Goal: Task Accomplishment & Management: Complete application form

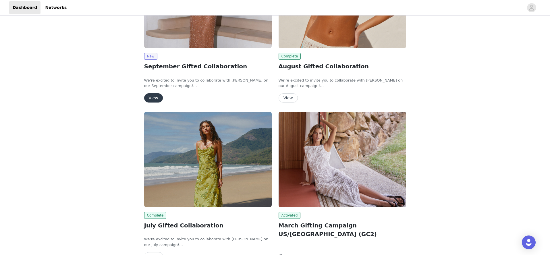
scroll to position [83, 0]
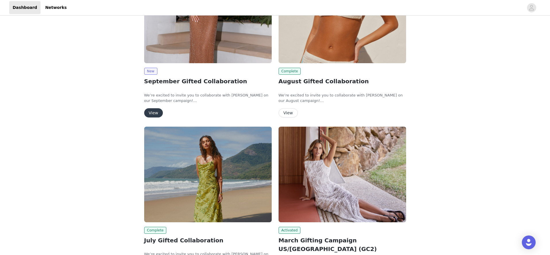
click at [153, 111] on button "View" at bounding box center [153, 112] width 19 height 9
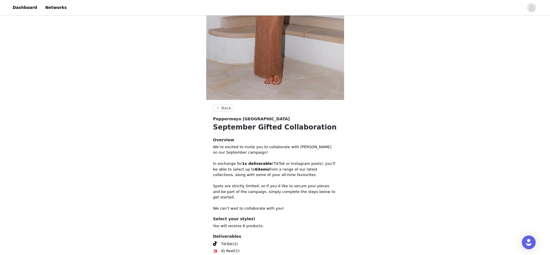
scroll to position [181, 0]
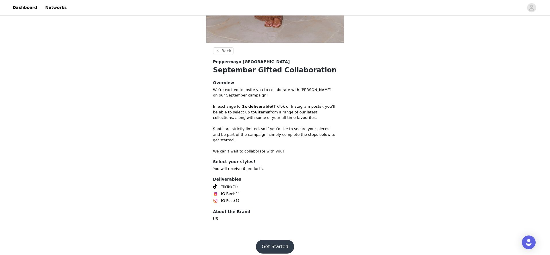
click at [273, 246] on button "Get Started" at bounding box center [275, 247] width 38 height 14
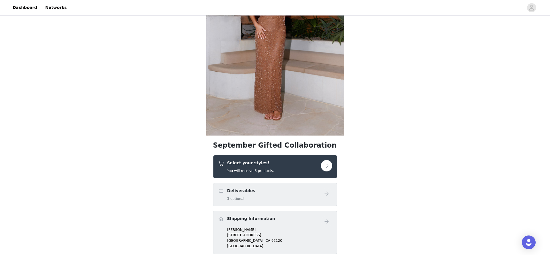
scroll to position [212, 0]
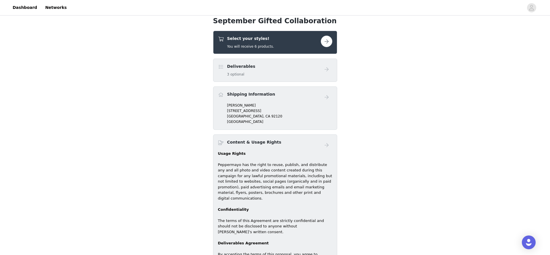
click at [324, 41] on button "button" at bounding box center [326, 41] width 11 height 11
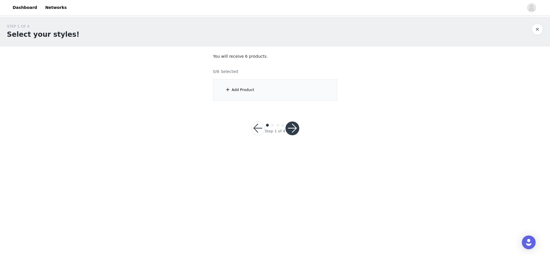
click at [256, 90] on div "Add Product" at bounding box center [275, 90] width 124 height 22
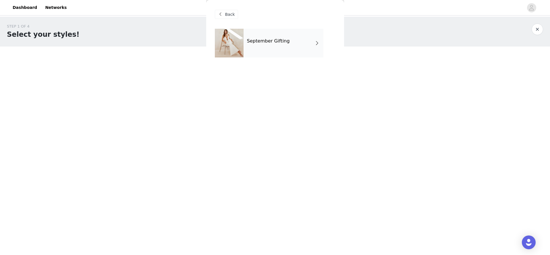
click at [275, 46] on div "September Gifting" at bounding box center [284, 43] width 80 height 29
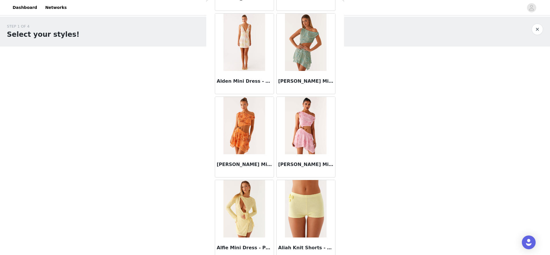
scroll to position [624, 0]
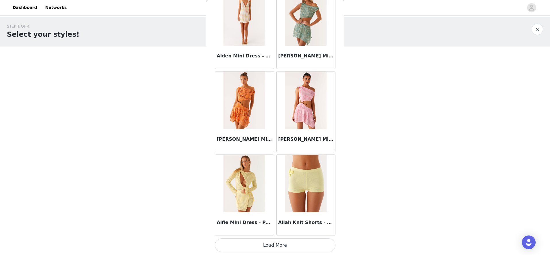
click at [262, 244] on button "Load More" at bounding box center [275, 245] width 121 height 14
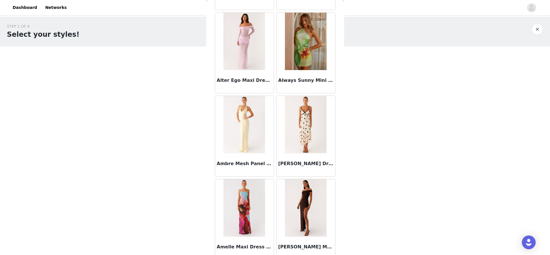
scroll to position [1457, 0]
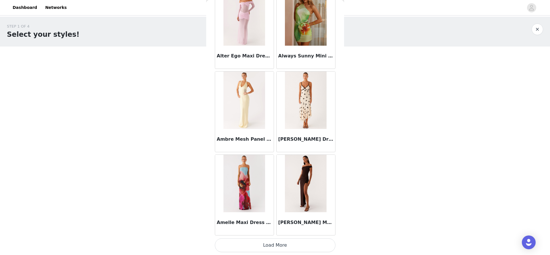
click at [298, 251] on button "Load More" at bounding box center [275, 245] width 121 height 14
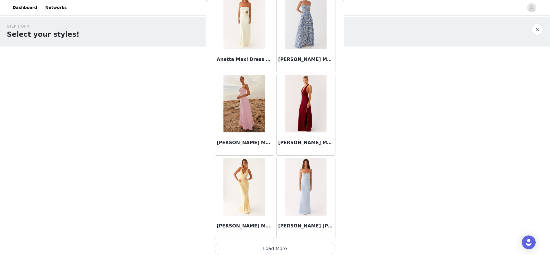
scroll to position [2290, 0]
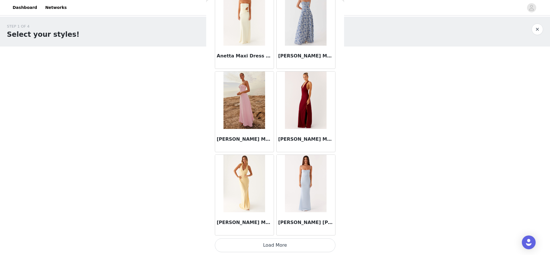
click at [278, 244] on button "Load More" at bounding box center [275, 245] width 121 height 14
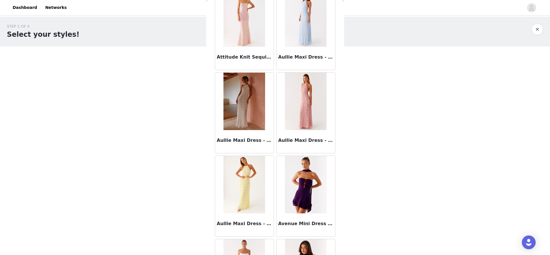
scroll to position [3123, 0]
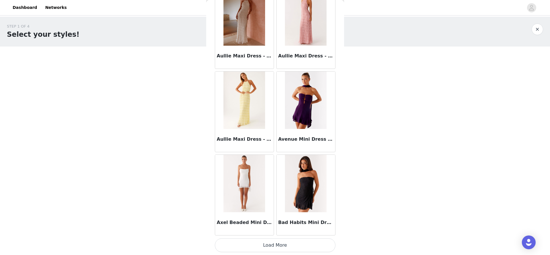
click at [259, 243] on button "Load More" at bounding box center [275, 245] width 121 height 14
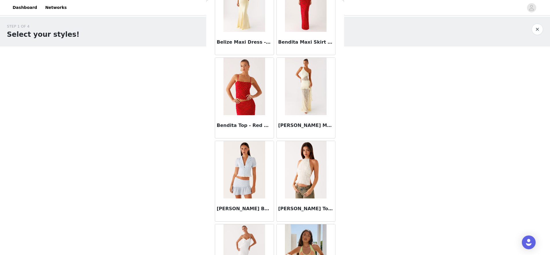
scroll to position [3956, 0]
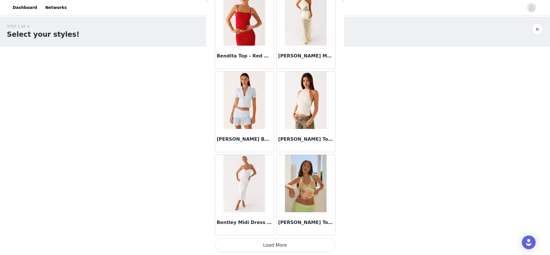
click at [278, 241] on button "Load More" at bounding box center [275, 245] width 121 height 14
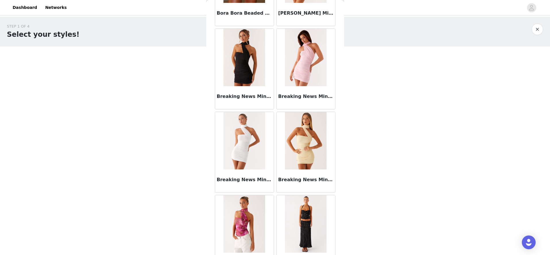
scroll to position [4789, 0]
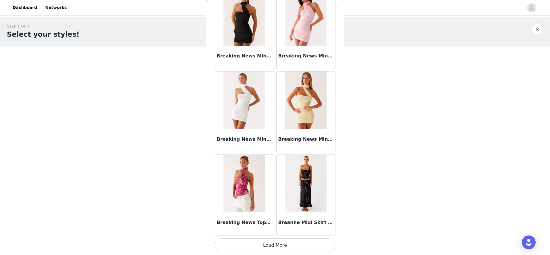
drag, startPoint x: 269, startPoint y: 248, endPoint x: 255, endPoint y: 196, distance: 54.2
click at [269, 248] on button "Load More" at bounding box center [275, 245] width 121 height 14
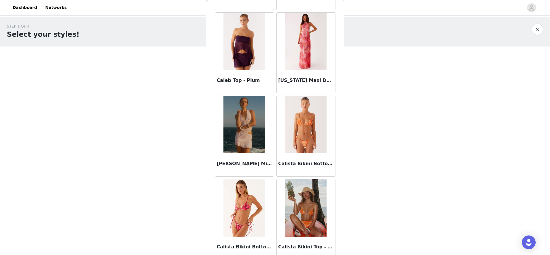
scroll to position [5622, 0]
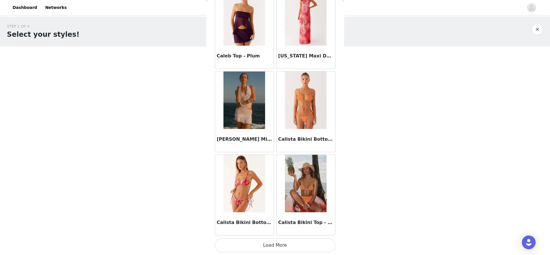
click at [266, 242] on button "Load More" at bounding box center [275, 245] width 121 height 14
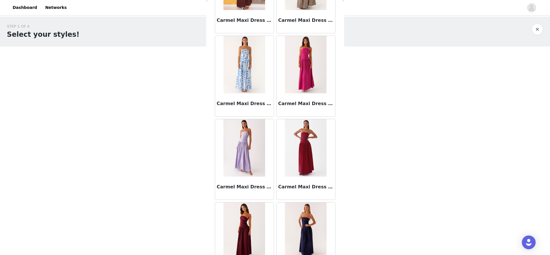
scroll to position [6455, 0]
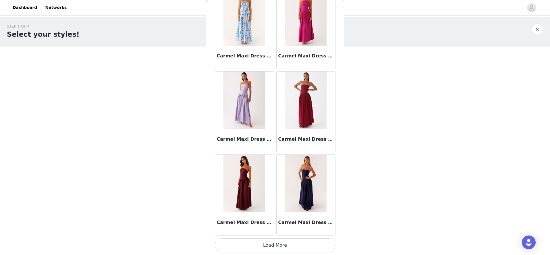
click at [274, 245] on button "Load More" at bounding box center [275, 245] width 121 height 14
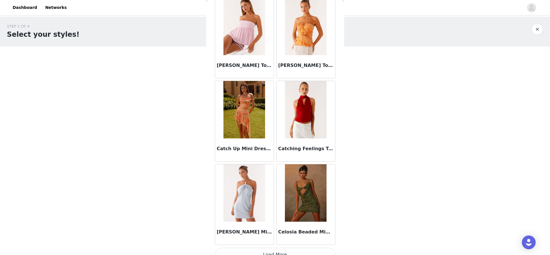
scroll to position [7287, 0]
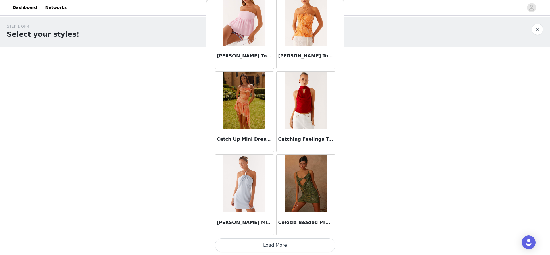
click at [273, 248] on button "Load More" at bounding box center [275, 245] width 121 height 14
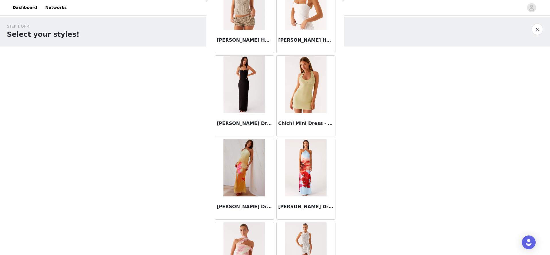
scroll to position [8120, 0]
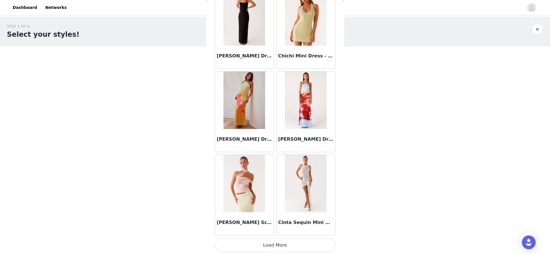
click at [281, 247] on button "Load More" at bounding box center [275, 245] width 121 height 14
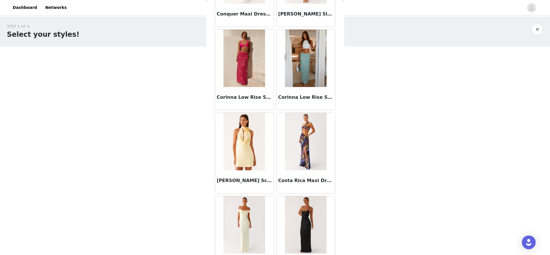
scroll to position [8953, 0]
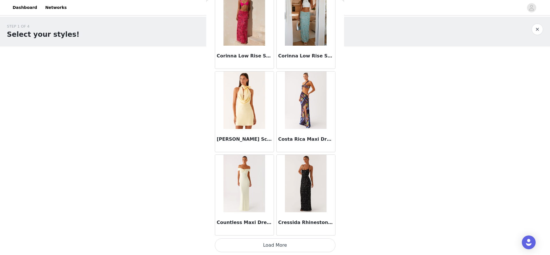
drag, startPoint x: 286, startPoint y: 244, endPoint x: 285, endPoint y: 233, distance: 11.0
click at [286, 244] on button "Load More" at bounding box center [275, 245] width 121 height 14
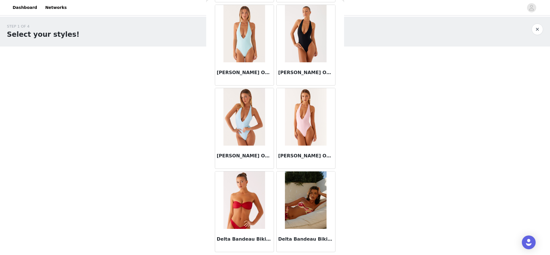
scroll to position [9786, 0]
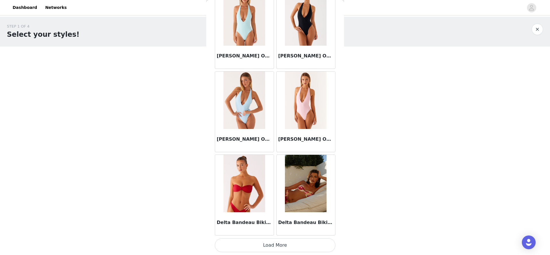
click at [284, 244] on button "Load More" at bounding box center [275, 245] width 121 height 14
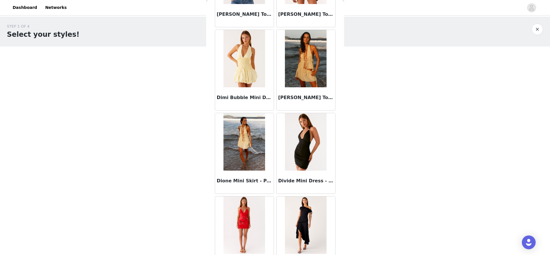
scroll to position [10619, 0]
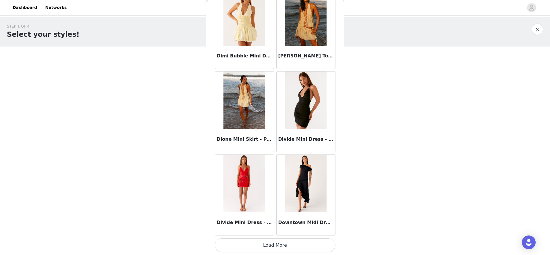
drag, startPoint x: 284, startPoint y: 246, endPoint x: 281, endPoint y: 234, distance: 12.5
click at [284, 246] on button "Load More" at bounding box center [275, 245] width 121 height 14
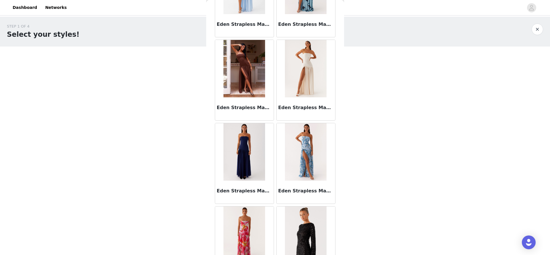
scroll to position [11452, 0]
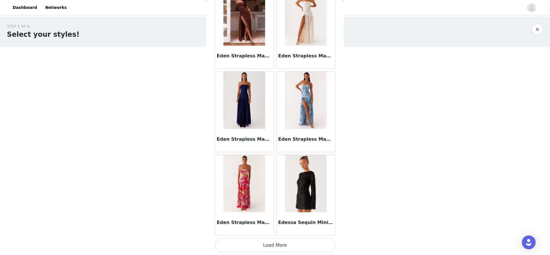
click at [281, 242] on button "Load More" at bounding box center [275, 245] width 121 height 14
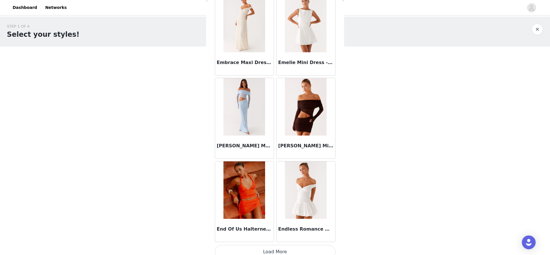
scroll to position [12285, 0]
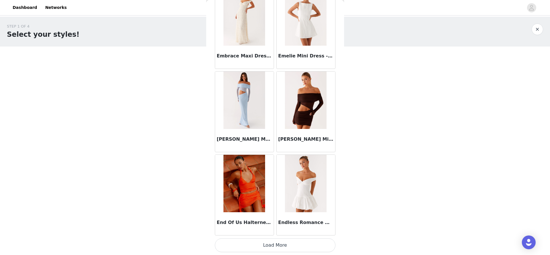
click at [282, 244] on button "Load More" at bounding box center [275, 245] width 121 height 14
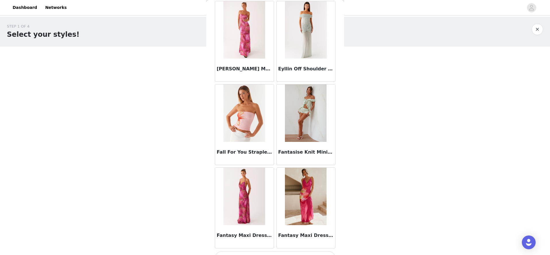
scroll to position [13118, 0]
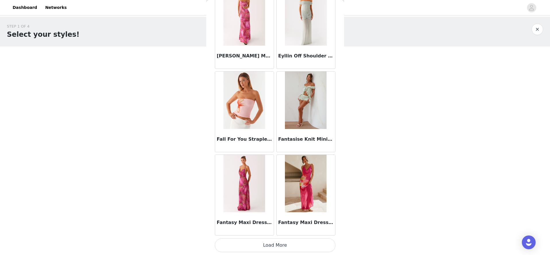
click at [273, 246] on button "Load More" at bounding box center [275, 245] width 121 height 14
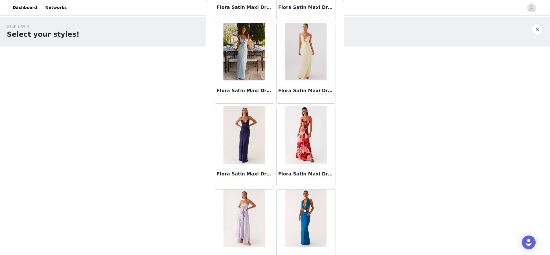
scroll to position [13951, 0]
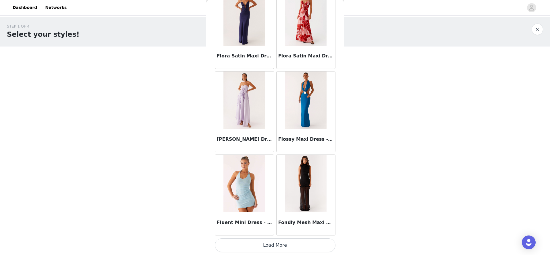
click at [281, 244] on button "Load More" at bounding box center [275, 245] width 121 height 14
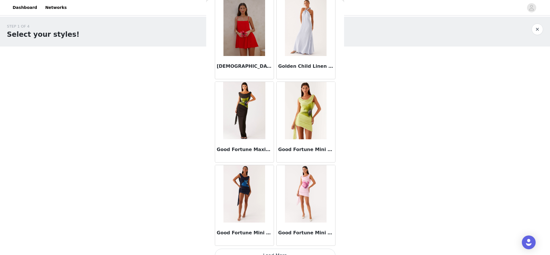
scroll to position [14784, 0]
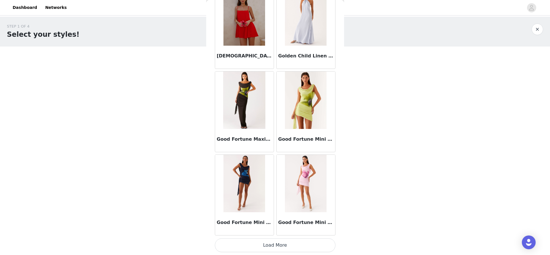
drag, startPoint x: 268, startPoint y: 248, endPoint x: 275, endPoint y: 231, distance: 18.7
click at [268, 248] on button "Load More" at bounding box center [275, 245] width 121 height 14
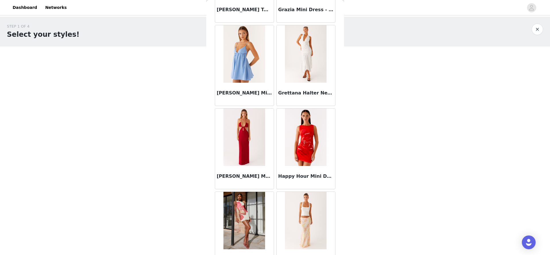
scroll to position [15228, 0]
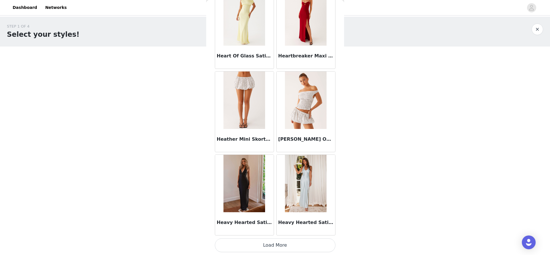
click at [283, 249] on button "Load More" at bounding box center [275, 245] width 121 height 14
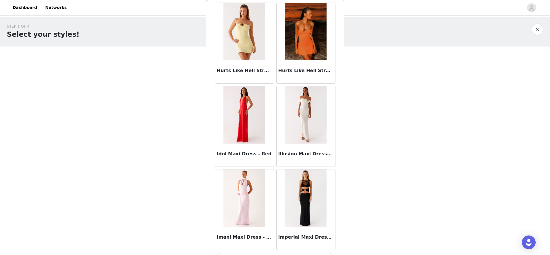
scroll to position [16450, 0]
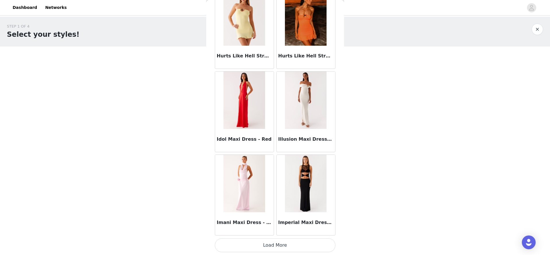
drag, startPoint x: 279, startPoint y: 243, endPoint x: 279, endPoint y: 239, distance: 4.0
click at [279, 243] on button "Load More" at bounding box center [275, 245] width 121 height 14
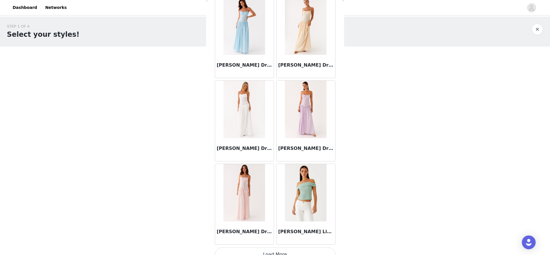
scroll to position [17283, 0]
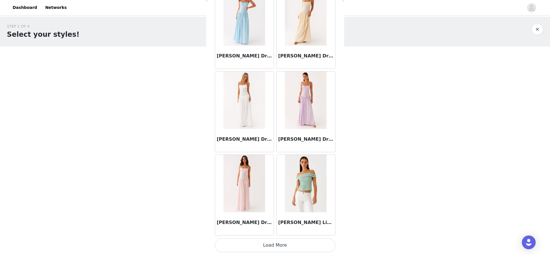
click at [279, 245] on button "Load More" at bounding box center [275, 245] width 121 height 14
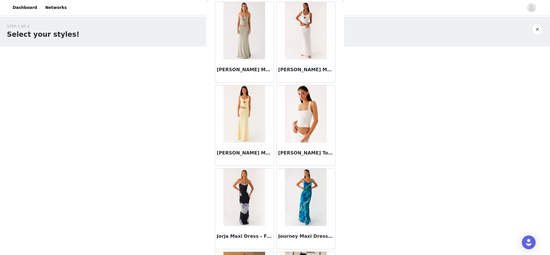
scroll to position [18116, 0]
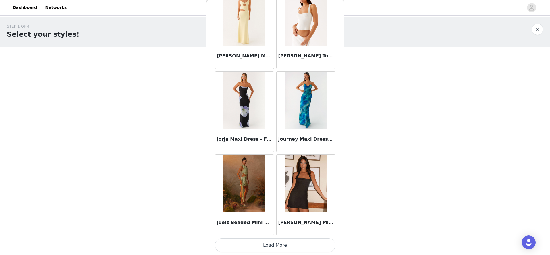
click at [276, 241] on button "Load More" at bounding box center [275, 245] width 121 height 14
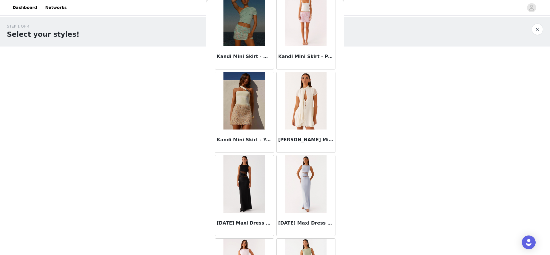
scroll to position [18949, 0]
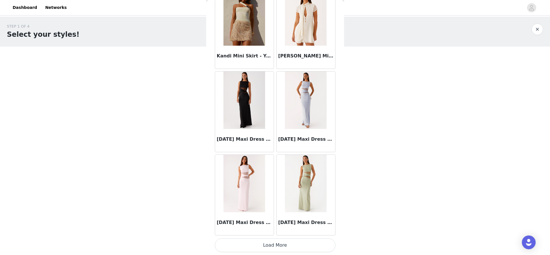
click at [273, 248] on button "Load More" at bounding box center [275, 245] width 121 height 14
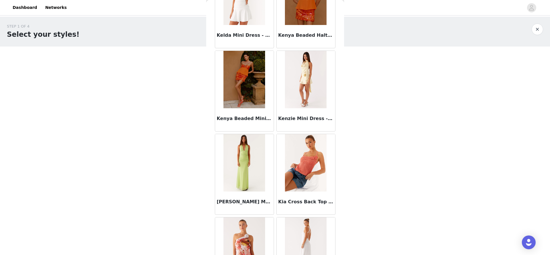
scroll to position [19782, 0]
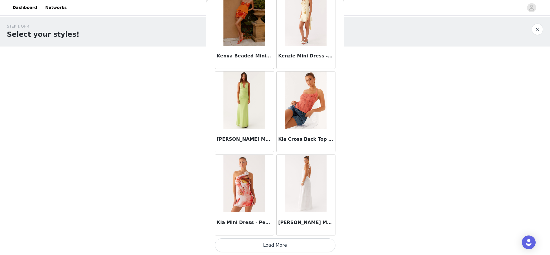
drag, startPoint x: 289, startPoint y: 244, endPoint x: 289, endPoint y: 239, distance: 5.5
click at [289, 244] on button "Load More" at bounding box center [275, 245] width 121 height 14
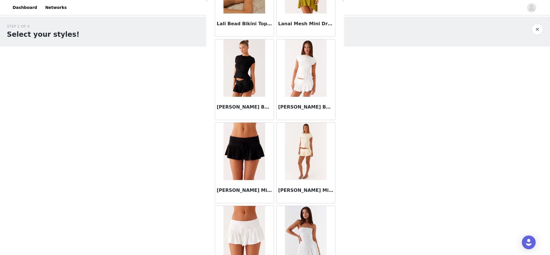
scroll to position [20615, 0]
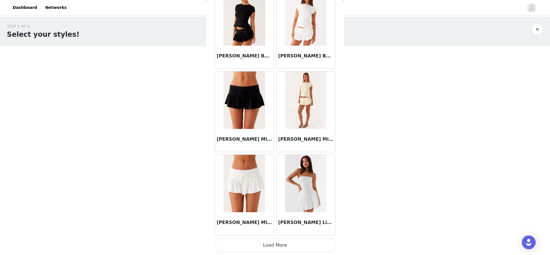
click at [291, 244] on button "Load More" at bounding box center [275, 245] width 121 height 14
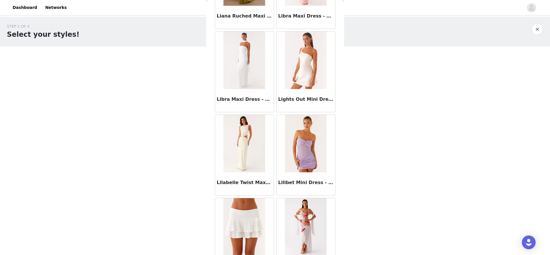
scroll to position [21448, 0]
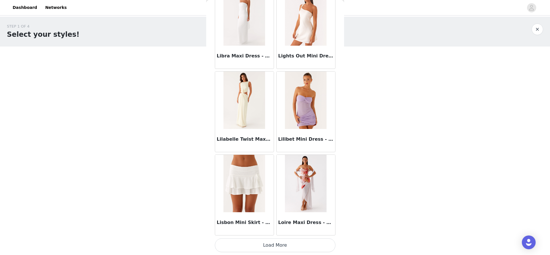
drag, startPoint x: 301, startPoint y: 241, endPoint x: 302, endPoint y: 235, distance: 6.1
click at [301, 241] on button "Load More" at bounding box center [275, 245] width 121 height 14
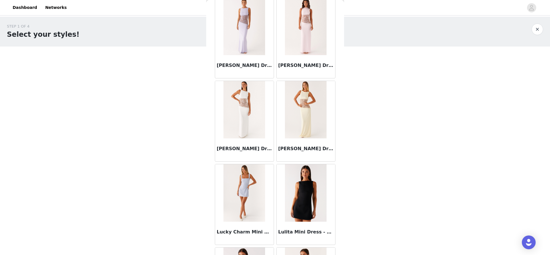
scroll to position [22281, 0]
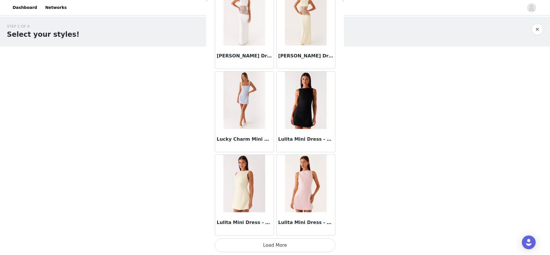
click at [303, 247] on button "Load More" at bounding box center [275, 245] width 121 height 14
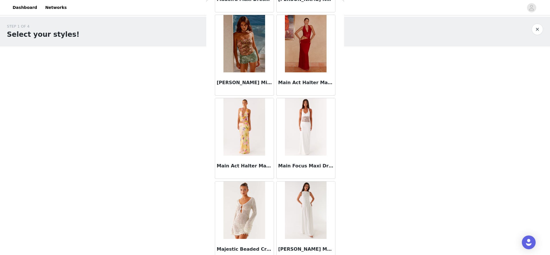
scroll to position [23114, 0]
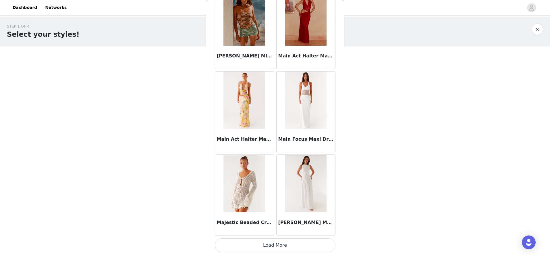
click at [313, 249] on button "Load More" at bounding box center [275, 245] width 121 height 14
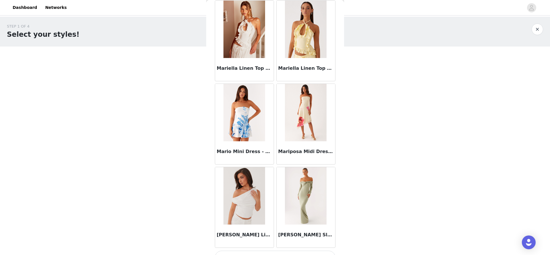
scroll to position [23947, 0]
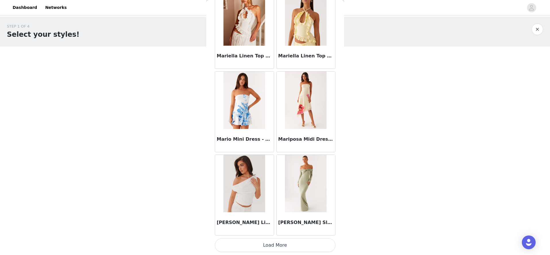
click at [299, 239] on button "Load More" at bounding box center [275, 245] width 121 height 14
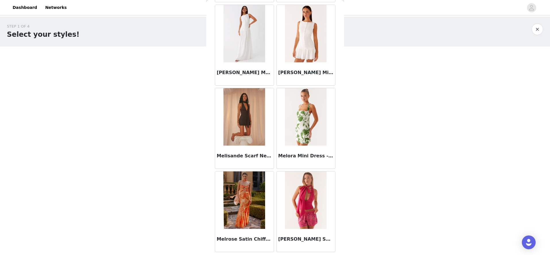
scroll to position [24780, 0]
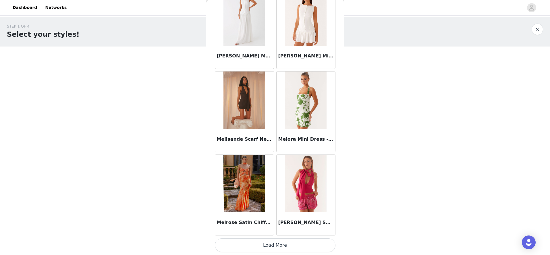
click at [283, 241] on button "Load More" at bounding box center [275, 245] width 121 height 14
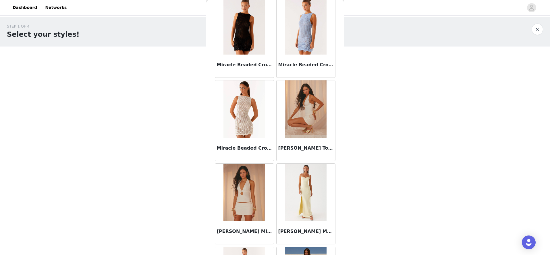
scroll to position [25613, 0]
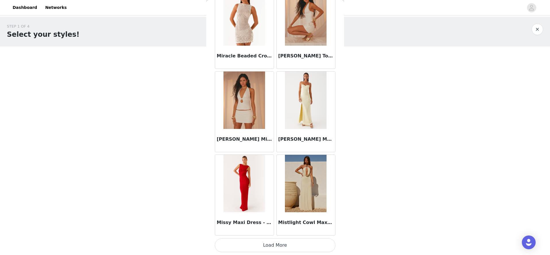
click at [280, 247] on button "Load More" at bounding box center [275, 245] width 121 height 14
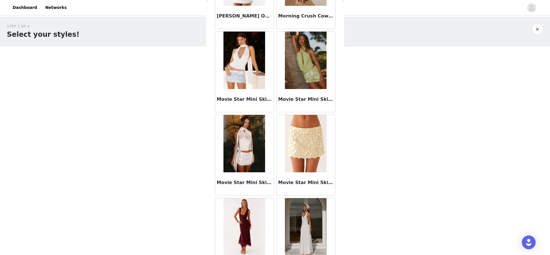
scroll to position [26445, 0]
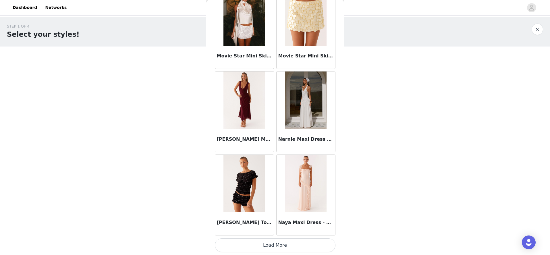
click at [279, 242] on button "Load More" at bounding box center [275, 245] width 121 height 14
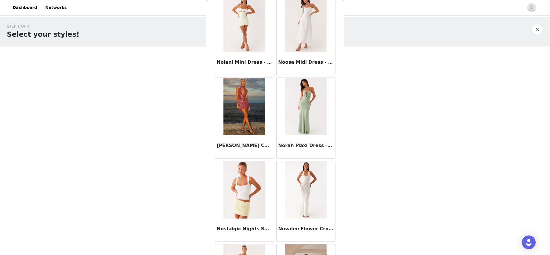
scroll to position [27278, 0]
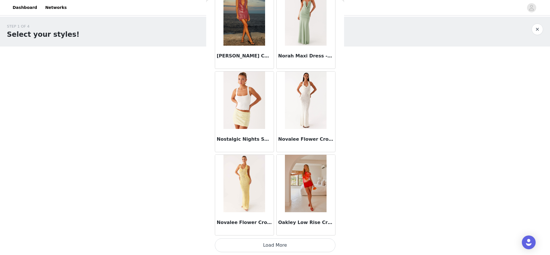
drag, startPoint x: 289, startPoint y: 246, endPoint x: 292, endPoint y: 236, distance: 11.2
click at [289, 246] on button "Load More" at bounding box center [275, 245] width 121 height 14
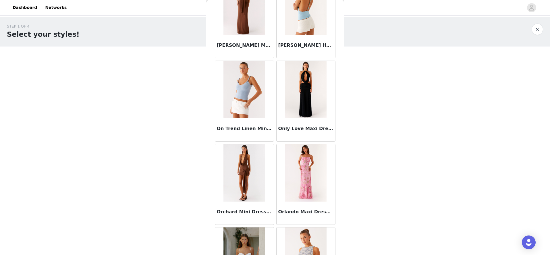
scroll to position [28111, 0]
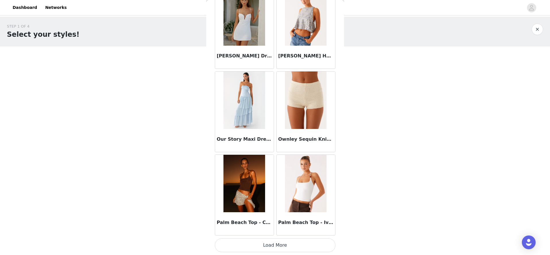
drag, startPoint x: 275, startPoint y: 248, endPoint x: 277, endPoint y: 194, distance: 54.0
click at [275, 247] on button "Load More" at bounding box center [275, 245] width 121 height 14
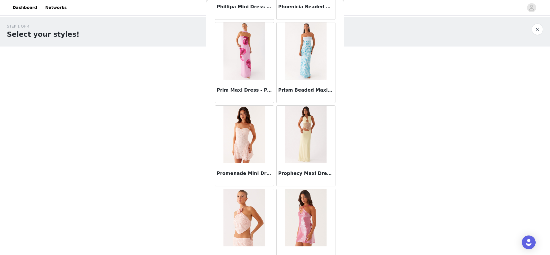
scroll to position [28944, 0]
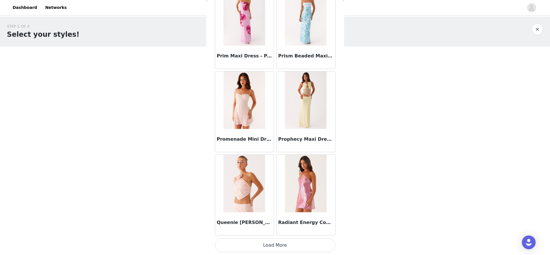
click at [267, 245] on button "Load More" at bounding box center [275, 245] width 121 height 14
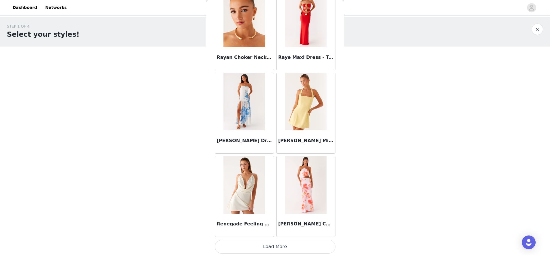
scroll to position [29777, 0]
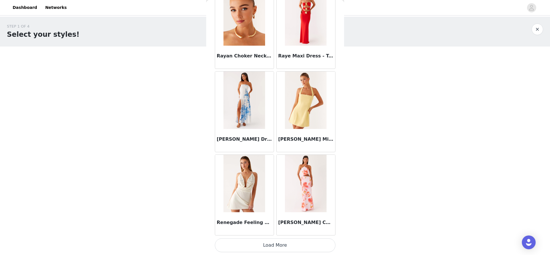
click at [283, 246] on button "Load More" at bounding box center [275, 245] width 121 height 14
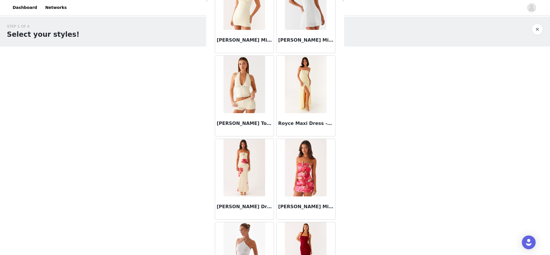
scroll to position [30610, 0]
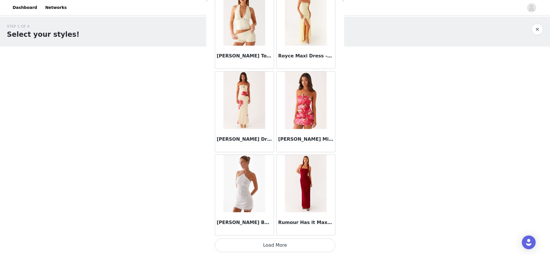
drag, startPoint x: 274, startPoint y: 242, endPoint x: 275, endPoint y: 239, distance: 3.6
click at [275, 242] on button "Load More" at bounding box center [275, 245] width 121 height 14
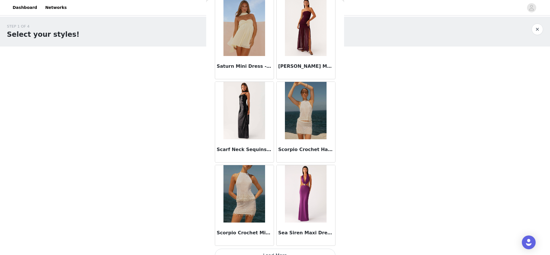
scroll to position [31443, 0]
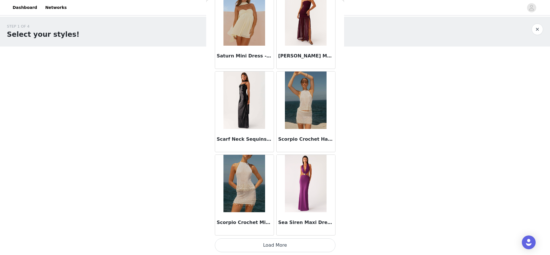
click at [272, 245] on button "Load More" at bounding box center [275, 245] width 121 height 14
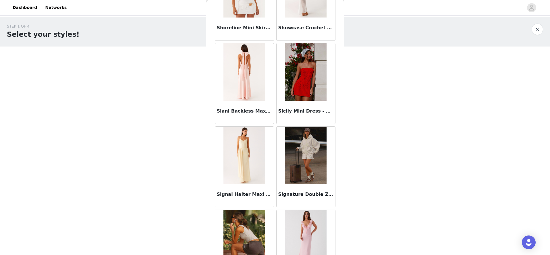
scroll to position [32276, 0]
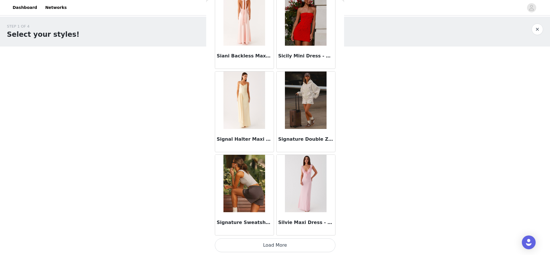
click at [273, 247] on button "Load More" at bounding box center [275, 245] width 121 height 14
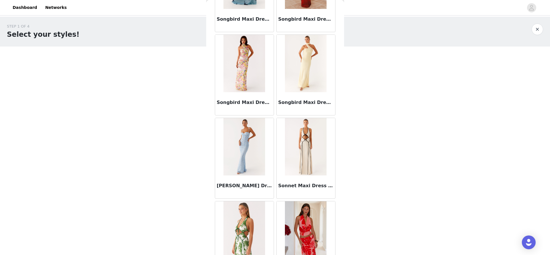
scroll to position [33109, 0]
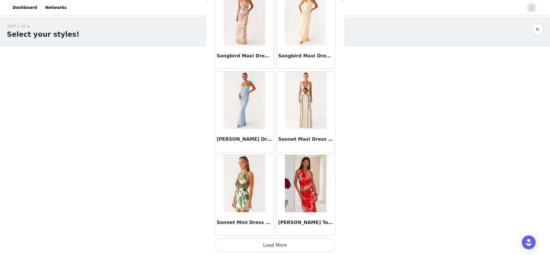
click at [273, 244] on button "Load More" at bounding box center [275, 245] width 121 height 14
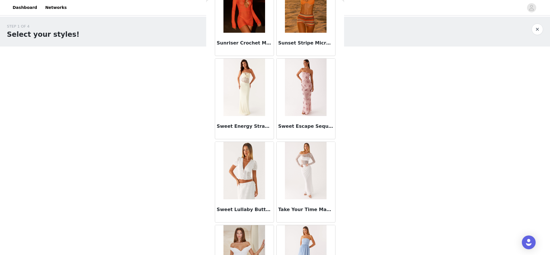
scroll to position [33942, 0]
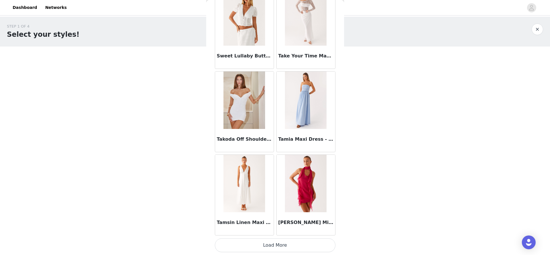
click at [271, 244] on button "Load More" at bounding box center [275, 245] width 121 height 14
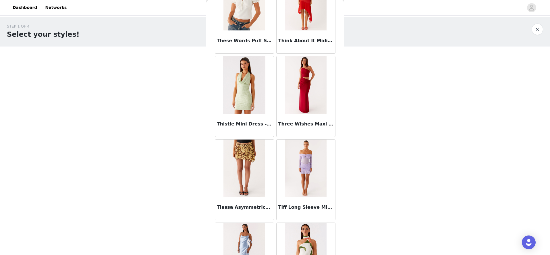
scroll to position [34775, 0]
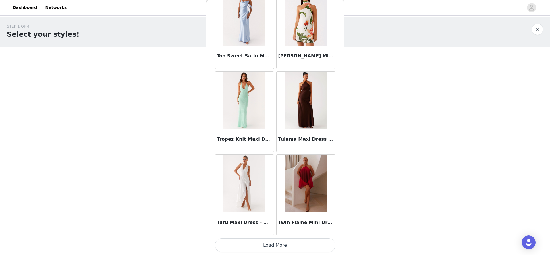
click at [270, 243] on button "Load More" at bounding box center [275, 245] width 121 height 14
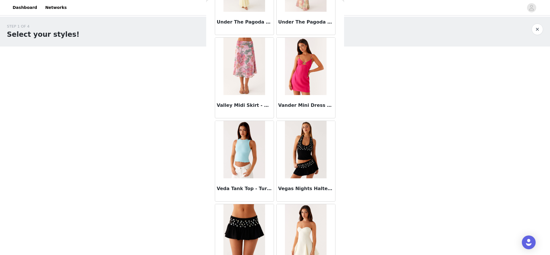
scroll to position [35608, 0]
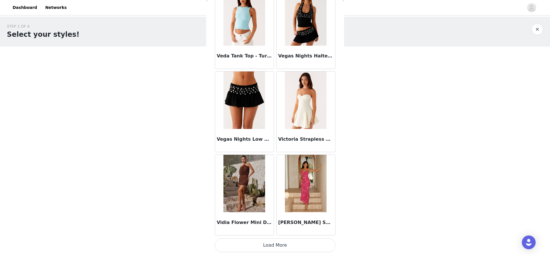
click at [266, 244] on button "Load More" at bounding box center [275, 245] width 121 height 14
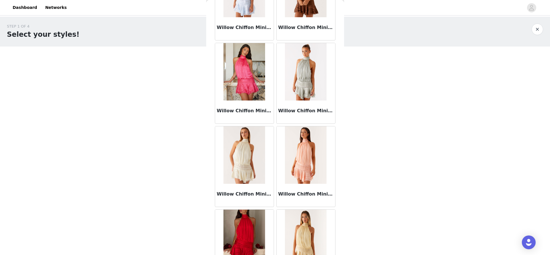
scroll to position [36441, 0]
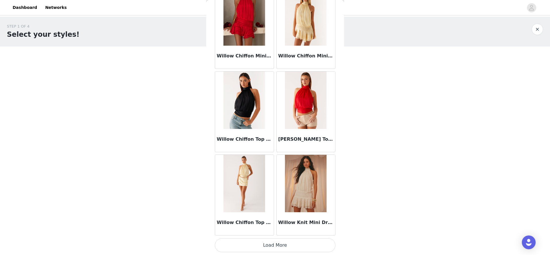
click at [265, 247] on button "Load More" at bounding box center [275, 245] width 121 height 14
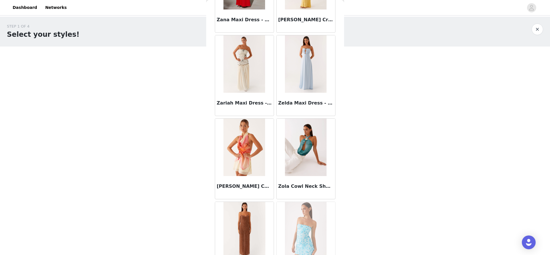
scroll to position [37274, 0]
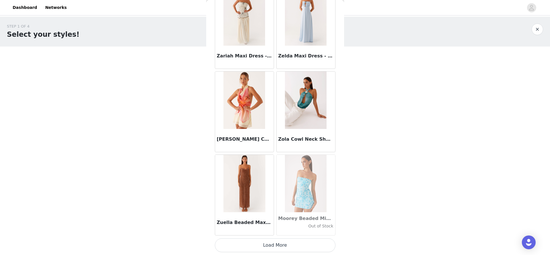
click at [273, 247] on button "Load More" at bounding box center [275, 245] width 121 height 14
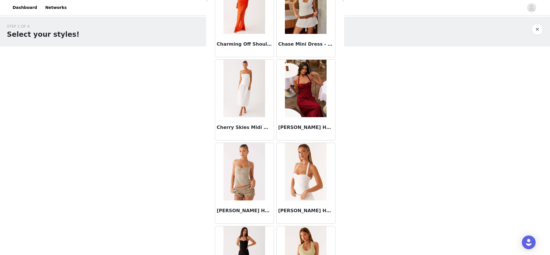
scroll to position [19960, 0]
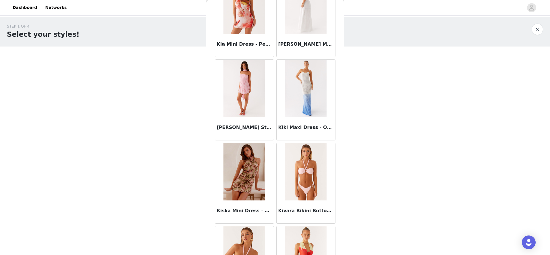
click at [240, 96] on img at bounding box center [244, 88] width 42 height 57
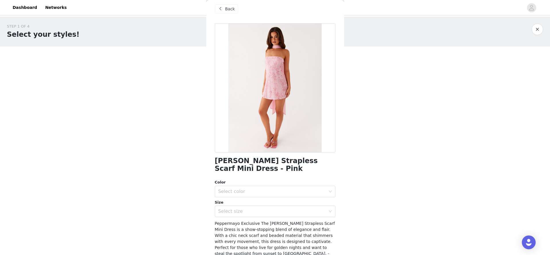
scroll to position [6, 0]
click at [274, 192] on div "Select color" at bounding box center [271, 191] width 107 height 6
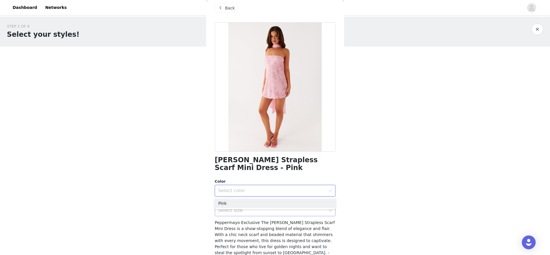
drag, startPoint x: 250, startPoint y: 206, endPoint x: 250, endPoint y: 213, distance: 6.6
click at [250, 206] on li "Pink" at bounding box center [275, 203] width 121 height 9
click at [250, 213] on div "Select size" at bounding box center [271, 211] width 107 height 6
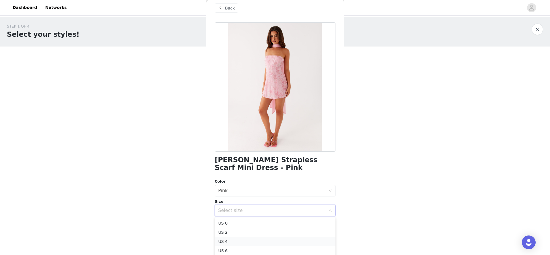
click at [221, 241] on li "US 4" at bounding box center [275, 241] width 121 height 9
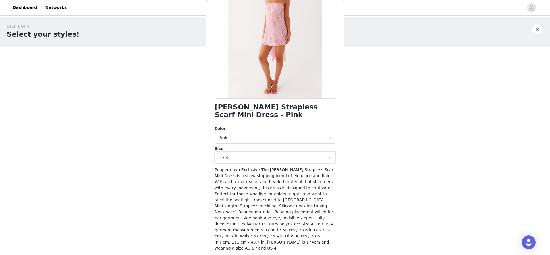
scroll to position [69, 0]
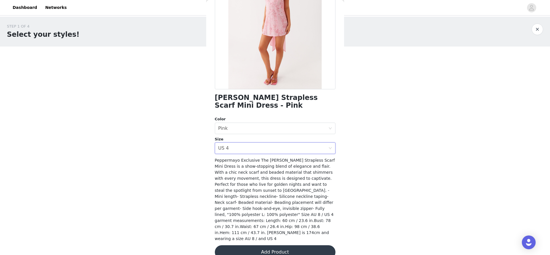
click at [278, 248] on div "Kiesha Strapless Scarf Mini Dress - Pink Color Select color Pink Size Select si…" at bounding box center [275, 113] width 121 height 306
click at [279, 246] on button "Add Product" at bounding box center [275, 252] width 121 height 14
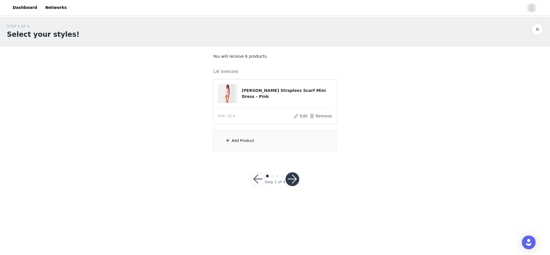
click at [254, 138] on div "Add Product" at bounding box center [275, 141] width 124 height 22
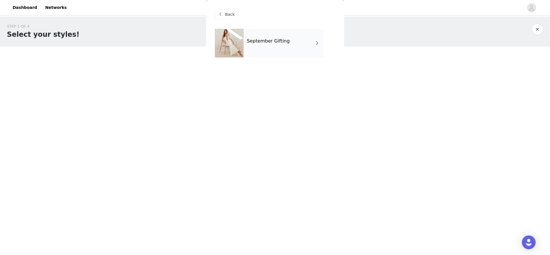
click at [299, 50] on div "September Gifting" at bounding box center [284, 43] width 80 height 29
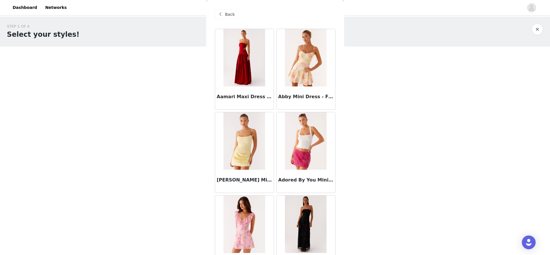
click at [134, 86] on div "STEP 1 OF 4 Select your styles! You will receive 6 products. 1/6 Selected Kiesh…" at bounding box center [275, 88] width 550 height 142
click at [136, 95] on div "STEP 1 OF 4 Select your styles! You will receive 6 products. 1/6 Selected Kiesh…" at bounding box center [275, 88] width 550 height 142
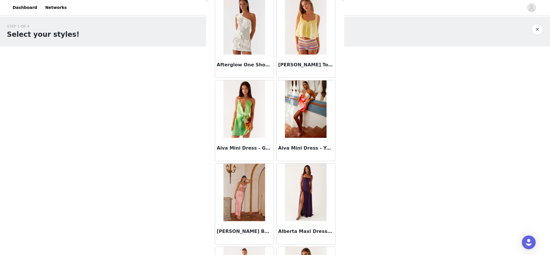
scroll to position [624, 0]
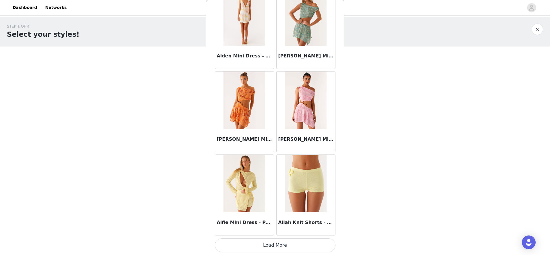
click at [289, 244] on button "Load More" at bounding box center [275, 245] width 121 height 14
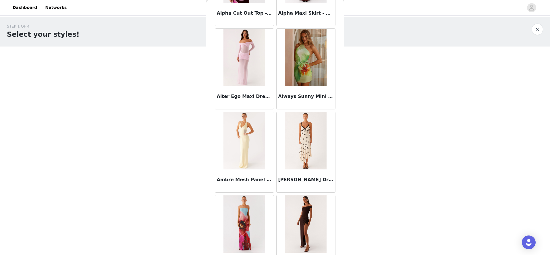
scroll to position [1457, 0]
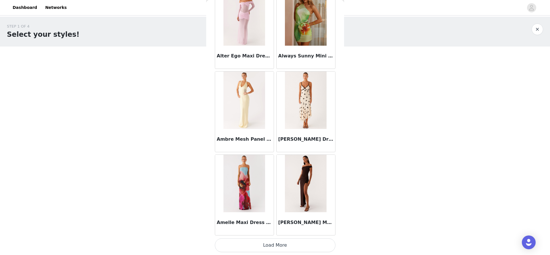
click at [283, 248] on button "Load More" at bounding box center [275, 245] width 121 height 14
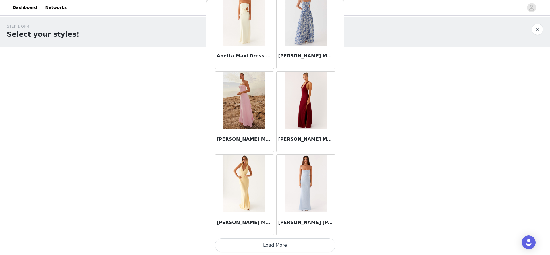
click at [300, 249] on button "Load More" at bounding box center [275, 245] width 121 height 14
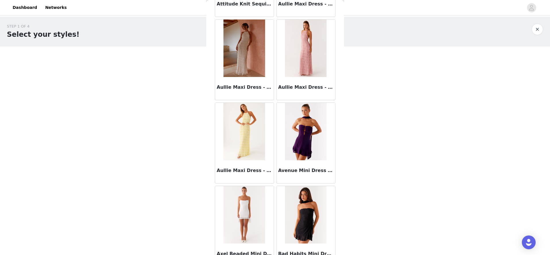
scroll to position [3123, 0]
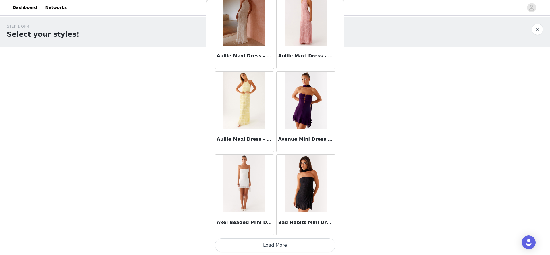
click at [288, 244] on button "Load More" at bounding box center [275, 245] width 121 height 14
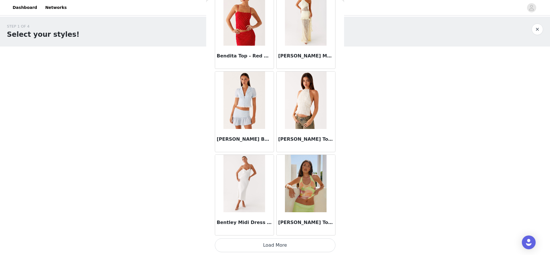
click at [284, 245] on button "Load More" at bounding box center [275, 245] width 121 height 14
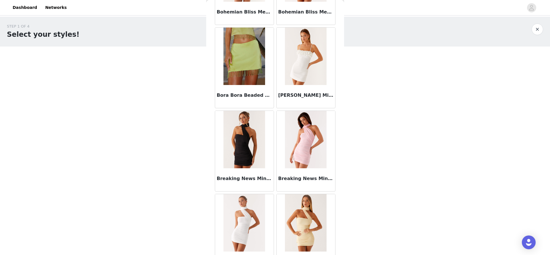
scroll to position [4789, 0]
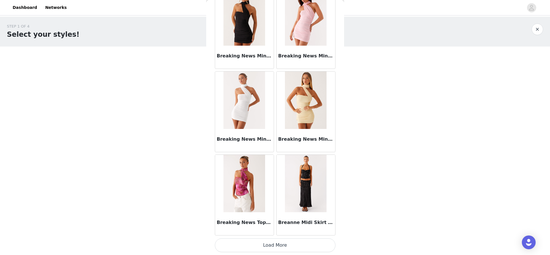
click at [279, 244] on button "Load More" at bounding box center [275, 245] width 121 height 14
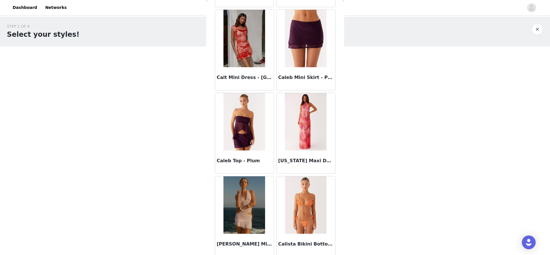
scroll to position [5622, 0]
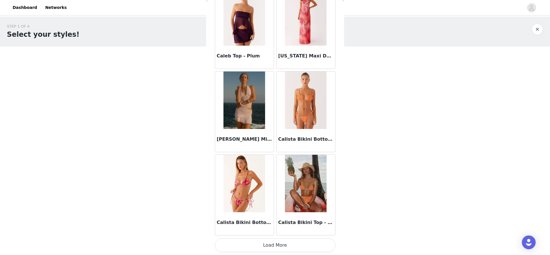
click at [282, 241] on button "Load More" at bounding box center [275, 245] width 121 height 14
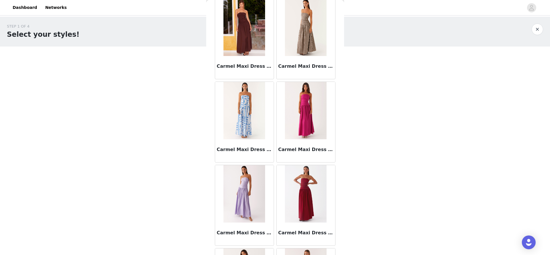
scroll to position [6455, 0]
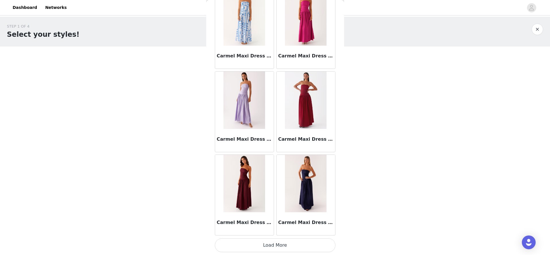
click at [279, 243] on button "Load More" at bounding box center [275, 245] width 121 height 14
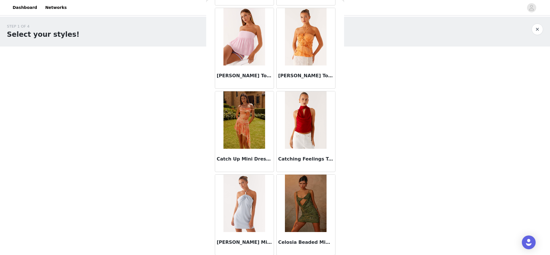
scroll to position [7287, 0]
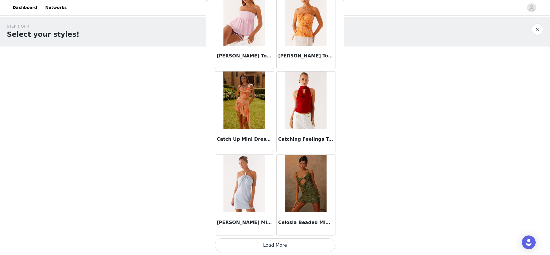
click at [279, 244] on button "Load More" at bounding box center [275, 245] width 121 height 14
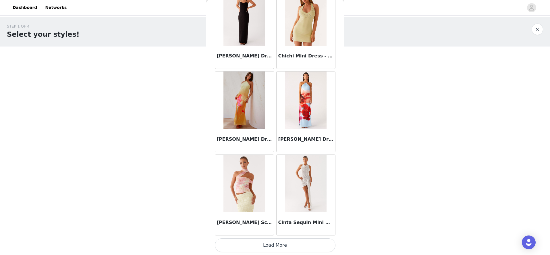
click at [275, 245] on button "Load More" at bounding box center [275, 245] width 121 height 14
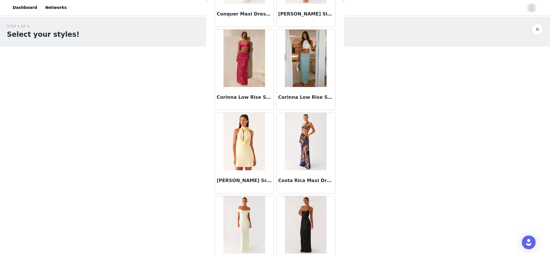
scroll to position [8888, 0]
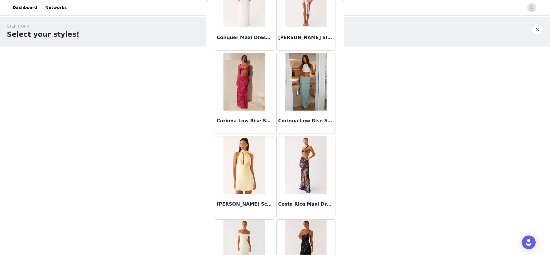
click at [299, 115] on div "Corinna Low Rise Sequin Maxi Skirt - Mint" at bounding box center [306, 122] width 59 height 23
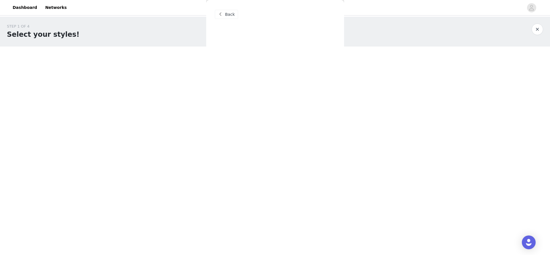
scroll to position [0, 0]
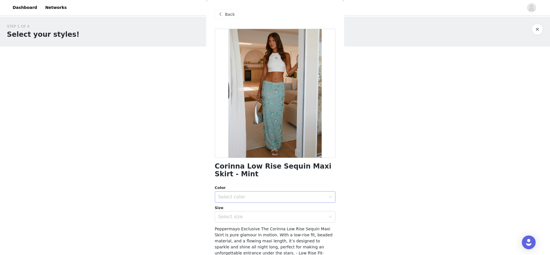
click at [238, 199] on div "Select color" at bounding box center [271, 197] width 107 height 6
click at [235, 209] on li "Mint" at bounding box center [275, 209] width 121 height 9
click at [236, 217] on div "Select size" at bounding box center [271, 217] width 107 height 6
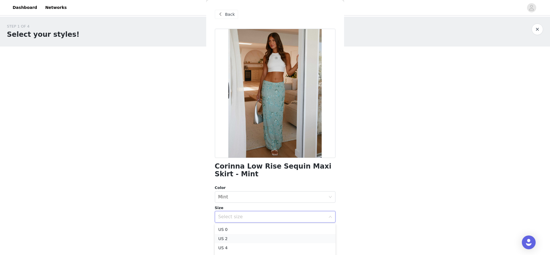
click at [229, 239] on li "US 2" at bounding box center [275, 238] width 121 height 9
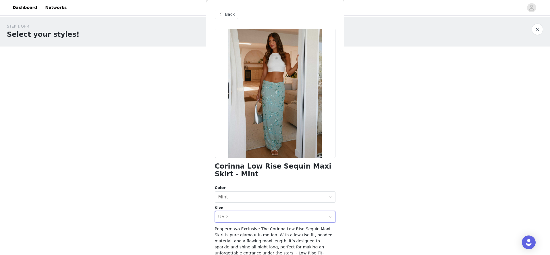
click at [197, 209] on body "Dashboard Networks STEP 1 OF 4 Select your styles! You will receive 6 products.…" at bounding box center [275, 127] width 550 height 255
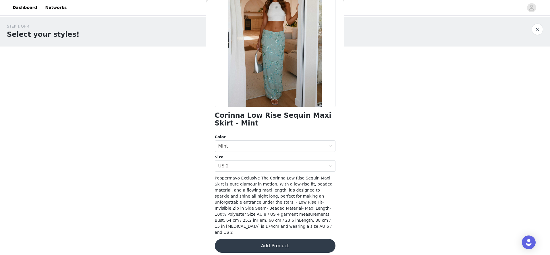
click at [257, 240] on button "Add Product" at bounding box center [275, 246] width 121 height 14
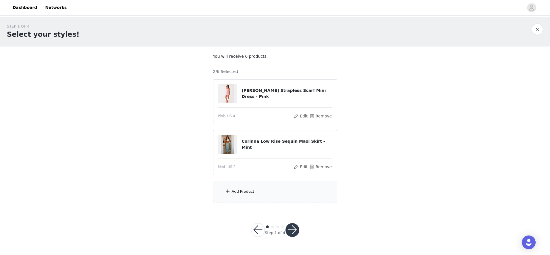
click at [235, 186] on div "Add Product" at bounding box center [275, 192] width 124 height 22
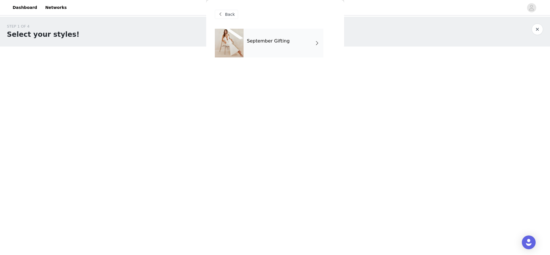
click at [283, 43] on h4 "September Gifting" at bounding box center [268, 40] width 43 height 5
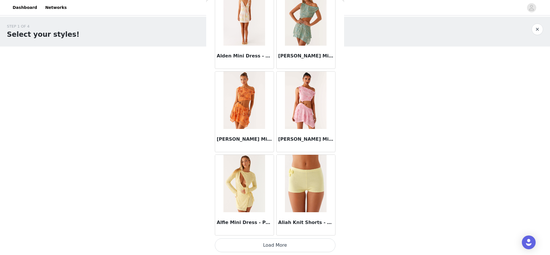
click at [267, 248] on button "Load More" at bounding box center [275, 245] width 121 height 14
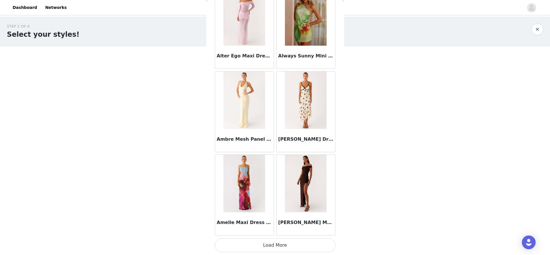
drag, startPoint x: 263, startPoint y: 243, endPoint x: 264, endPoint y: 239, distance: 3.6
click at [263, 242] on button "Load More" at bounding box center [275, 245] width 121 height 14
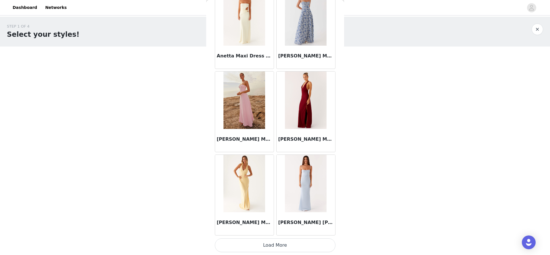
click at [273, 244] on button "Load More" at bounding box center [275, 245] width 121 height 14
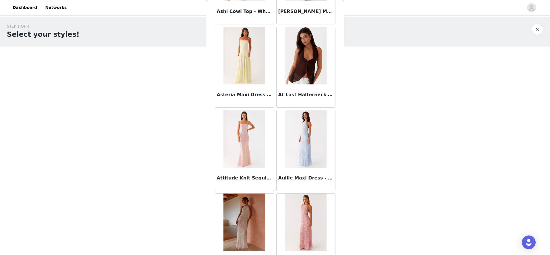
scroll to position [3123, 0]
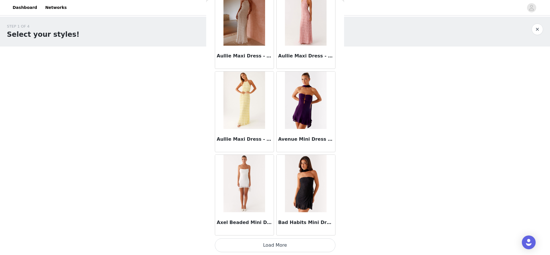
click at [271, 244] on button "Load More" at bounding box center [275, 245] width 121 height 14
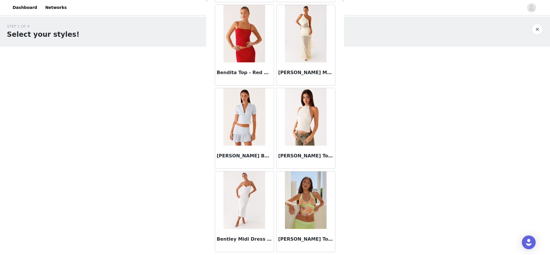
scroll to position [3956, 0]
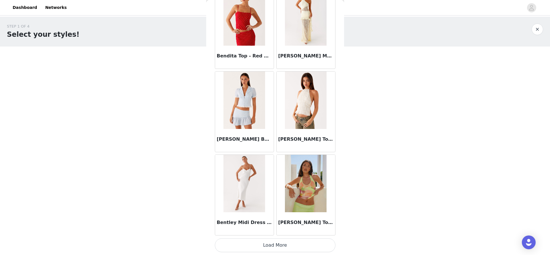
click at [275, 242] on button "Load More" at bounding box center [275, 245] width 121 height 14
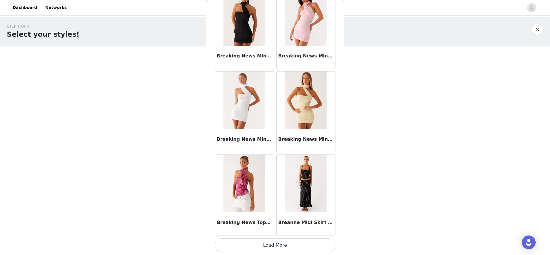
click at [280, 246] on button "Load More" at bounding box center [275, 245] width 121 height 14
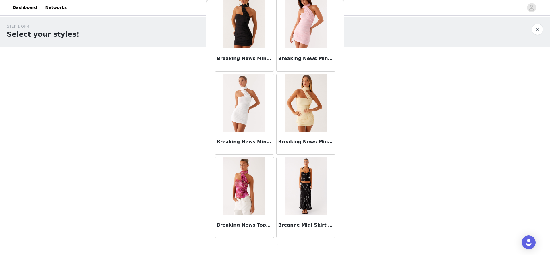
scroll to position [4786, 0]
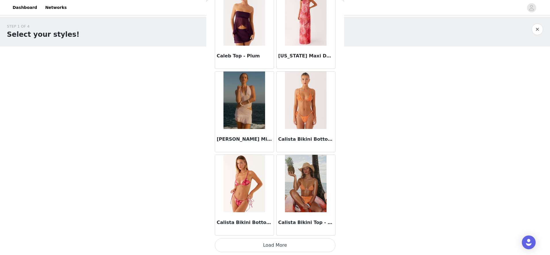
drag, startPoint x: 278, startPoint y: 240, endPoint x: 279, endPoint y: 234, distance: 5.6
click at [278, 240] on button "Load More" at bounding box center [275, 245] width 121 height 14
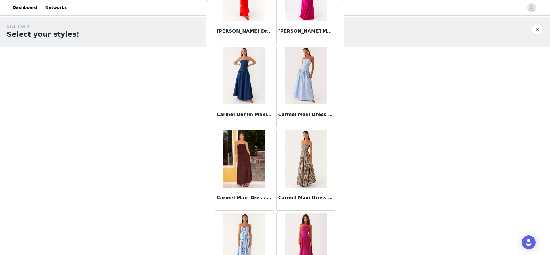
scroll to position [6455, 0]
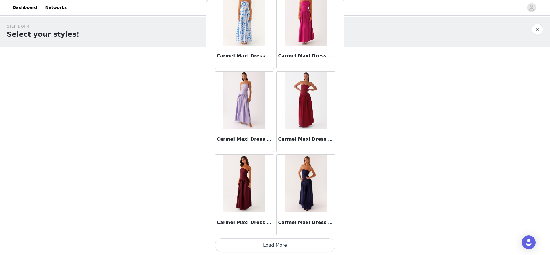
click at [281, 246] on button "Load More" at bounding box center [275, 245] width 121 height 14
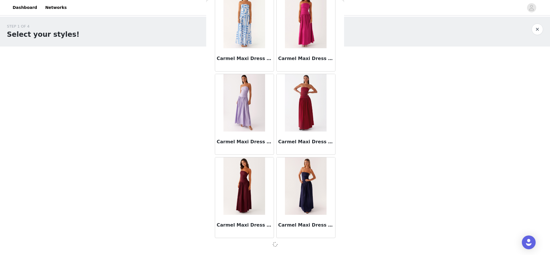
scroll to position [6452, 0]
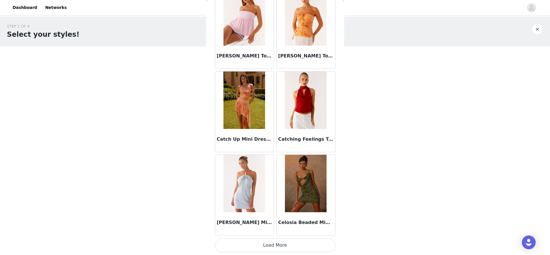
drag, startPoint x: 274, startPoint y: 242, endPoint x: 280, endPoint y: 222, distance: 20.9
click at [274, 242] on button "Load More" at bounding box center [275, 245] width 121 height 14
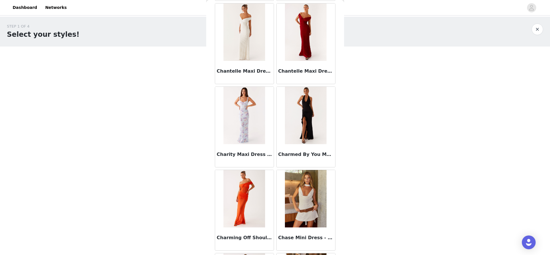
scroll to position [8120, 0]
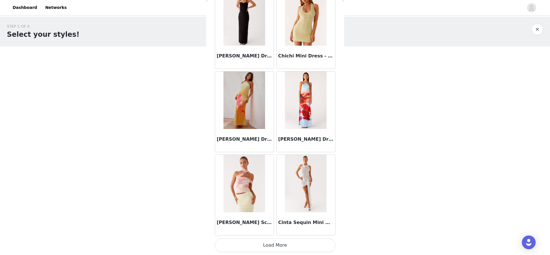
drag, startPoint x: 275, startPoint y: 243, endPoint x: 274, endPoint y: 211, distance: 32.8
click at [275, 243] on button "Load More" at bounding box center [275, 245] width 121 height 14
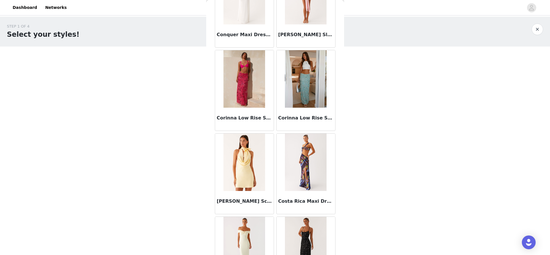
scroll to position [8953, 0]
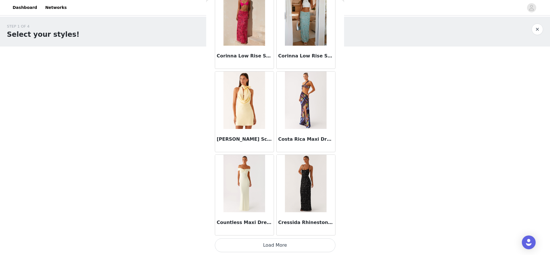
click at [272, 245] on button "Load More" at bounding box center [275, 245] width 121 height 14
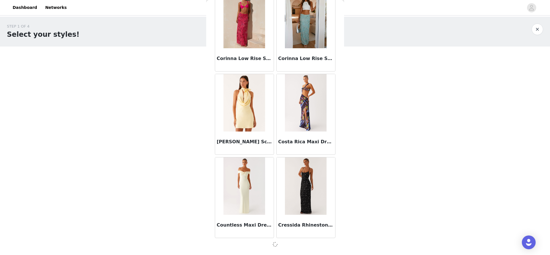
scroll to position [8951, 0]
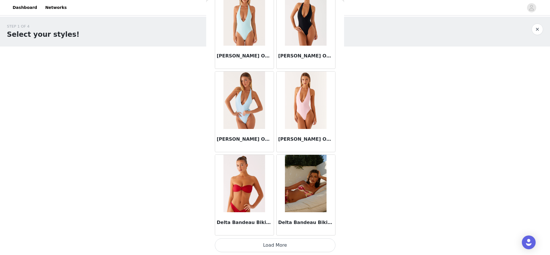
click at [267, 246] on button "Load More" at bounding box center [275, 245] width 121 height 14
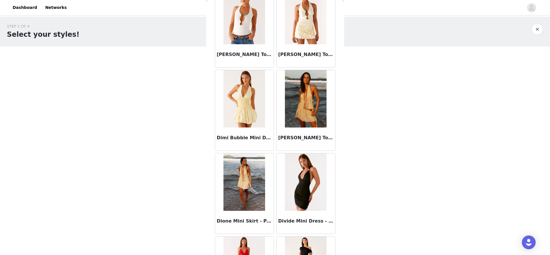
scroll to position [10619, 0]
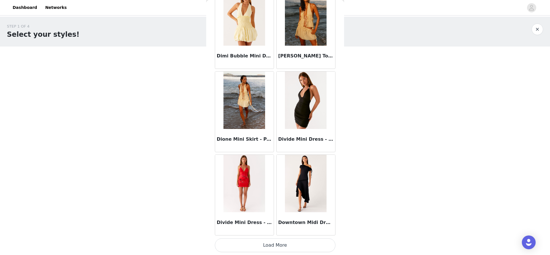
click at [273, 247] on button "Load More" at bounding box center [275, 245] width 121 height 14
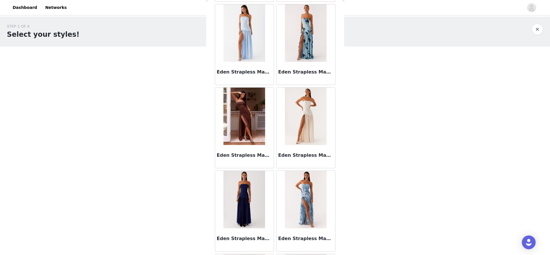
scroll to position [11452, 0]
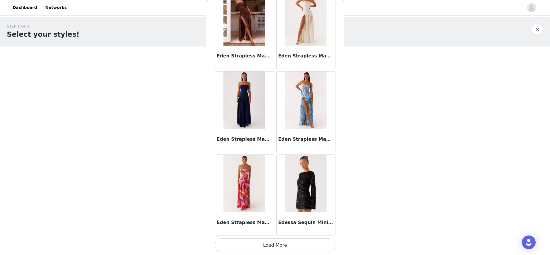
click at [278, 243] on button "Load More" at bounding box center [275, 245] width 121 height 14
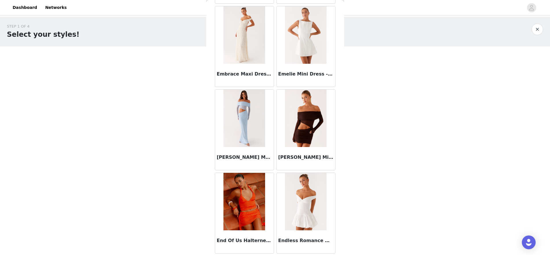
scroll to position [12285, 0]
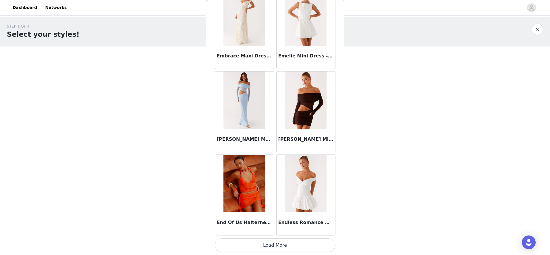
drag, startPoint x: 267, startPoint y: 246, endPoint x: 272, endPoint y: 226, distance: 20.1
click at [267, 246] on button "Load More" at bounding box center [275, 245] width 121 height 14
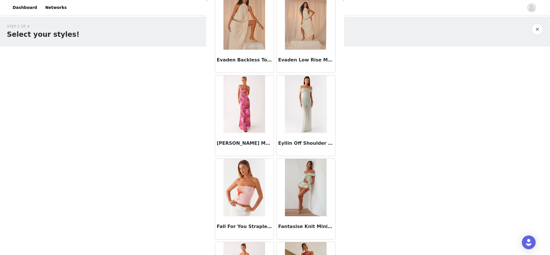
scroll to position [13118, 0]
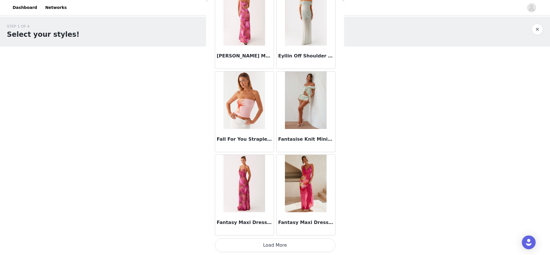
drag, startPoint x: 281, startPoint y: 242, endPoint x: 280, endPoint y: 238, distance: 4.1
click at [281, 242] on button "Load More" at bounding box center [275, 245] width 121 height 14
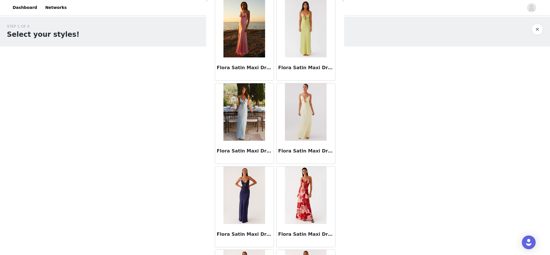
scroll to position [13951, 0]
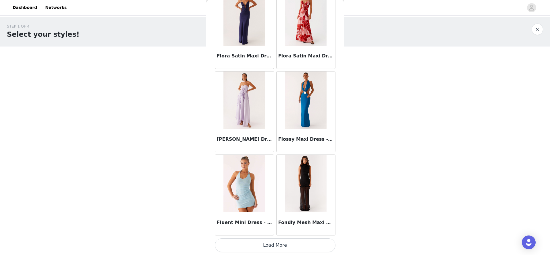
click at [272, 243] on button "Load More" at bounding box center [275, 245] width 121 height 14
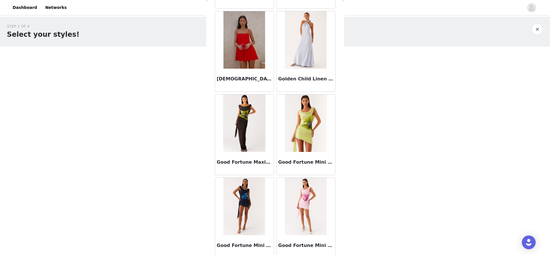
scroll to position [14784, 0]
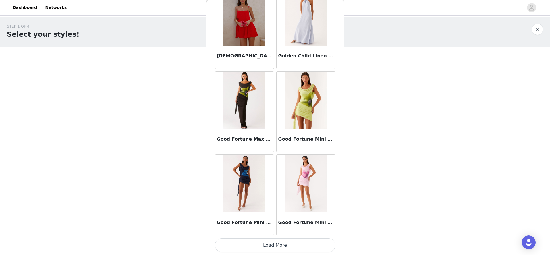
drag, startPoint x: 273, startPoint y: 245, endPoint x: 274, endPoint y: 233, distance: 12.7
click at [273, 245] on button "Load More" at bounding box center [275, 245] width 121 height 14
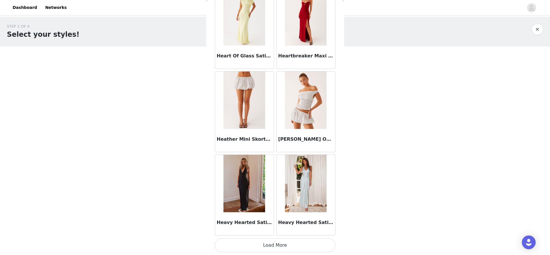
drag, startPoint x: 276, startPoint y: 242, endPoint x: 276, endPoint y: 228, distance: 14.1
click at [276, 242] on button "Load More" at bounding box center [275, 245] width 121 height 14
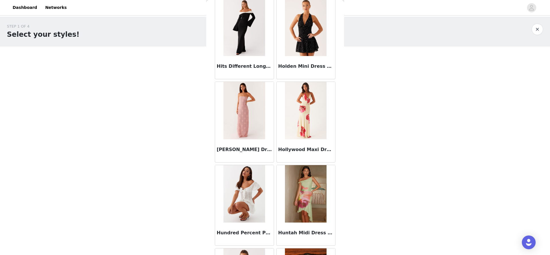
scroll to position [16450, 0]
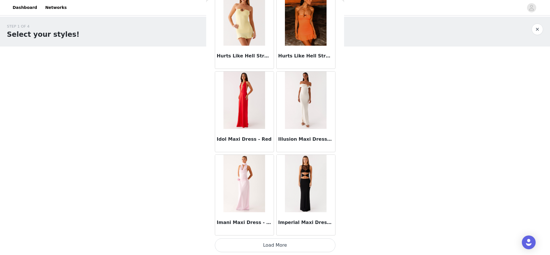
click at [279, 241] on button "Load More" at bounding box center [275, 245] width 121 height 14
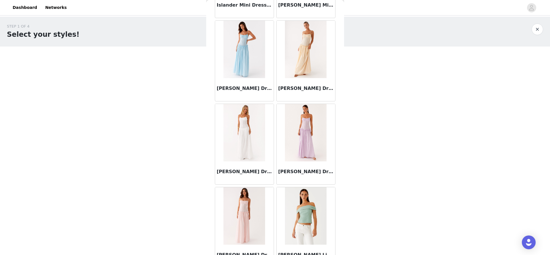
scroll to position [17283, 0]
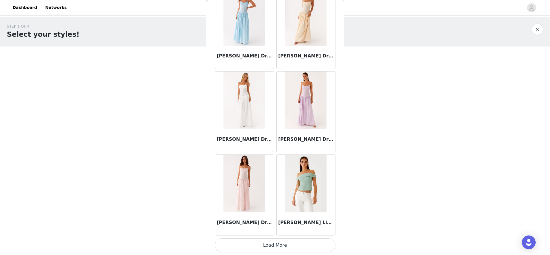
click at [273, 248] on button "Load More" at bounding box center [275, 245] width 121 height 14
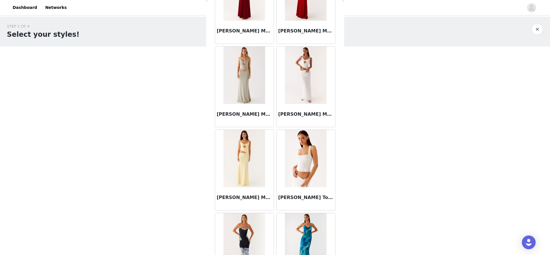
scroll to position [18116, 0]
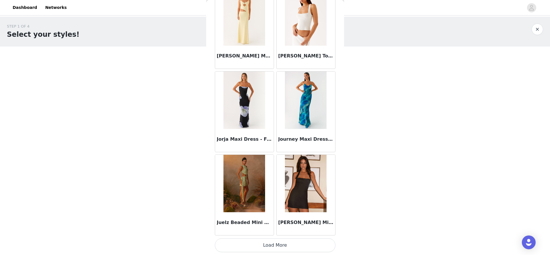
drag, startPoint x: 266, startPoint y: 245, endPoint x: 267, endPoint y: 232, distance: 13.9
click at [266, 245] on button "Load More" at bounding box center [275, 245] width 121 height 14
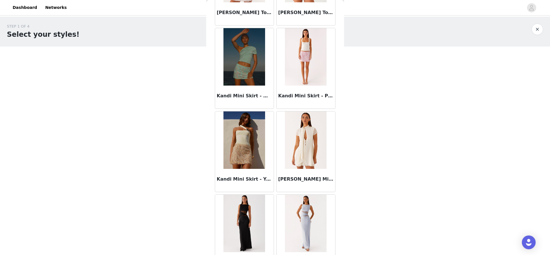
scroll to position [18949, 0]
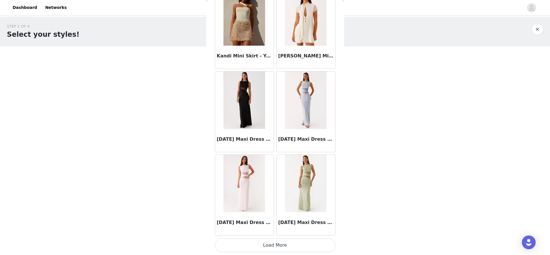
click at [276, 246] on button "Load More" at bounding box center [275, 245] width 121 height 14
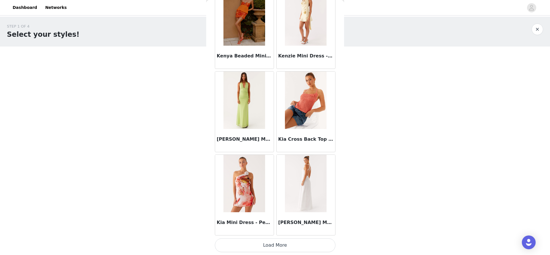
click at [261, 247] on button "Load More" at bounding box center [275, 245] width 121 height 14
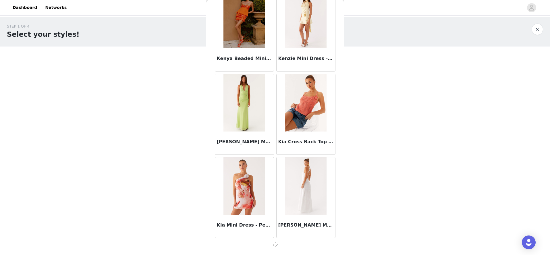
scroll to position [19779, 0]
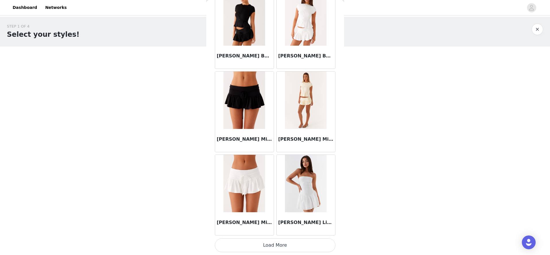
click at [281, 244] on button "Load More" at bounding box center [275, 245] width 121 height 14
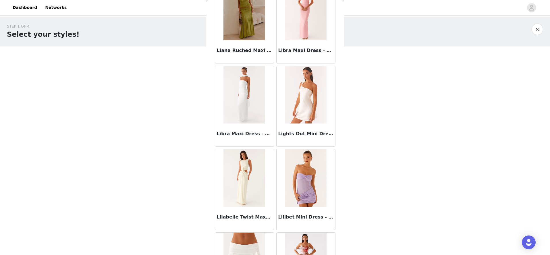
scroll to position [21448, 0]
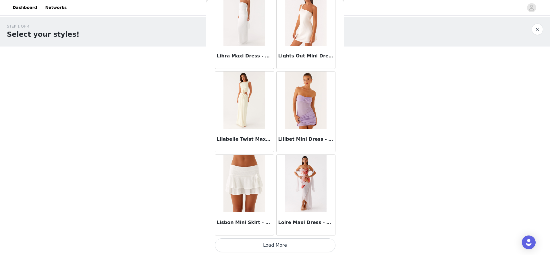
click at [268, 241] on button "Load More" at bounding box center [275, 245] width 121 height 14
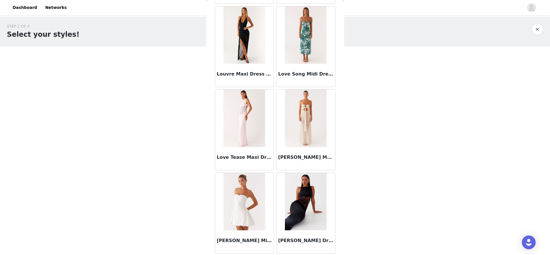
scroll to position [22281, 0]
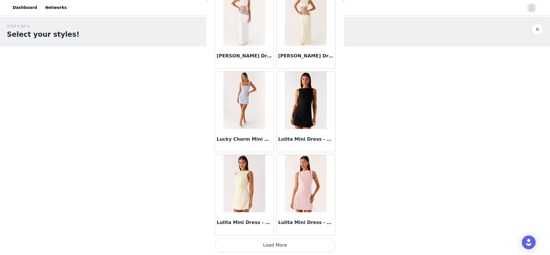
drag, startPoint x: 275, startPoint y: 242, endPoint x: 278, endPoint y: 239, distance: 4.5
click at [275, 242] on button "Load More" at bounding box center [275, 245] width 121 height 14
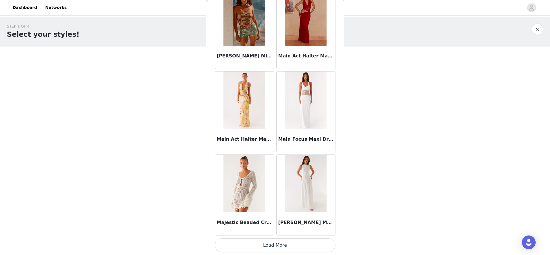
click at [277, 250] on button "Load More" at bounding box center [275, 245] width 121 height 14
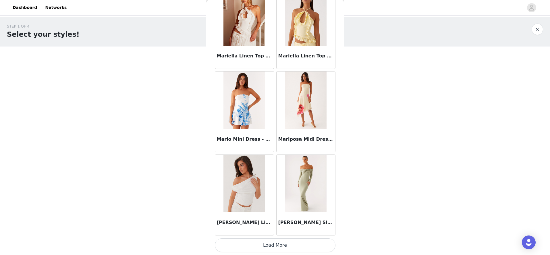
click at [280, 247] on button "Load More" at bounding box center [275, 245] width 121 height 14
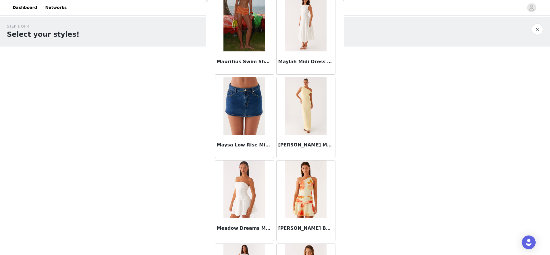
scroll to position [24780, 0]
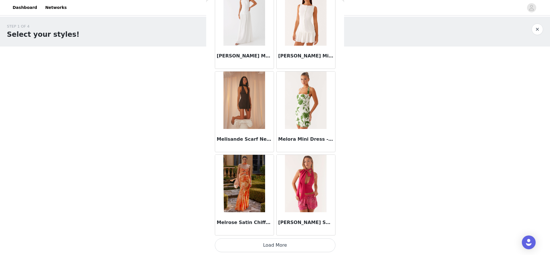
drag, startPoint x: 281, startPoint y: 241, endPoint x: 283, endPoint y: 229, distance: 12.5
click at [281, 241] on button "Load More" at bounding box center [275, 245] width 121 height 14
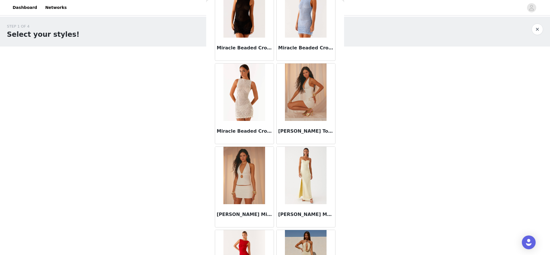
scroll to position [25613, 0]
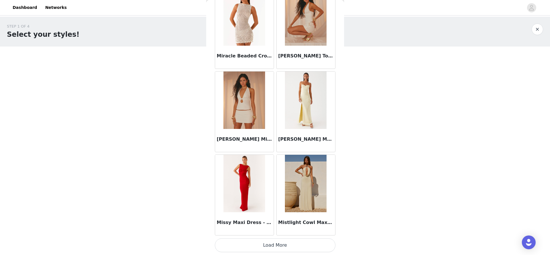
click at [275, 246] on button "Load More" at bounding box center [275, 245] width 121 height 14
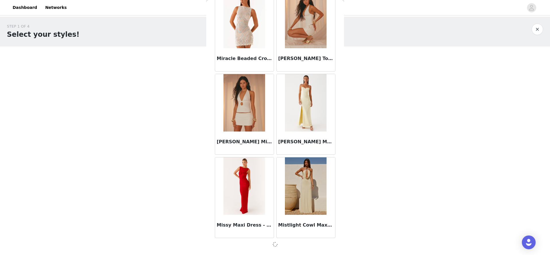
scroll to position [25610, 0]
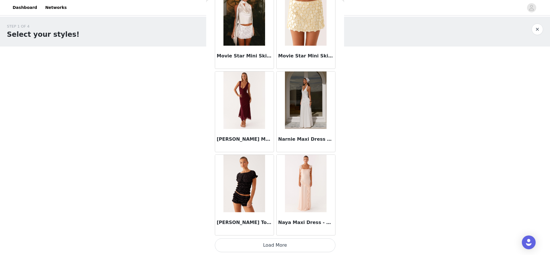
drag, startPoint x: 277, startPoint y: 246, endPoint x: 280, endPoint y: 225, distance: 21.2
click at [277, 246] on button "Load More" at bounding box center [275, 245] width 121 height 14
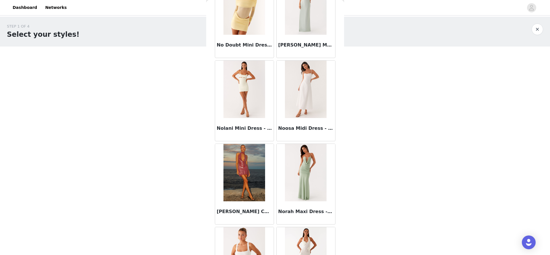
scroll to position [27278, 0]
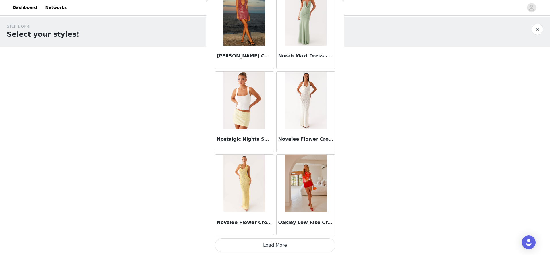
drag, startPoint x: 280, startPoint y: 246, endPoint x: 279, endPoint y: 237, distance: 8.7
click at [280, 246] on button "Load More" at bounding box center [275, 245] width 121 height 14
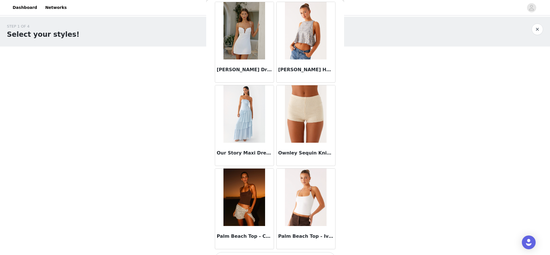
scroll to position [28111, 0]
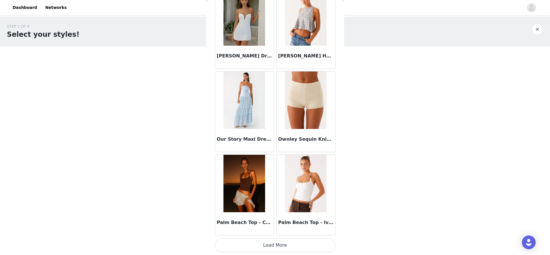
click at [275, 243] on button "Load More" at bounding box center [275, 245] width 121 height 14
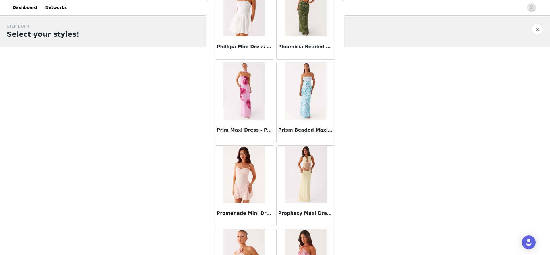
scroll to position [28944, 0]
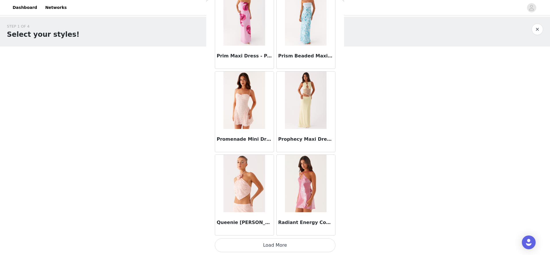
drag, startPoint x: 250, startPoint y: 245, endPoint x: 264, endPoint y: 215, distance: 33.4
click at [250, 245] on button "Load More" at bounding box center [275, 245] width 121 height 14
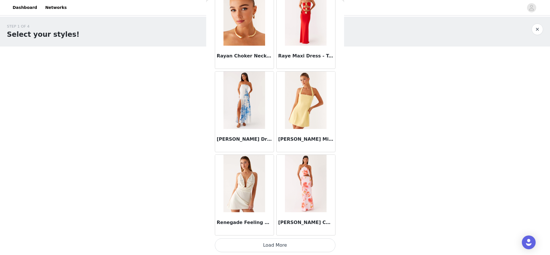
drag, startPoint x: 275, startPoint y: 245, endPoint x: 276, endPoint y: 232, distance: 12.9
click at [275, 245] on button "Load More" at bounding box center [275, 245] width 121 height 14
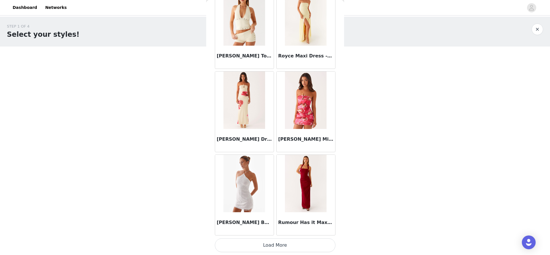
scroll to position [24625, 0]
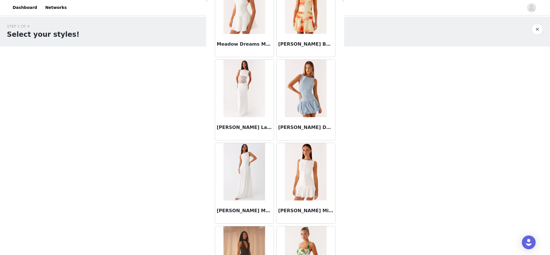
click at [307, 86] on img at bounding box center [306, 88] width 42 height 57
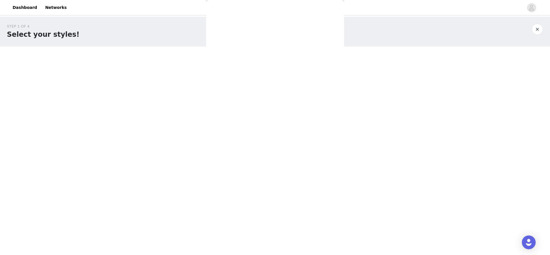
scroll to position [0, 0]
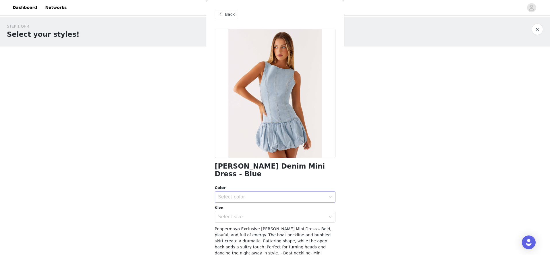
click at [243, 194] on div "Select color" at bounding box center [271, 197] width 107 height 6
click at [229, 199] on li "Blue" at bounding box center [275, 201] width 121 height 9
click at [230, 214] on div "Select size" at bounding box center [271, 217] width 107 height 6
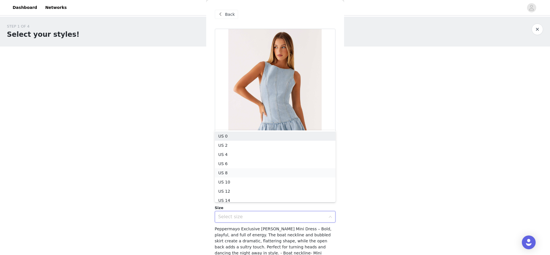
scroll to position [3, 0]
click at [229, 152] on li "US 4" at bounding box center [275, 151] width 121 height 9
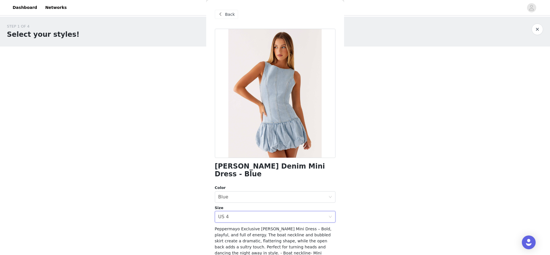
click at [173, 169] on div "STEP 1 OF 4 Select your styles! You will receive 6 products. 2/6 Selected Kiesh…" at bounding box center [275, 113] width 550 height 193
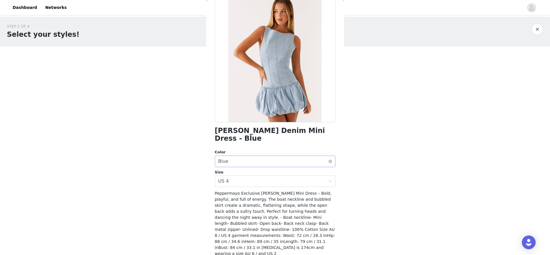
scroll to position [49, 0]
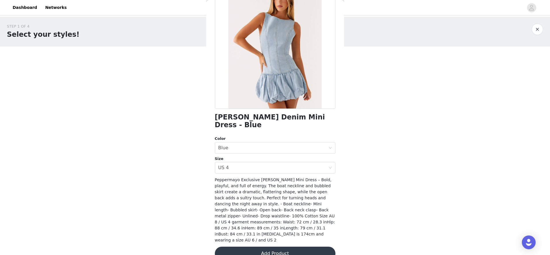
click at [277, 247] on button "Add Product" at bounding box center [275, 254] width 121 height 14
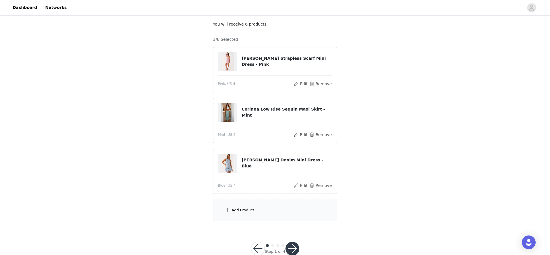
scroll to position [47, 0]
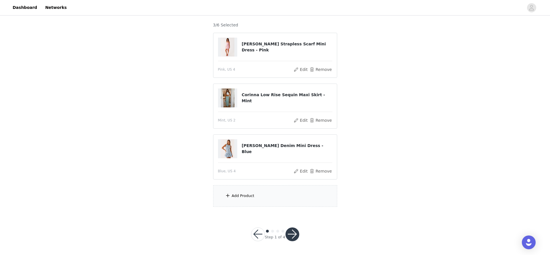
click at [253, 191] on div "Add Product" at bounding box center [275, 196] width 124 height 22
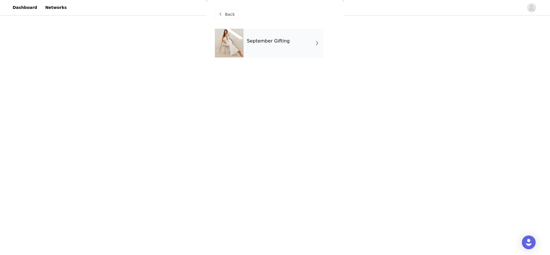
click at [276, 46] on div "September Gifting" at bounding box center [284, 43] width 80 height 29
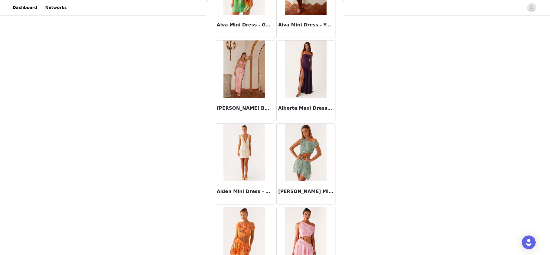
scroll to position [624, 0]
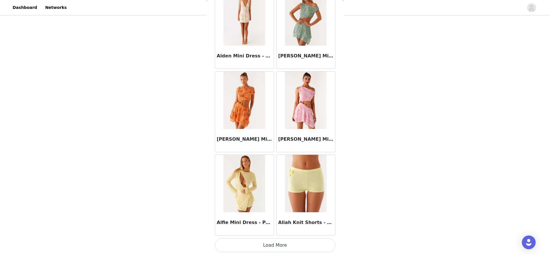
click at [270, 242] on button "Load More" at bounding box center [275, 245] width 121 height 14
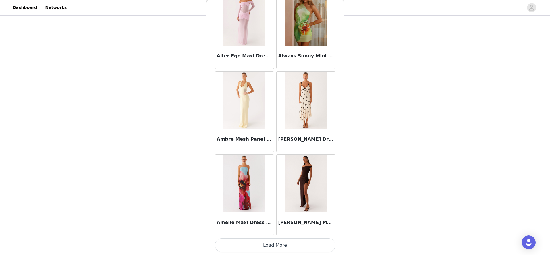
click at [270, 245] on button "Load More" at bounding box center [275, 245] width 121 height 14
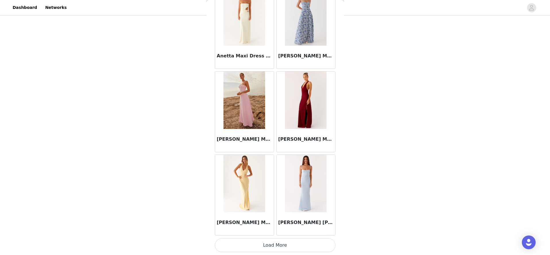
drag, startPoint x: 278, startPoint y: 244, endPoint x: 281, endPoint y: 216, distance: 28.6
click at [279, 244] on button "Load More" at bounding box center [275, 245] width 121 height 14
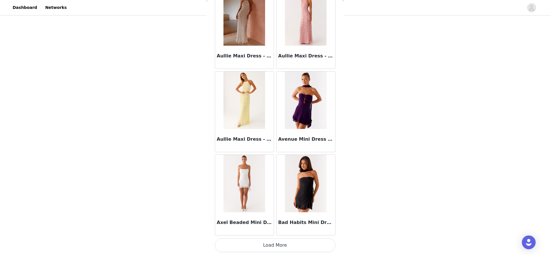
click at [267, 244] on button "Load More" at bounding box center [275, 245] width 121 height 14
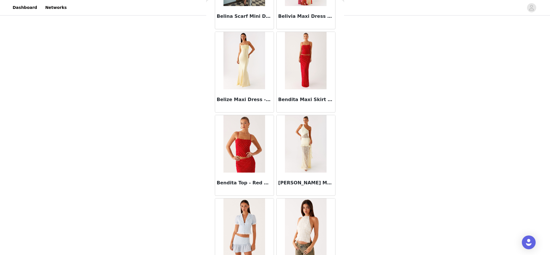
scroll to position [3956, 0]
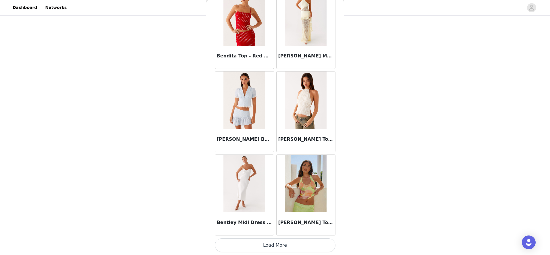
drag, startPoint x: 286, startPoint y: 243, endPoint x: 287, endPoint y: 222, distance: 20.7
click at [286, 243] on button "Load More" at bounding box center [275, 245] width 121 height 14
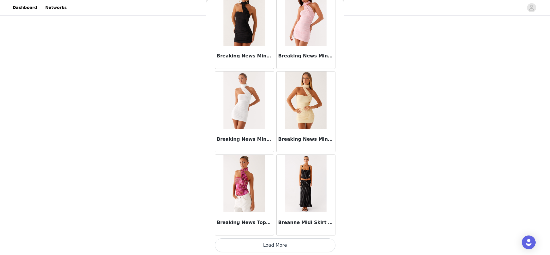
click at [285, 250] on button "Load More" at bounding box center [275, 245] width 121 height 14
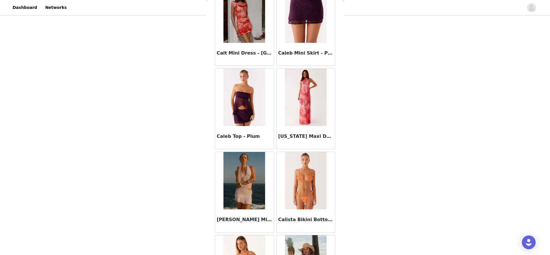
scroll to position [5622, 0]
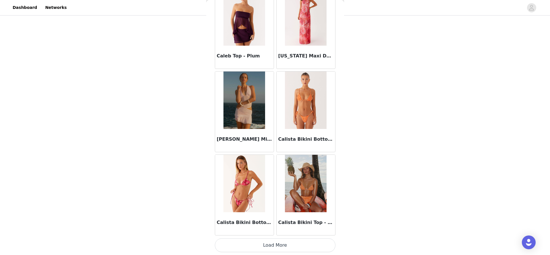
drag, startPoint x: 278, startPoint y: 244, endPoint x: 277, endPoint y: 223, distance: 20.2
click at [278, 244] on button "Load More" at bounding box center [275, 245] width 121 height 14
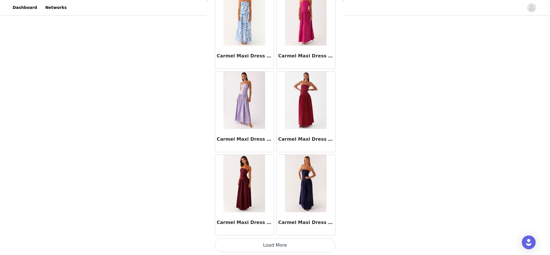
drag, startPoint x: 273, startPoint y: 241, endPoint x: 278, endPoint y: 229, distance: 13.3
click at [273, 241] on button "Load More" at bounding box center [275, 245] width 121 height 14
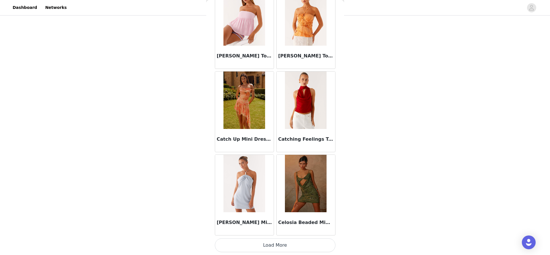
click at [279, 246] on button "Load More" at bounding box center [275, 245] width 121 height 14
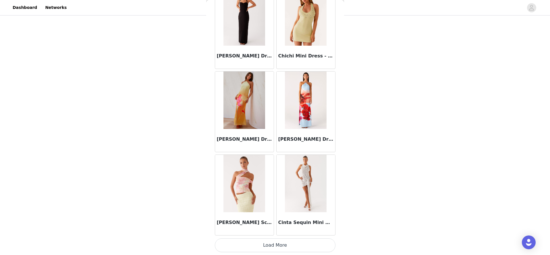
drag, startPoint x: 280, startPoint y: 247, endPoint x: 279, endPoint y: 231, distance: 15.6
click at [280, 246] on button "Load More" at bounding box center [275, 245] width 121 height 14
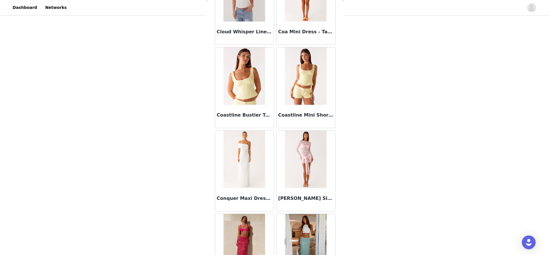
scroll to position [8953, 0]
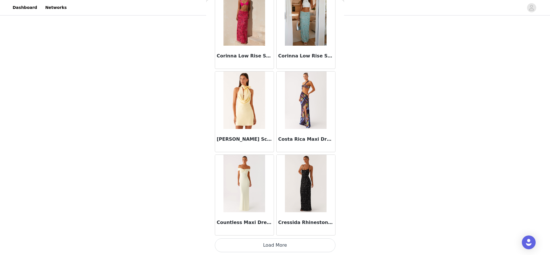
click at [268, 244] on button "Load More" at bounding box center [275, 245] width 121 height 14
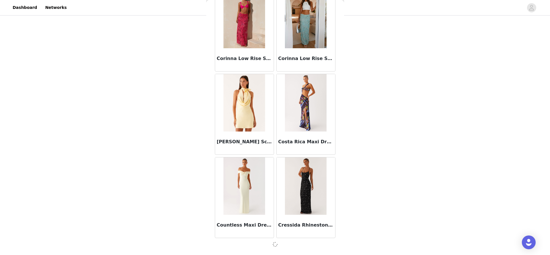
scroll to position [8951, 0]
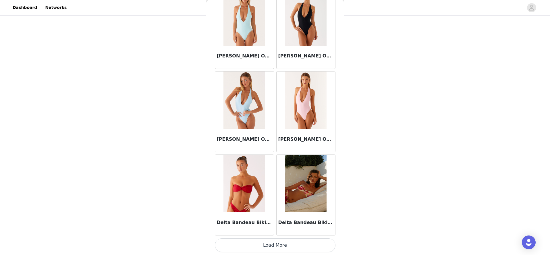
drag, startPoint x: 277, startPoint y: 242, endPoint x: 279, endPoint y: 215, distance: 27.1
click at [277, 241] on button "Load More" at bounding box center [275, 245] width 121 height 14
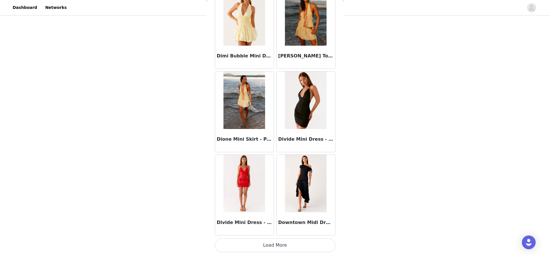
drag, startPoint x: 281, startPoint y: 242, endPoint x: 281, endPoint y: 233, distance: 8.9
click at [281, 242] on button "Load More" at bounding box center [275, 245] width 121 height 14
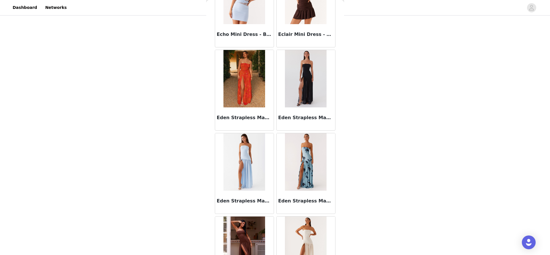
scroll to position [11452, 0]
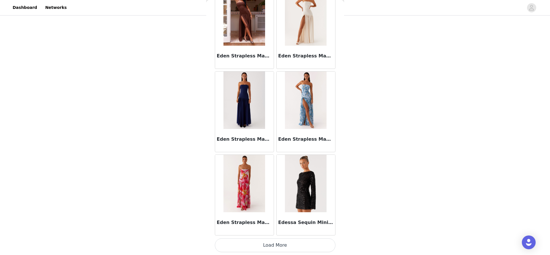
drag, startPoint x: 267, startPoint y: 242, endPoint x: 269, endPoint y: 218, distance: 24.8
click at [267, 242] on button "Load More" at bounding box center [275, 245] width 121 height 14
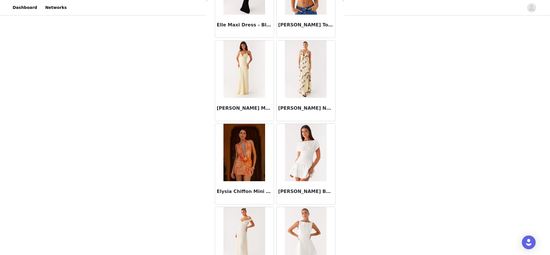
scroll to position [12285, 0]
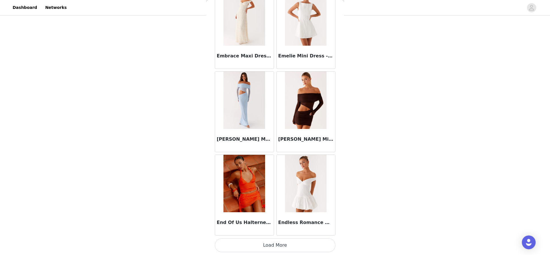
click at [272, 246] on button "Load More" at bounding box center [275, 245] width 121 height 14
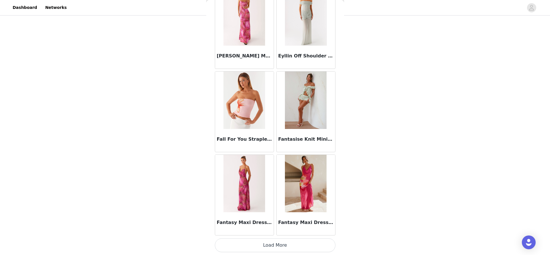
drag, startPoint x: 270, startPoint y: 245, endPoint x: 277, endPoint y: 215, distance: 31.2
click at [270, 245] on button "Load More" at bounding box center [275, 245] width 121 height 14
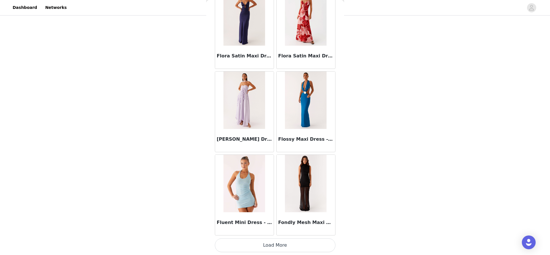
drag, startPoint x: 275, startPoint y: 241, endPoint x: 277, endPoint y: 207, distance: 34.0
click at [275, 241] on button "Load More" at bounding box center [275, 245] width 121 height 14
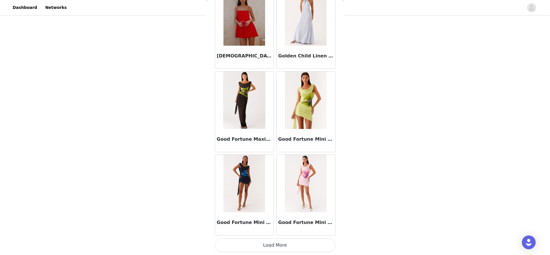
drag, startPoint x: 274, startPoint y: 242, endPoint x: 282, endPoint y: 216, distance: 27.0
click at [274, 241] on button "Load More" at bounding box center [275, 245] width 121 height 14
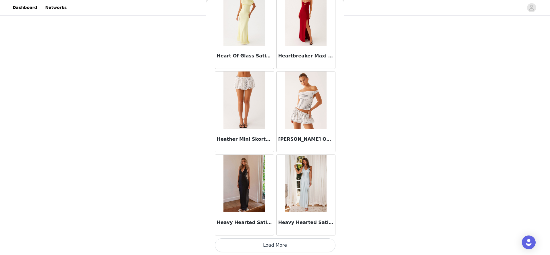
drag, startPoint x: 280, startPoint y: 246, endPoint x: 279, endPoint y: 238, distance: 7.6
click at [280, 245] on button "Load More" at bounding box center [275, 245] width 121 height 14
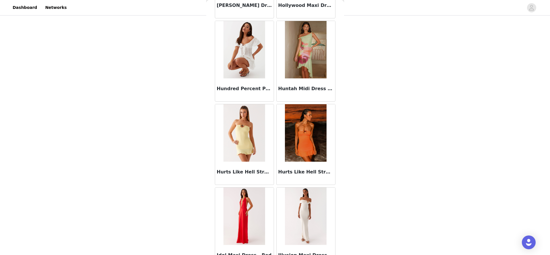
scroll to position [16450, 0]
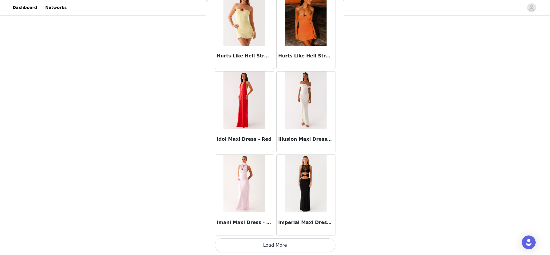
drag, startPoint x: 263, startPoint y: 242, endPoint x: 267, endPoint y: 233, distance: 10.4
click at [263, 242] on button "Load More" at bounding box center [275, 245] width 121 height 14
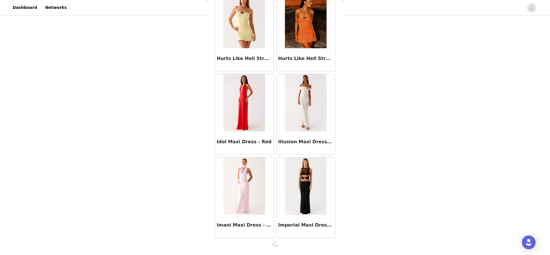
scroll to position [16447, 0]
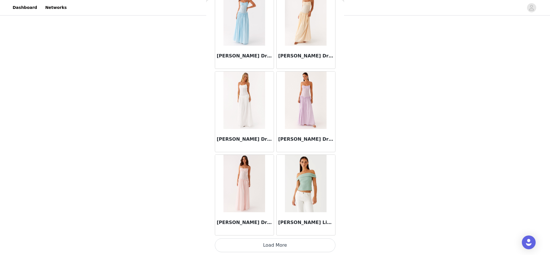
click at [263, 243] on button "Load More" at bounding box center [275, 245] width 121 height 14
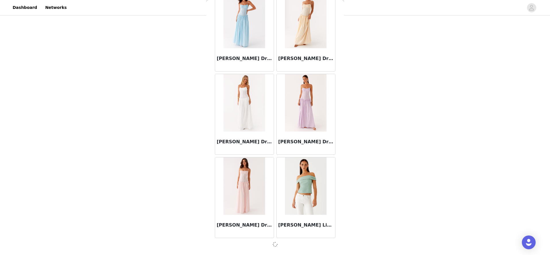
scroll to position [17280, 0]
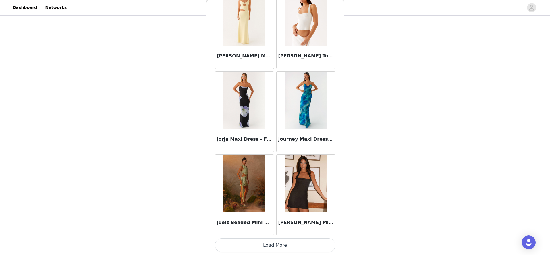
click at [275, 243] on button "Load More" at bounding box center [275, 245] width 121 height 14
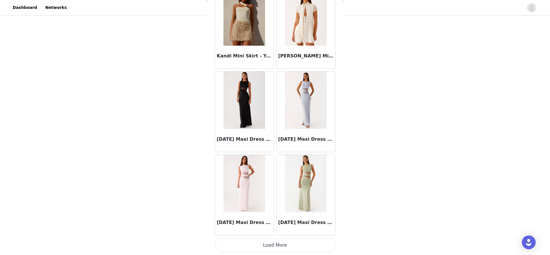
click at [270, 243] on button "Load More" at bounding box center [275, 245] width 121 height 14
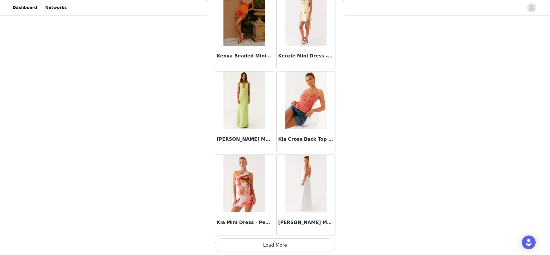
click at [271, 251] on button "Load More" at bounding box center [275, 245] width 121 height 14
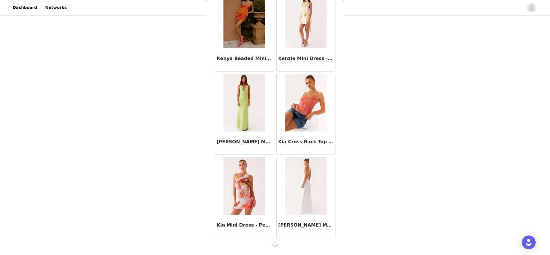
scroll to position [19779, 0]
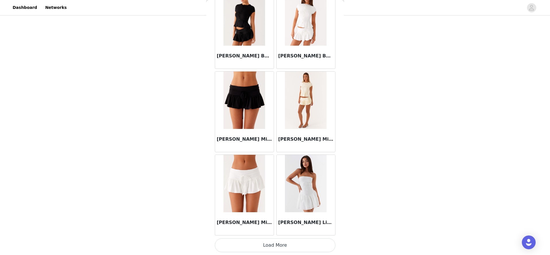
drag, startPoint x: 271, startPoint y: 248, endPoint x: 274, endPoint y: 219, distance: 28.9
click at [271, 248] on button "Load More" at bounding box center [275, 245] width 121 height 14
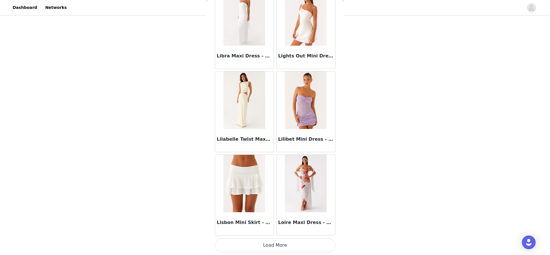
click at [272, 243] on button "Load More" at bounding box center [275, 245] width 121 height 14
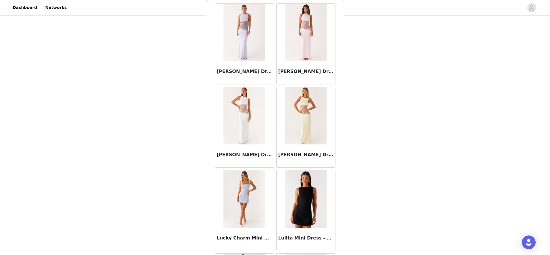
scroll to position [22281, 0]
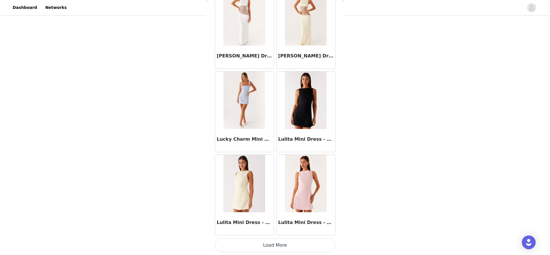
drag, startPoint x: 271, startPoint y: 242, endPoint x: 272, endPoint y: 236, distance: 6.9
click at [271, 242] on button "Load More" at bounding box center [275, 245] width 121 height 14
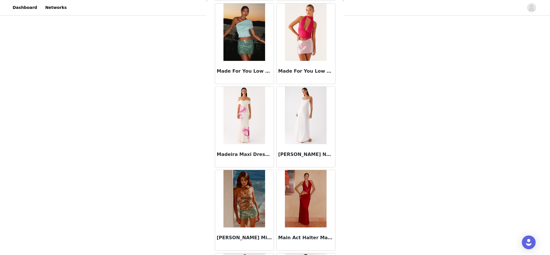
scroll to position [23114, 0]
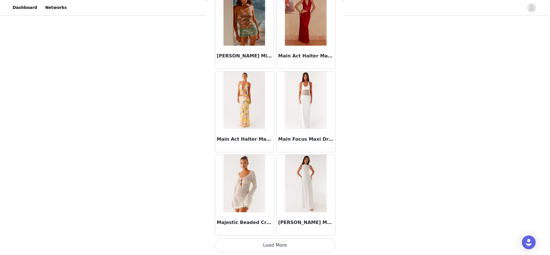
click at [275, 243] on button "Load More" at bounding box center [275, 245] width 121 height 14
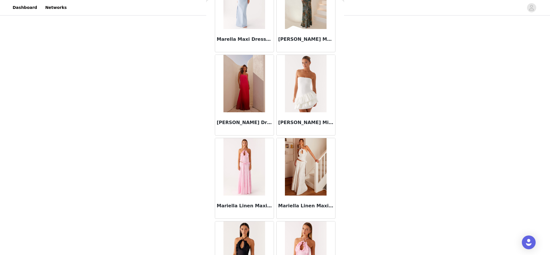
scroll to position [23947, 0]
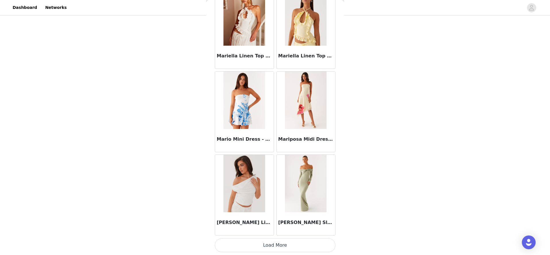
drag, startPoint x: 275, startPoint y: 248, endPoint x: 274, endPoint y: 235, distance: 13.3
click at [275, 248] on button "Load More" at bounding box center [275, 245] width 121 height 14
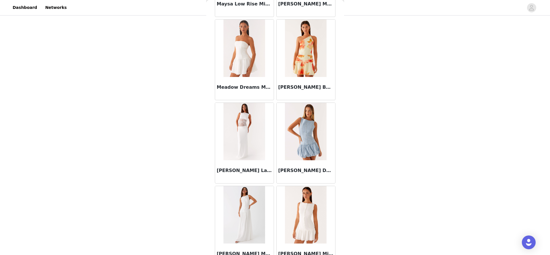
scroll to position [24780, 0]
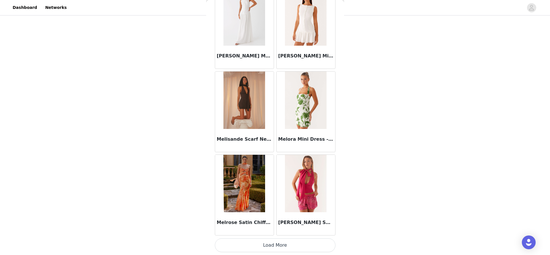
click at [273, 239] on button "Load More" at bounding box center [275, 245] width 121 height 14
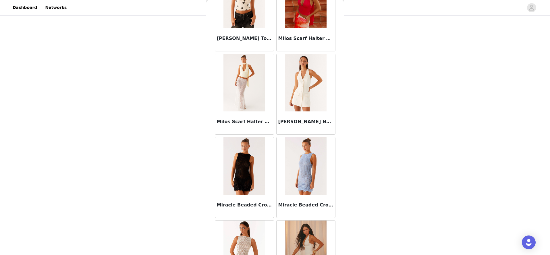
scroll to position [25613, 0]
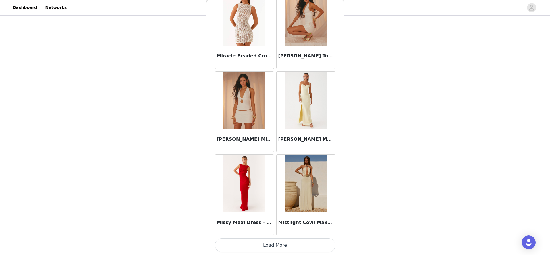
drag, startPoint x: 269, startPoint y: 247, endPoint x: 271, endPoint y: 237, distance: 10.3
click at [269, 247] on button "Load More" at bounding box center [275, 245] width 121 height 14
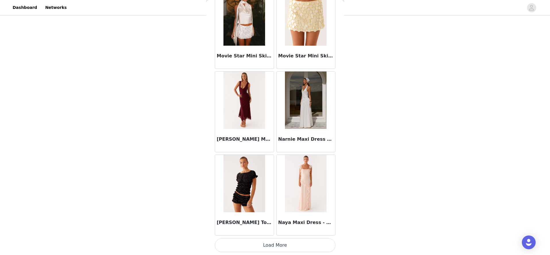
click at [271, 247] on button "Load More" at bounding box center [275, 245] width 121 height 14
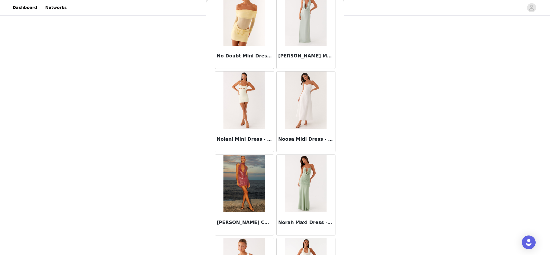
scroll to position [27278, 0]
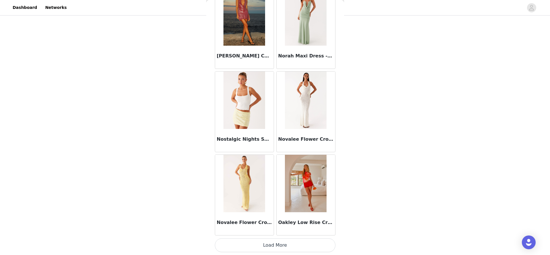
click at [282, 242] on button "Load More" at bounding box center [275, 245] width 121 height 14
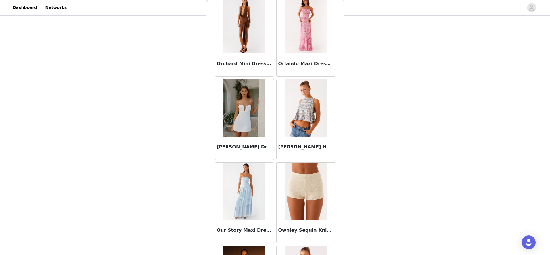
scroll to position [28111, 0]
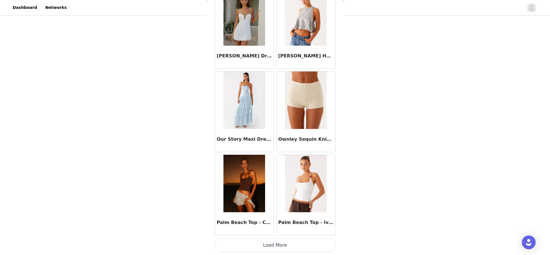
click at [276, 249] on button "Load More" at bounding box center [275, 245] width 121 height 14
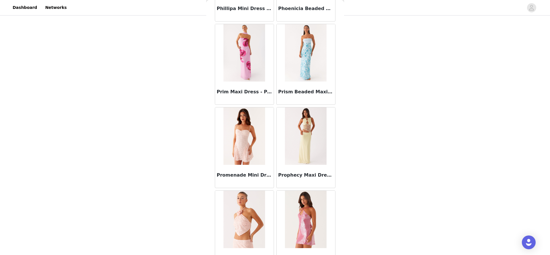
scroll to position [28944, 0]
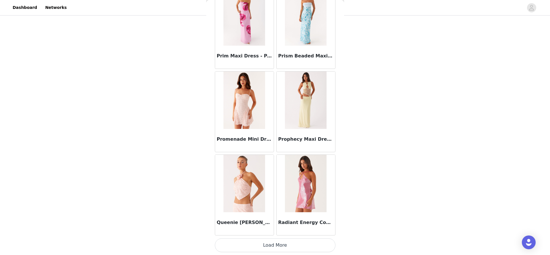
click at [271, 242] on button "Load More" at bounding box center [275, 245] width 121 height 14
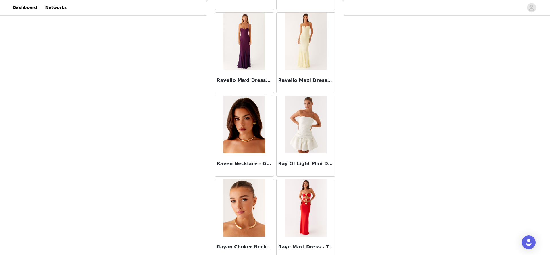
scroll to position [29777, 0]
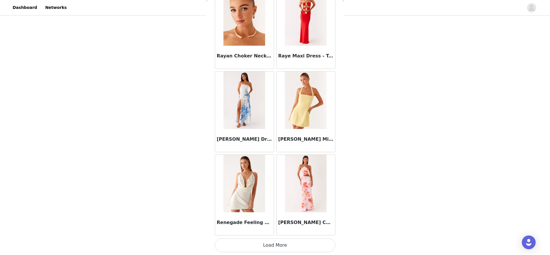
click at [275, 246] on button "Load More" at bounding box center [275, 245] width 121 height 14
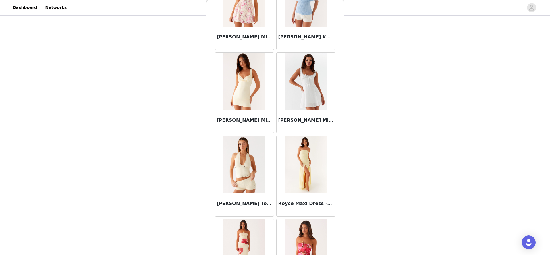
scroll to position [30610, 0]
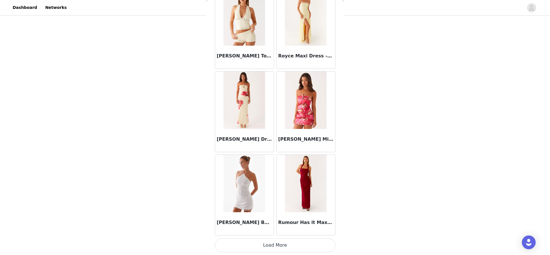
drag, startPoint x: 275, startPoint y: 244, endPoint x: 273, endPoint y: 232, distance: 12.9
click at [275, 244] on button "Load More" at bounding box center [275, 245] width 121 height 14
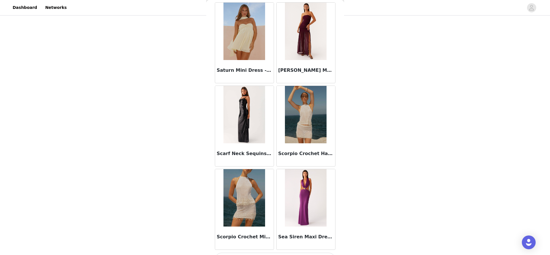
scroll to position [31443, 0]
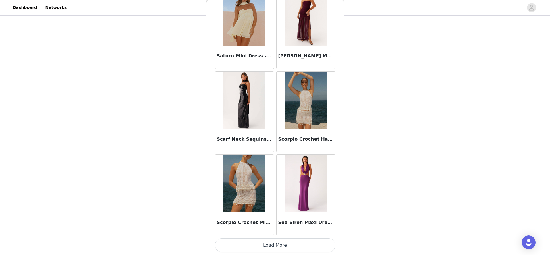
drag, startPoint x: 272, startPoint y: 246, endPoint x: 273, endPoint y: 224, distance: 21.8
click at [272, 246] on button "Load More" at bounding box center [275, 245] width 121 height 14
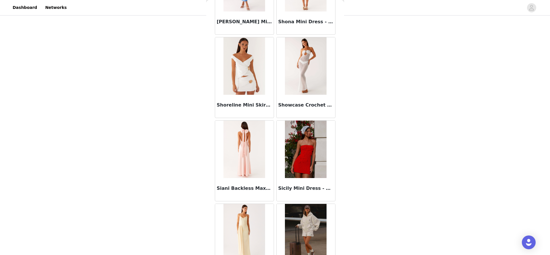
scroll to position [32276, 0]
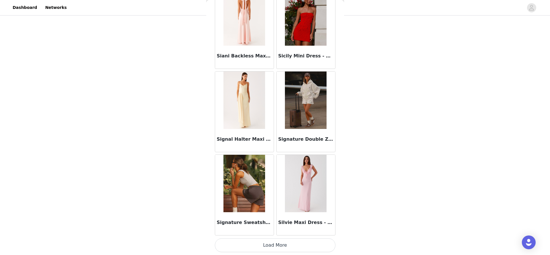
click at [274, 240] on button "Load More" at bounding box center [275, 245] width 121 height 14
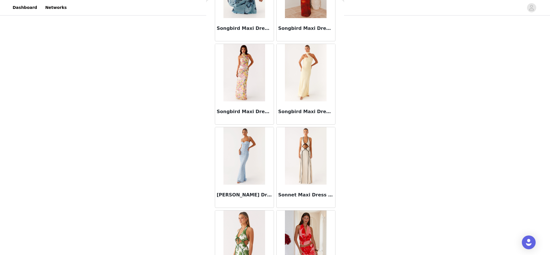
scroll to position [33109, 0]
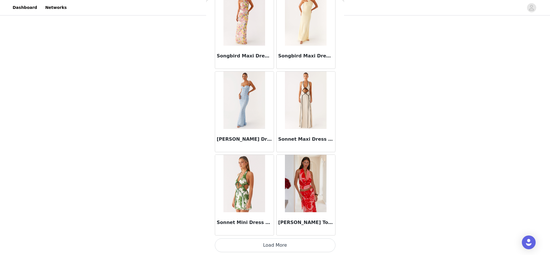
click at [274, 245] on button "Load More" at bounding box center [275, 245] width 121 height 14
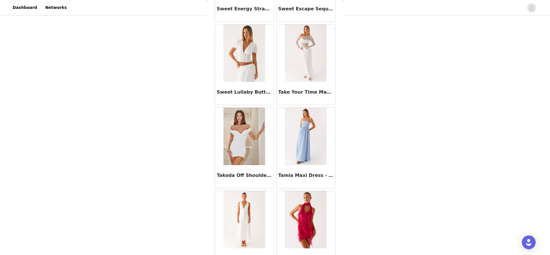
scroll to position [33942, 0]
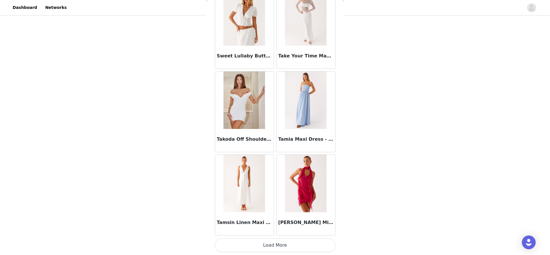
drag, startPoint x: 278, startPoint y: 245, endPoint x: 278, endPoint y: 228, distance: 16.7
click at [278, 245] on button "Load More" at bounding box center [275, 245] width 121 height 14
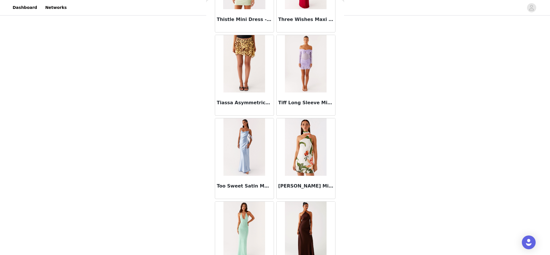
scroll to position [34775, 0]
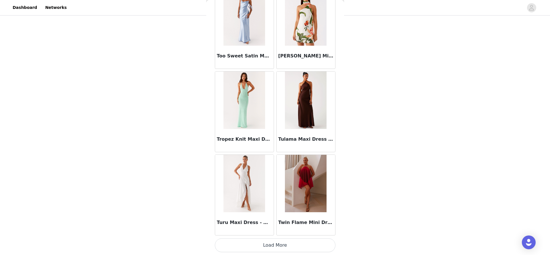
drag, startPoint x: 277, startPoint y: 242, endPoint x: 280, endPoint y: 209, distance: 33.5
click at [277, 242] on button "Load More" at bounding box center [275, 245] width 121 height 14
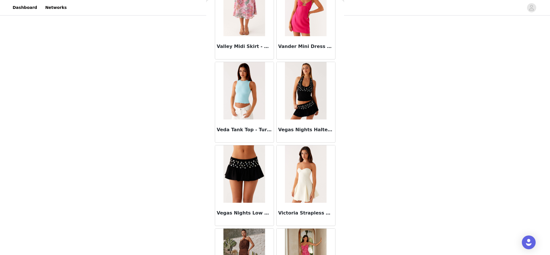
scroll to position [35608, 0]
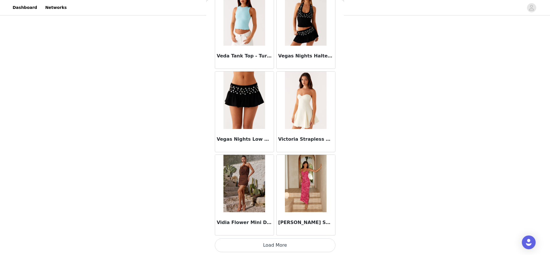
click at [282, 245] on button "Load More" at bounding box center [275, 245] width 121 height 14
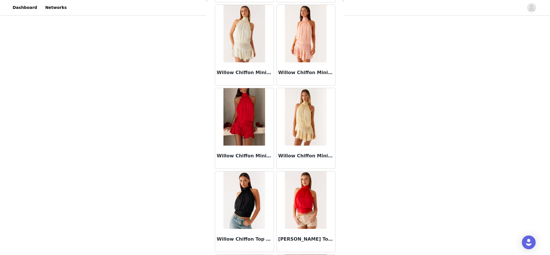
scroll to position [36441, 0]
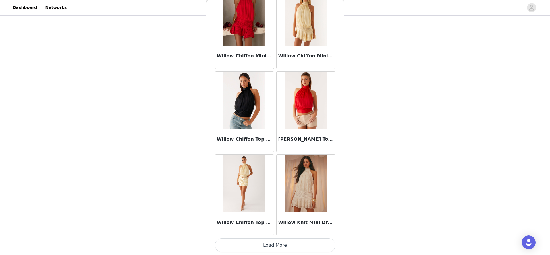
click at [278, 247] on button "Load More" at bounding box center [275, 245] width 121 height 14
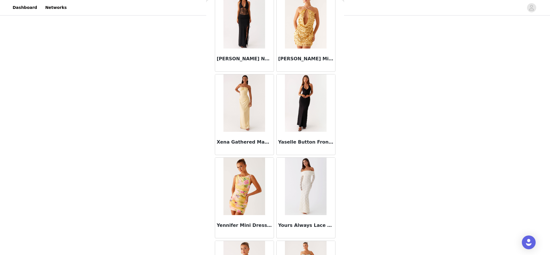
scroll to position [37274, 0]
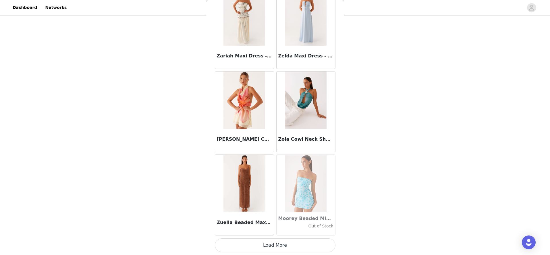
drag, startPoint x: 270, startPoint y: 247, endPoint x: 272, endPoint y: 230, distance: 17.1
click at [270, 246] on button "Load More" at bounding box center [275, 245] width 121 height 14
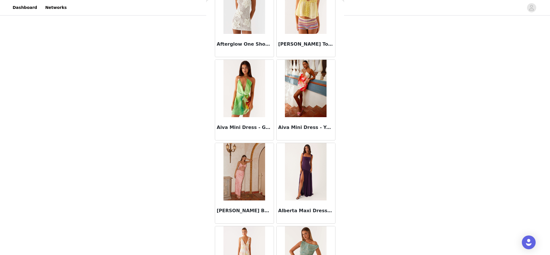
scroll to position [386, 0]
click at [311, 102] on img at bounding box center [306, 88] width 42 height 57
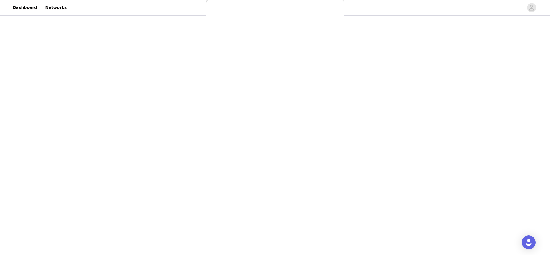
scroll to position [0, 0]
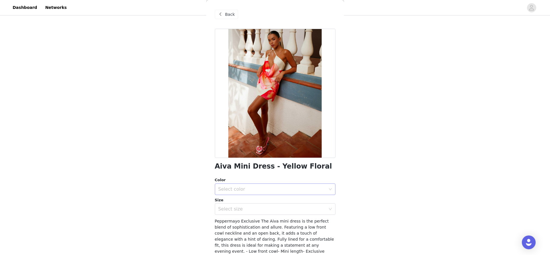
click at [256, 191] on div "Select color" at bounding box center [271, 189] width 107 height 6
click at [245, 204] on li "Yellow Floral" at bounding box center [275, 201] width 121 height 9
click at [248, 210] on div "Select size" at bounding box center [271, 209] width 107 height 6
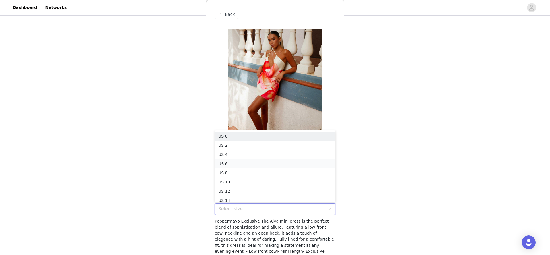
scroll to position [3, 0]
click at [227, 151] on li "US 4" at bounding box center [275, 151] width 121 height 9
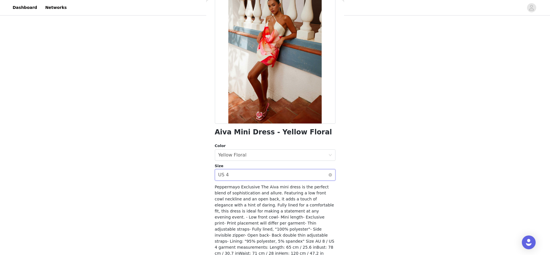
scroll to position [61, 0]
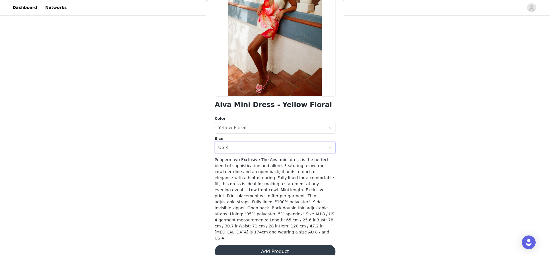
click at [249, 245] on button "Add Product" at bounding box center [275, 252] width 121 height 14
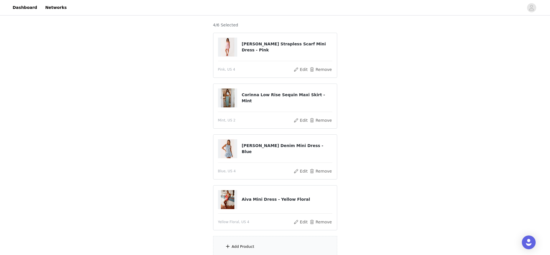
scroll to position [76, 0]
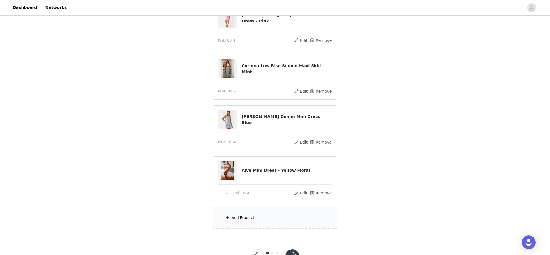
click at [232, 221] on div "Add Product" at bounding box center [275, 218] width 124 height 22
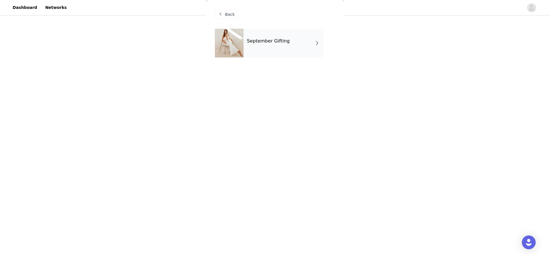
click at [300, 43] on div "September Gifting" at bounding box center [284, 43] width 80 height 29
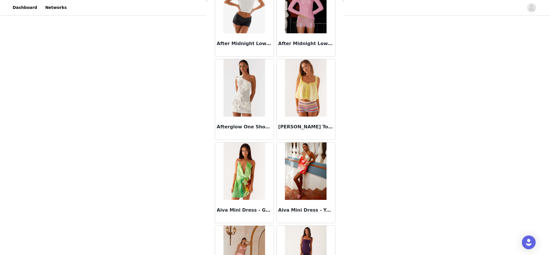
scroll to position [624, 0]
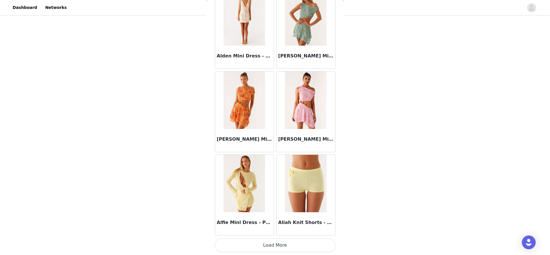
click at [299, 240] on button "Load More" at bounding box center [275, 245] width 121 height 14
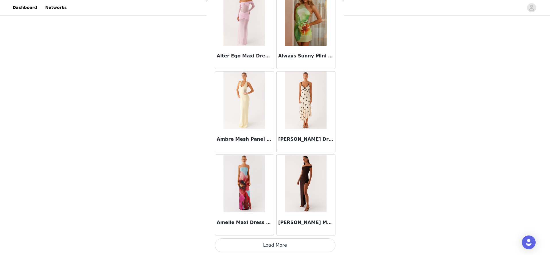
scroll to position [97, 0]
click at [279, 250] on button "Load More" at bounding box center [275, 245] width 121 height 14
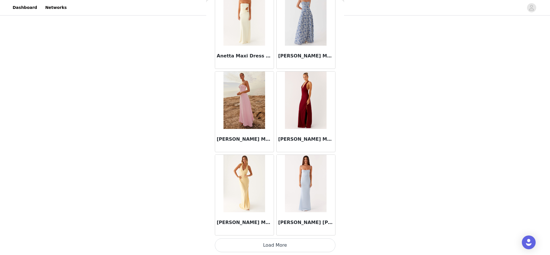
click at [275, 247] on button "Load More" at bounding box center [275, 245] width 121 height 14
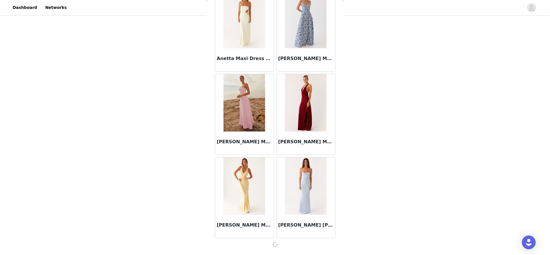
scroll to position [2287, 0]
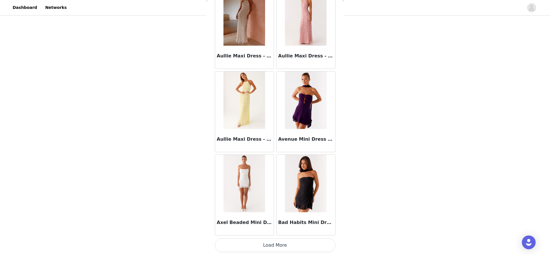
click at [269, 248] on button "Load More" at bounding box center [275, 245] width 121 height 14
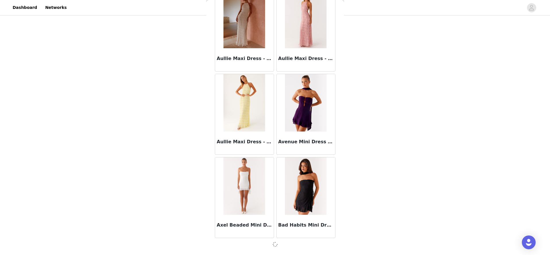
scroll to position [3120, 0]
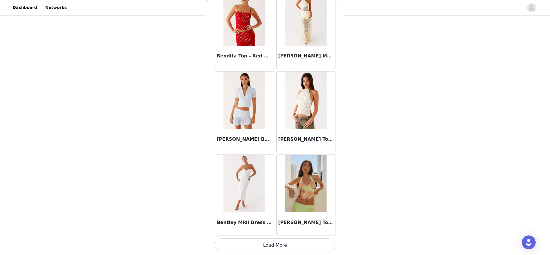
drag, startPoint x: 270, startPoint y: 242, endPoint x: 271, endPoint y: 225, distance: 17.0
click at [270, 242] on button "Load More" at bounding box center [275, 245] width 121 height 14
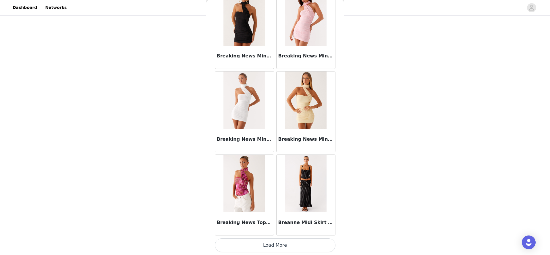
click at [275, 244] on button "Load More" at bounding box center [275, 245] width 121 height 14
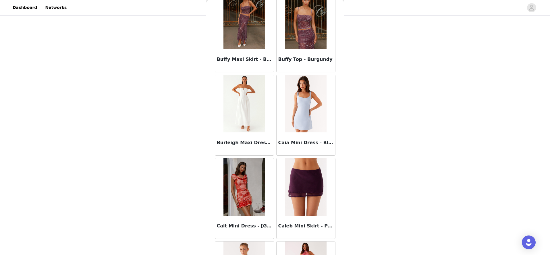
scroll to position [5622, 0]
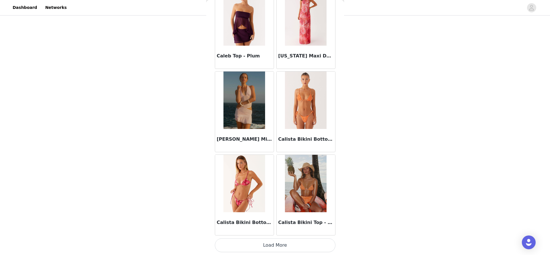
click at [271, 244] on button "Load More" at bounding box center [275, 245] width 121 height 14
click at [307, 220] on h3 "Calista Bikini Top - Orange Stripe" at bounding box center [305, 222] width 55 height 7
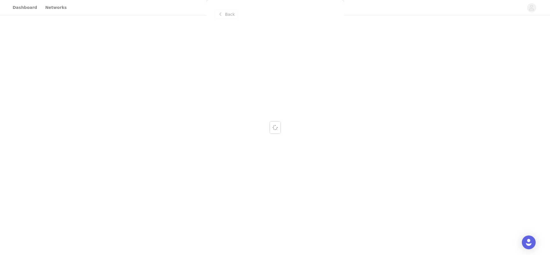
scroll to position [0, 0]
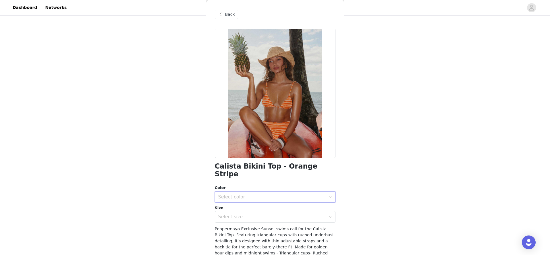
drag, startPoint x: 265, startPoint y: 193, endPoint x: 261, endPoint y: 193, distance: 3.7
click at [264, 193] on div "Select color" at bounding box center [273, 197] width 110 height 11
click at [237, 194] on div "Select color" at bounding box center [271, 197] width 107 height 6
click at [235, 196] on div "Color Select color Size Select size" at bounding box center [275, 204] width 121 height 38
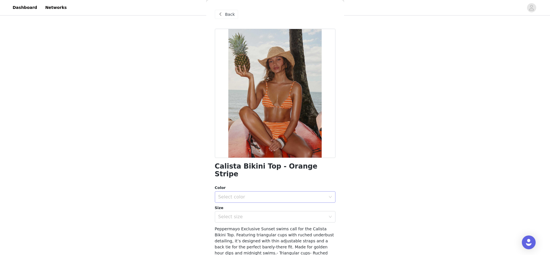
click at [234, 194] on div "Select color" at bounding box center [271, 197] width 107 height 6
click at [236, 203] on li "Orange Stripe" at bounding box center [275, 201] width 121 height 9
click at [237, 214] on div "Select size" at bounding box center [271, 217] width 107 height 6
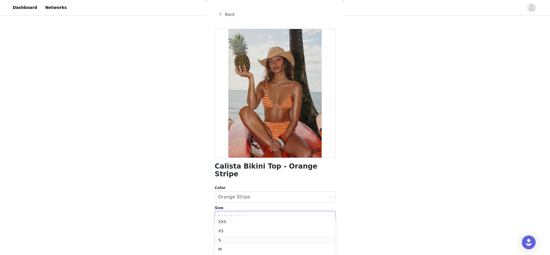
click at [226, 241] on li "S" at bounding box center [275, 240] width 121 height 9
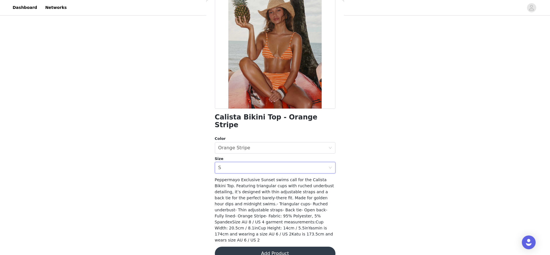
scroll to position [49, 0]
click at [267, 247] on button "Add Product" at bounding box center [275, 254] width 121 height 14
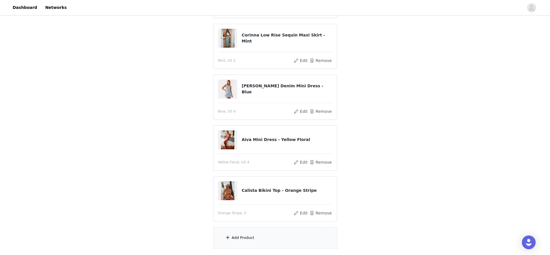
scroll to position [107, 0]
click at [221, 242] on div "Add Product" at bounding box center [275, 238] width 124 height 22
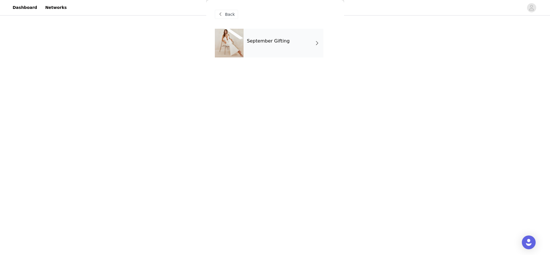
click at [282, 48] on div "September Gifting" at bounding box center [284, 43] width 80 height 29
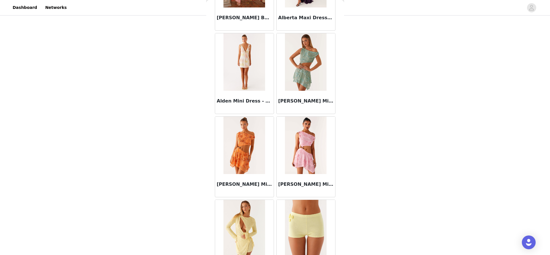
scroll to position [624, 0]
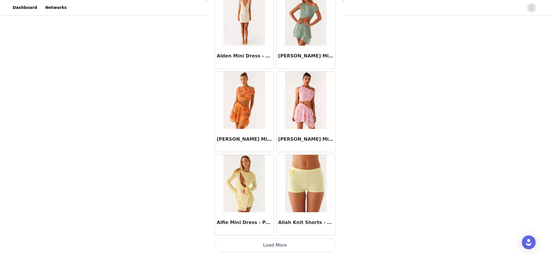
click at [276, 241] on button "Load More" at bounding box center [275, 245] width 121 height 14
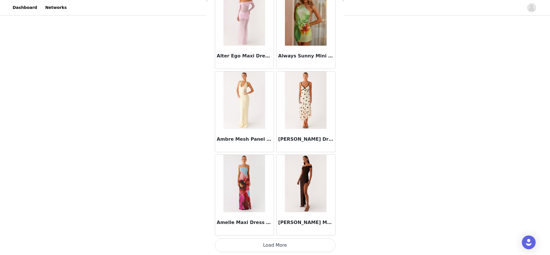
click at [252, 241] on button "Load More" at bounding box center [275, 245] width 121 height 14
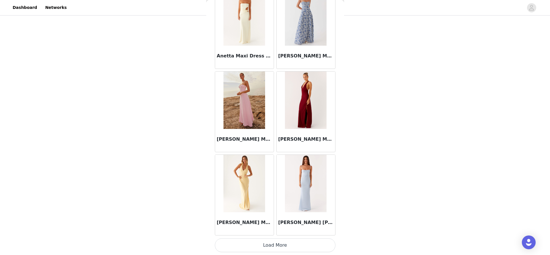
click at [251, 247] on button "Load More" at bounding box center [275, 245] width 121 height 14
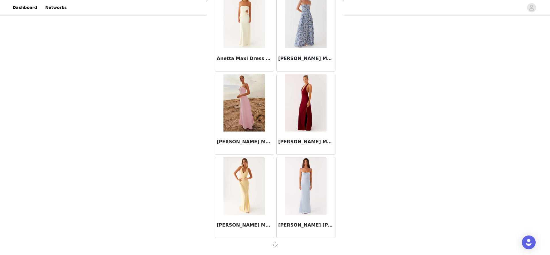
scroll to position [2287, 0]
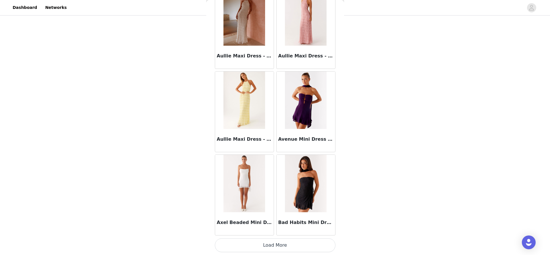
click at [267, 249] on button "Load More" at bounding box center [275, 245] width 121 height 14
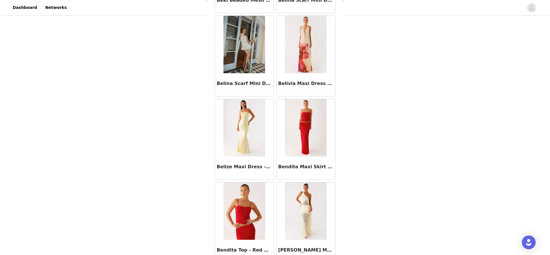
scroll to position [3956, 0]
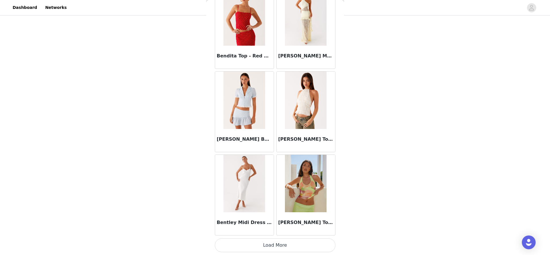
click at [262, 244] on button "Load More" at bounding box center [275, 245] width 121 height 14
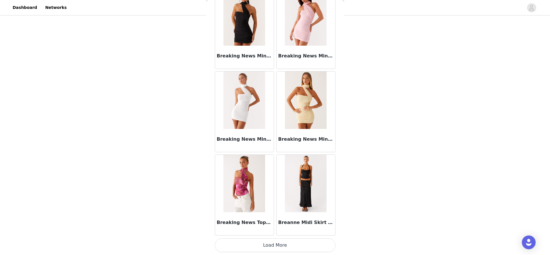
click at [261, 249] on button "Load More" at bounding box center [275, 245] width 121 height 14
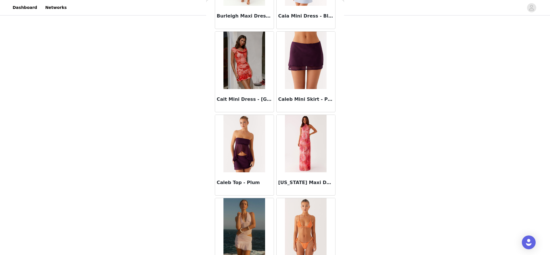
scroll to position [5622, 0]
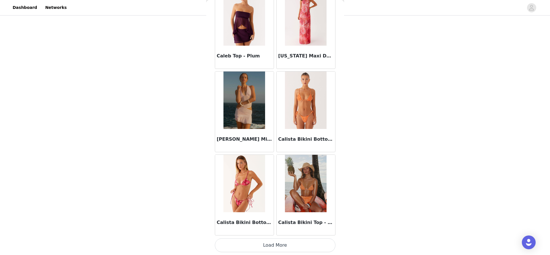
click at [266, 244] on button "Load More" at bounding box center [275, 245] width 121 height 14
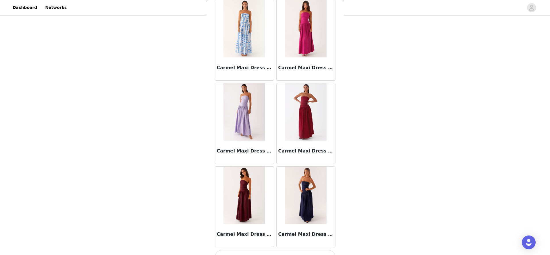
scroll to position [6455, 0]
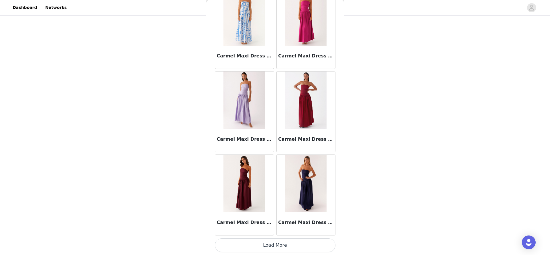
click at [264, 245] on button "Load More" at bounding box center [275, 245] width 121 height 14
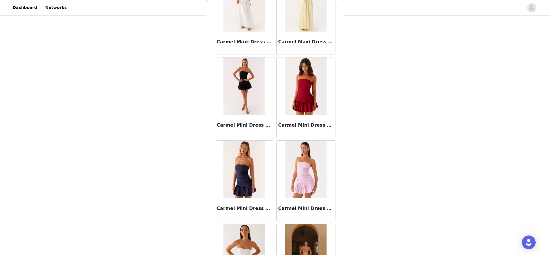
scroll to position [7287, 0]
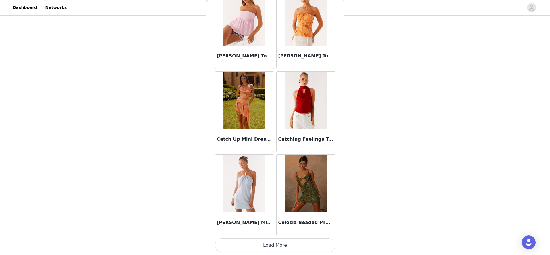
click at [259, 244] on button "Load More" at bounding box center [275, 245] width 121 height 14
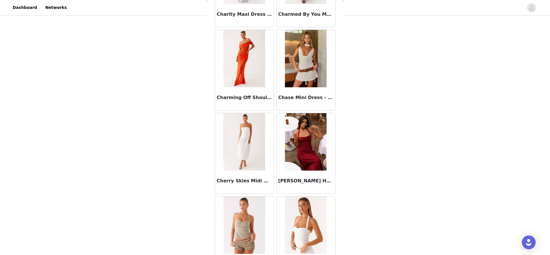
scroll to position [8120, 0]
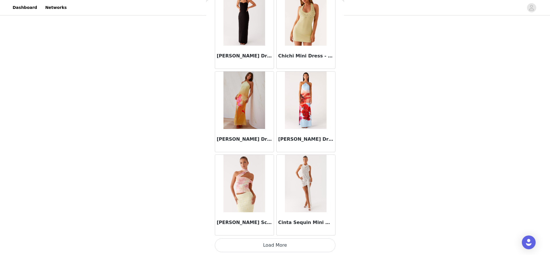
click at [260, 242] on button "Load More" at bounding box center [275, 245] width 121 height 14
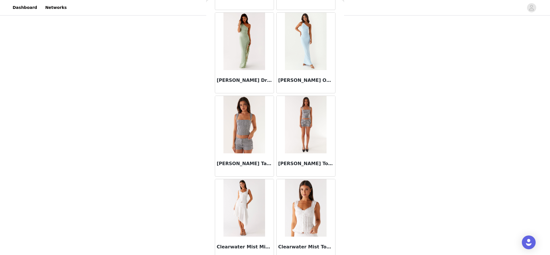
scroll to position [8953, 0]
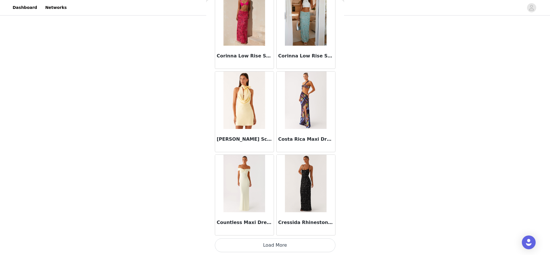
click at [259, 246] on button "Load More" at bounding box center [275, 245] width 121 height 14
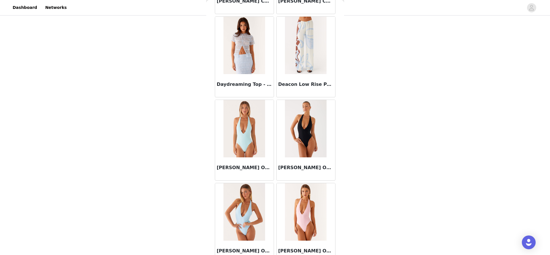
scroll to position [9786, 0]
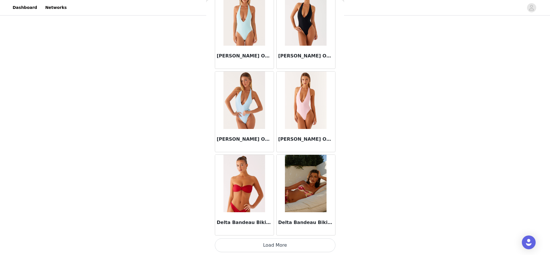
click at [268, 250] on button "Load More" at bounding box center [275, 245] width 121 height 14
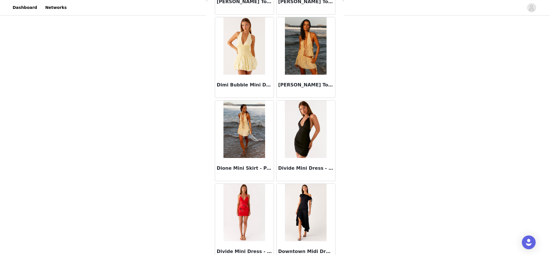
scroll to position [10619, 0]
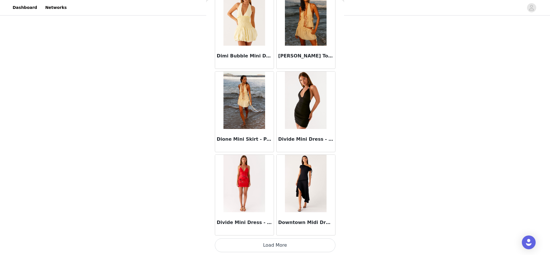
click at [261, 243] on button "Load More" at bounding box center [275, 245] width 121 height 14
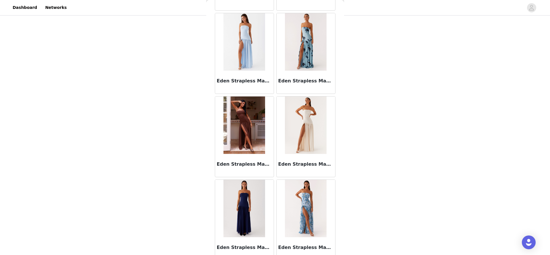
scroll to position [11452, 0]
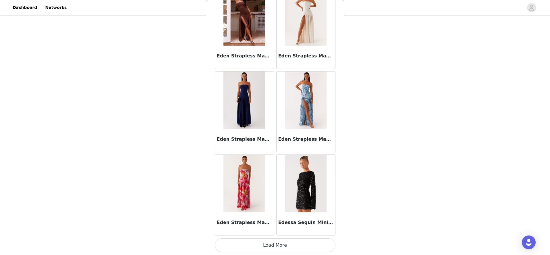
click at [281, 245] on button "Load More" at bounding box center [275, 245] width 121 height 14
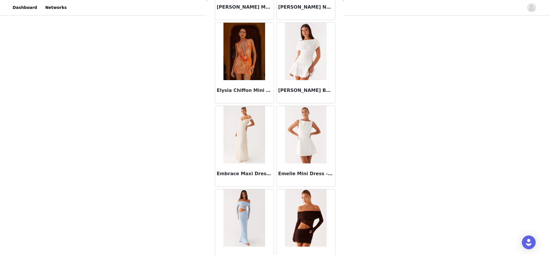
scroll to position [12285, 0]
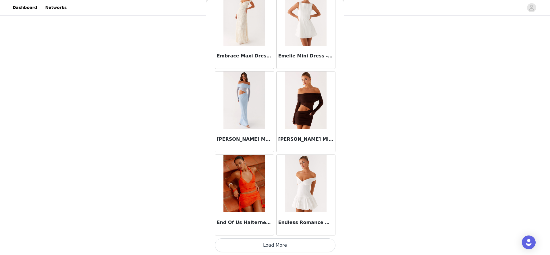
click at [271, 243] on button "Load More" at bounding box center [275, 245] width 121 height 14
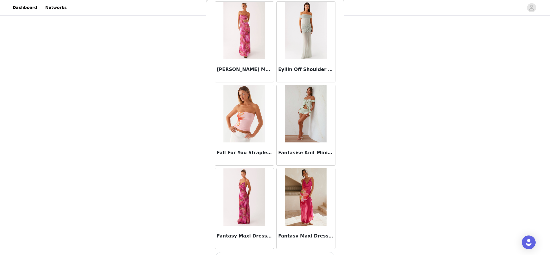
scroll to position [13118, 0]
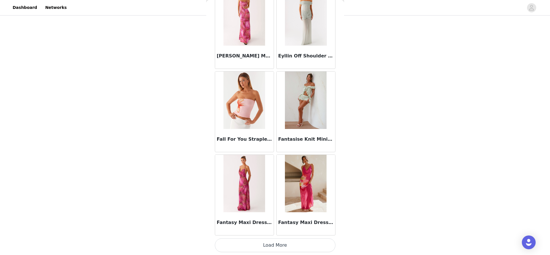
click at [257, 244] on button "Load More" at bounding box center [275, 245] width 121 height 14
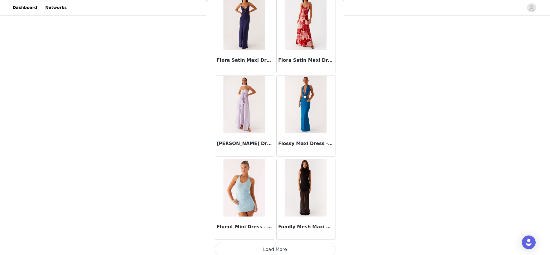
scroll to position [13951, 0]
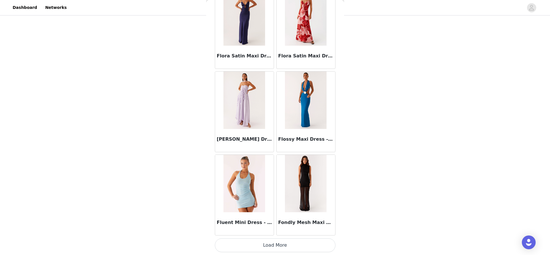
click at [267, 242] on button "Load More" at bounding box center [275, 245] width 121 height 14
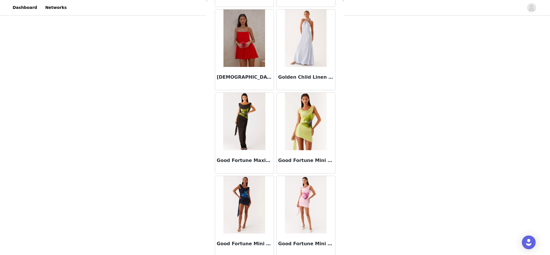
scroll to position [14784, 0]
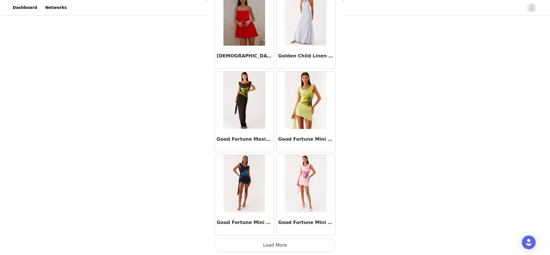
click at [277, 238] on button "Load More" at bounding box center [275, 245] width 121 height 14
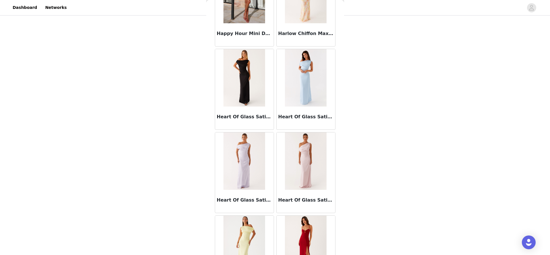
scroll to position [15517, 0]
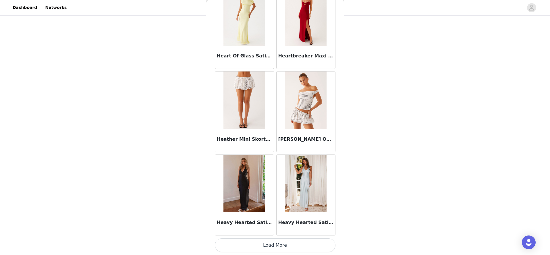
click at [269, 247] on button "Load More" at bounding box center [275, 245] width 121 height 14
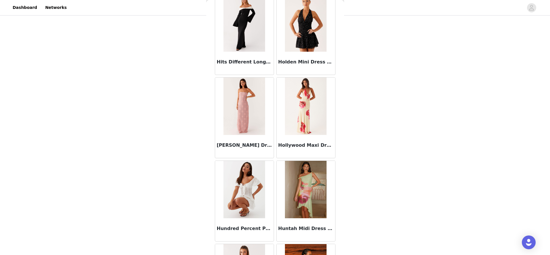
scroll to position [16450, 0]
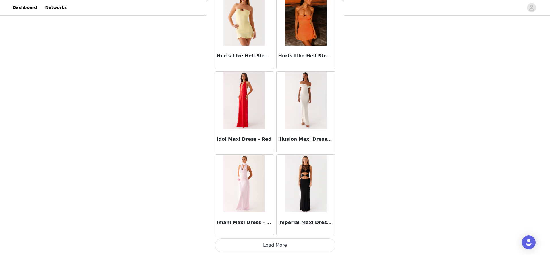
click at [261, 244] on button "Load More" at bounding box center [275, 245] width 121 height 14
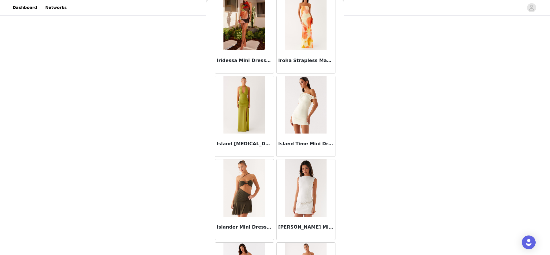
scroll to position [17283, 0]
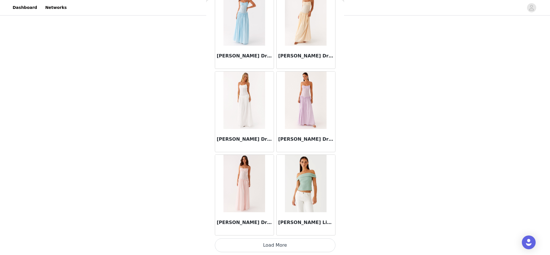
click at [268, 244] on button "Load More" at bounding box center [275, 245] width 121 height 14
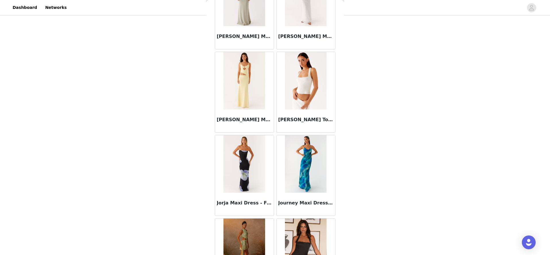
scroll to position [18116, 0]
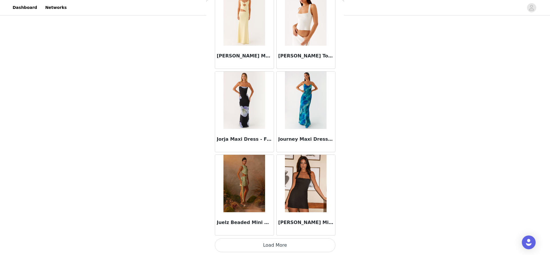
click at [266, 244] on button "Load More" at bounding box center [275, 245] width 121 height 14
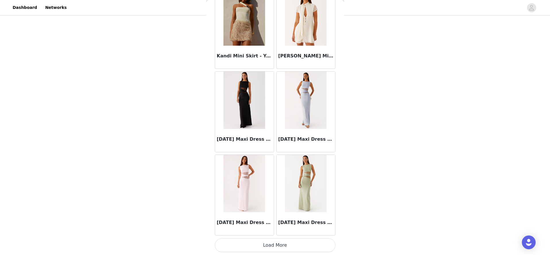
click at [272, 246] on button "Load More" at bounding box center [275, 245] width 121 height 14
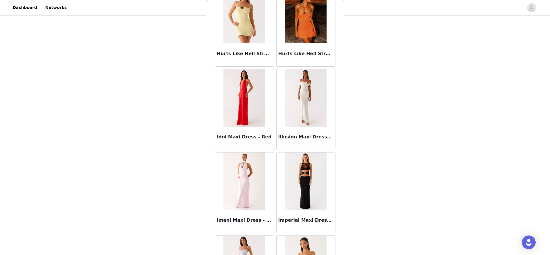
scroll to position [19782, 0]
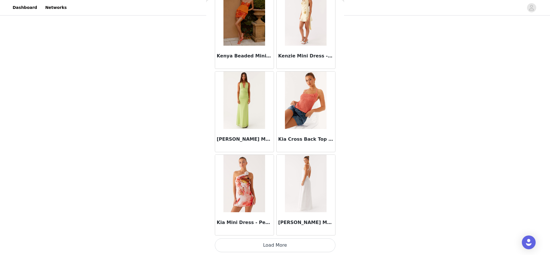
click at [297, 247] on button "Load More" at bounding box center [275, 245] width 121 height 14
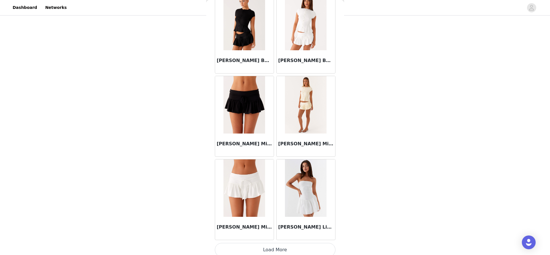
scroll to position [20615, 0]
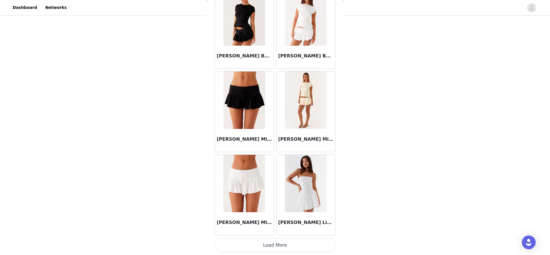
click at [286, 246] on button "Load More" at bounding box center [275, 245] width 121 height 14
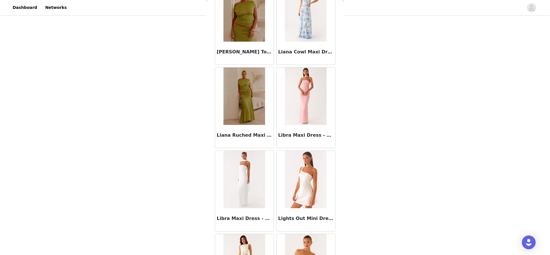
scroll to position [21448, 0]
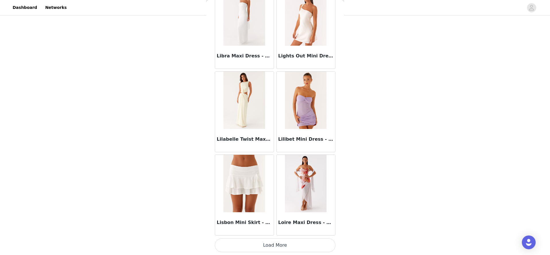
click at [269, 244] on button "Load More" at bounding box center [275, 245] width 121 height 14
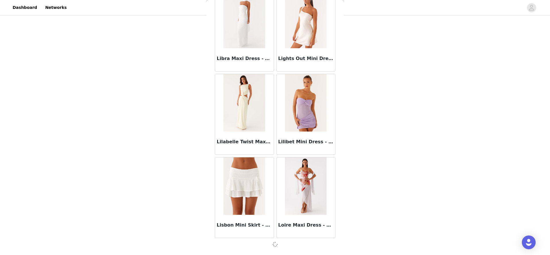
scroll to position [21445, 0]
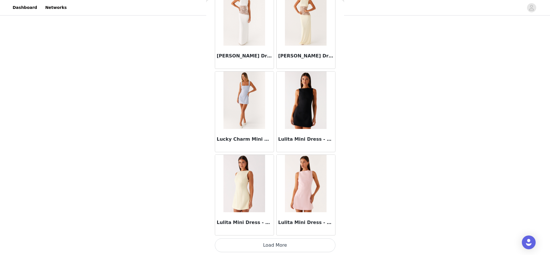
click at [276, 243] on button "Load More" at bounding box center [275, 245] width 121 height 14
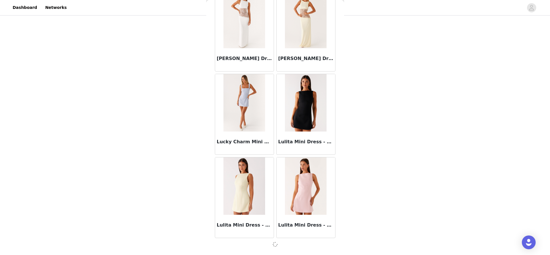
scroll to position [22278, 0]
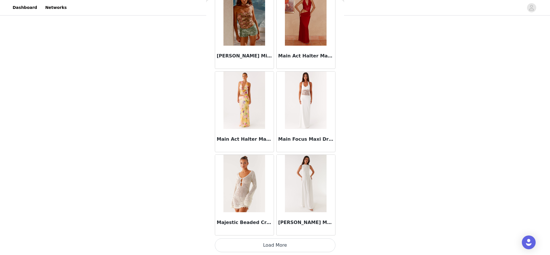
click at [271, 241] on button "Load More" at bounding box center [275, 245] width 121 height 14
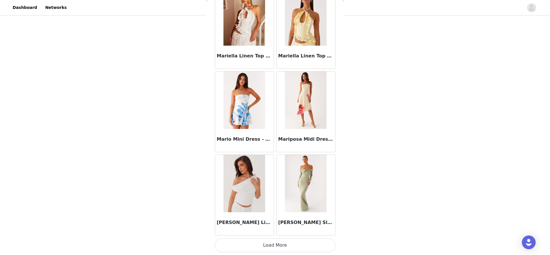
click at [272, 244] on button "Load More" at bounding box center [275, 245] width 121 height 14
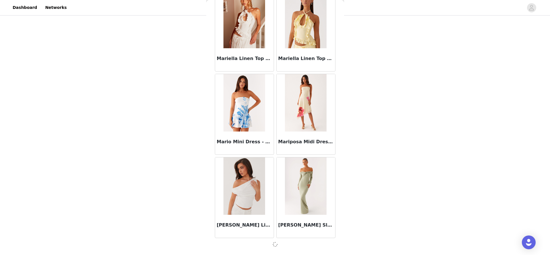
scroll to position [23944, 0]
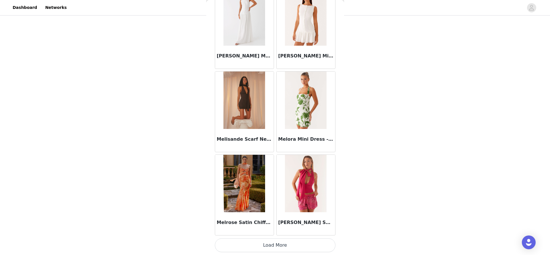
click at [274, 247] on button "Load More" at bounding box center [275, 245] width 121 height 14
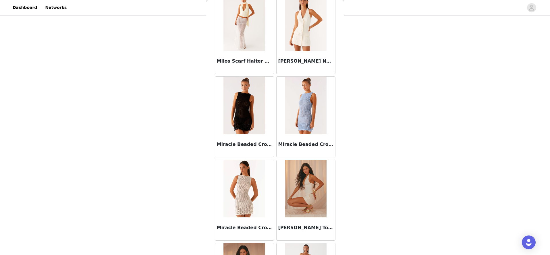
scroll to position [25613, 0]
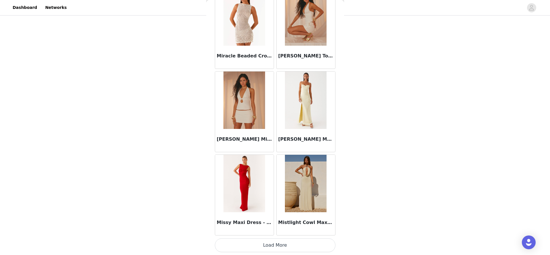
click at [275, 242] on button "Load More" at bounding box center [275, 245] width 121 height 14
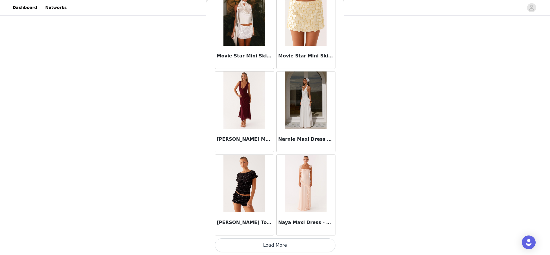
click at [271, 240] on button "Load More" at bounding box center [275, 245] width 121 height 14
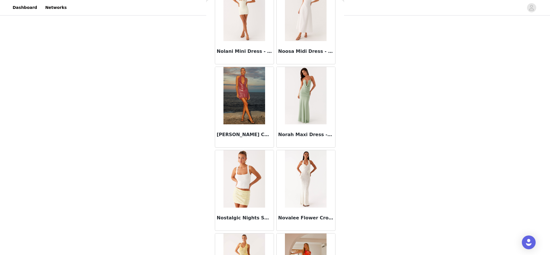
scroll to position [27278, 0]
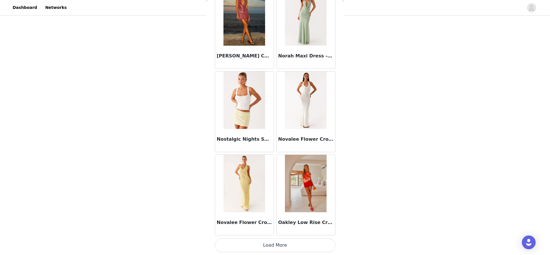
click at [273, 245] on button "Load More" at bounding box center [275, 245] width 121 height 14
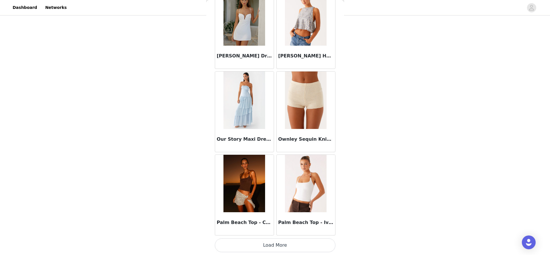
drag, startPoint x: 277, startPoint y: 245, endPoint x: 275, endPoint y: 232, distance: 13.5
click at [277, 245] on button "Load More" at bounding box center [275, 245] width 121 height 14
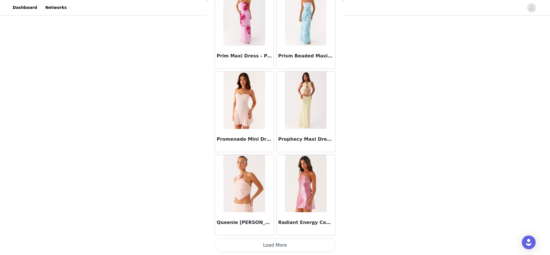
click at [274, 241] on button "Load More" at bounding box center [275, 245] width 121 height 14
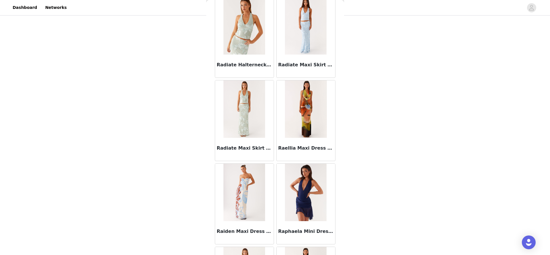
scroll to position [29777, 0]
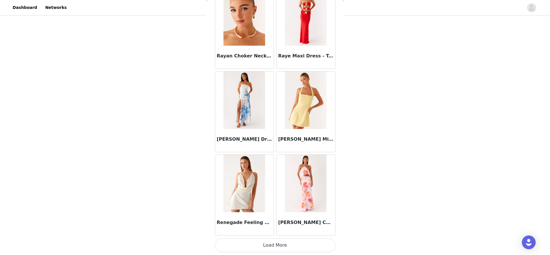
click at [276, 242] on button "Load More" at bounding box center [275, 245] width 121 height 14
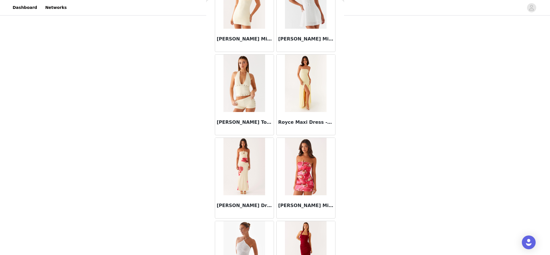
scroll to position [30610, 0]
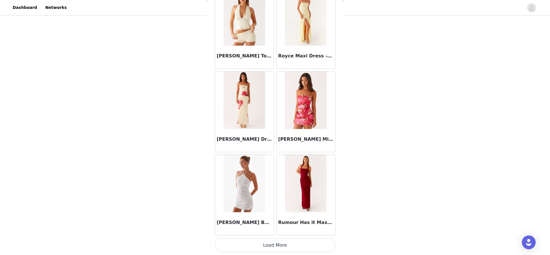
click at [275, 239] on button "Load More" at bounding box center [275, 245] width 121 height 14
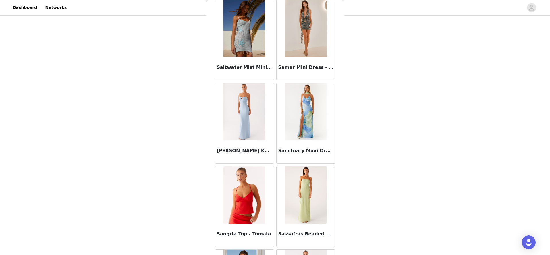
scroll to position [31443, 0]
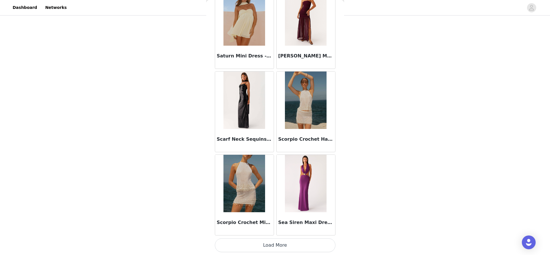
click at [274, 244] on button "Load More" at bounding box center [275, 245] width 121 height 14
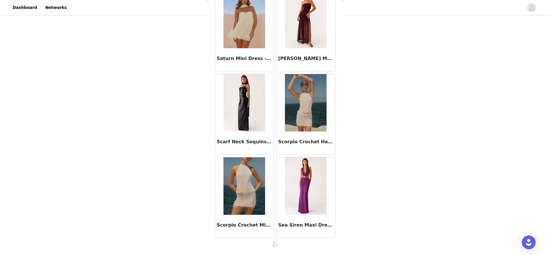
scroll to position [31441, 0]
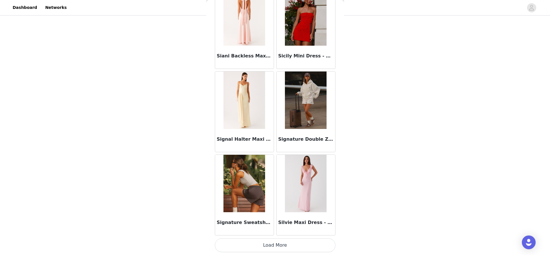
click at [273, 244] on button "Load More" at bounding box center [275, 245] width 121 height 14
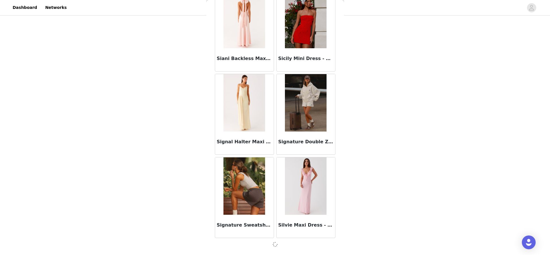
scroll to position [32274, 0]
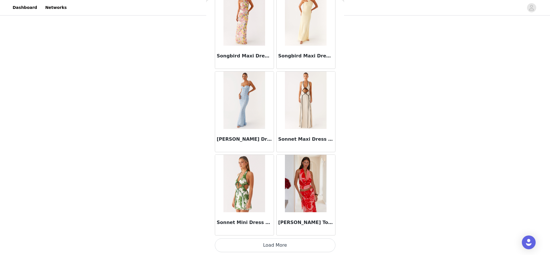
click at [275, 244] on button "Load More" at bounding box center [275, 245] width 121 height 14
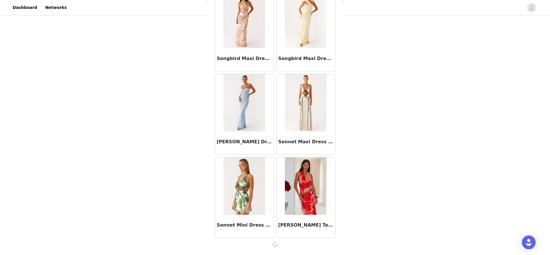
scroll to position [33107, 0]
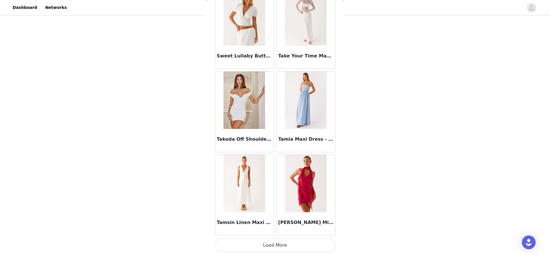
click at [275, 249] on button "Load More" at bounding box center [275, 245] width 121 height 14
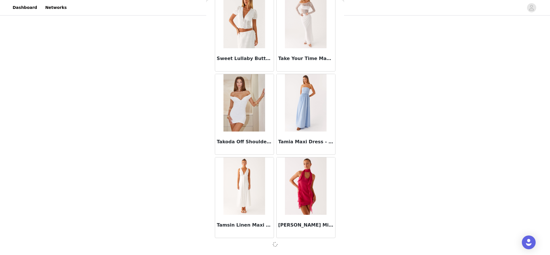
scroll to position [33939, 0]
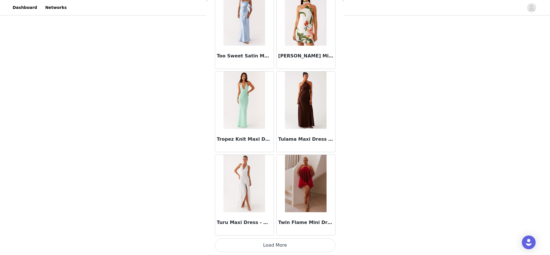
drag, startPoint x: 274, startPoint y: 244, endPoint x: 277, endPoint y: 234, distance: 10.6
click at [274, 244] on button "Load More" at bounding box center [275, 245] width 121 height 14
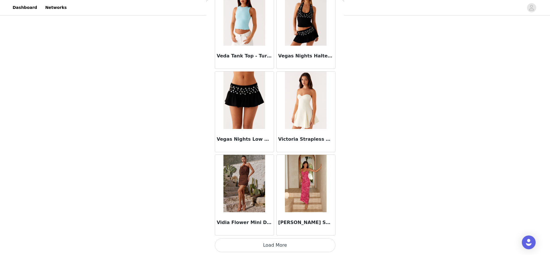
click at [278, 243] on button "Load More" at bounding box center [275, 245] width 121 height 14
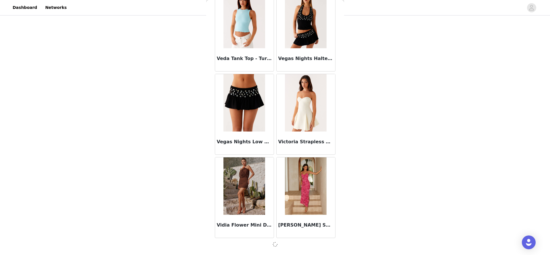
scroll to position [35605, 0]
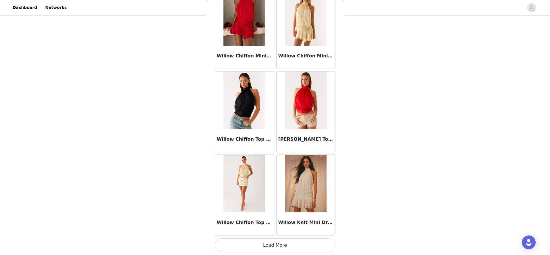
click at [272, 245] on button "Load More" at bounding box center [275, 245] width 121 height 14
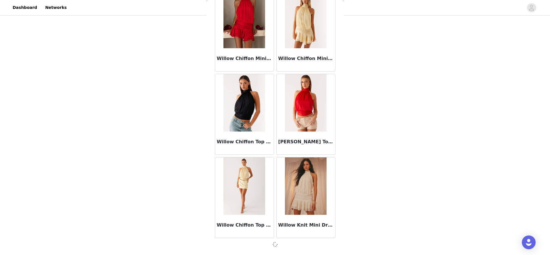
scroll to position [36438, 0]
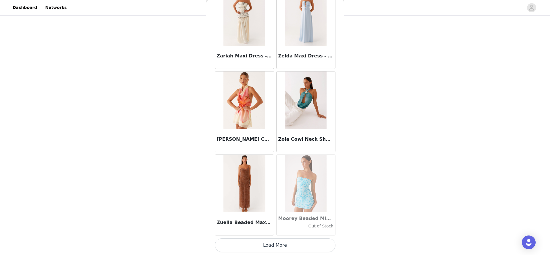
click at [273, 244] on button "Load More" at bounding box center [275, 245] width 121 height 14
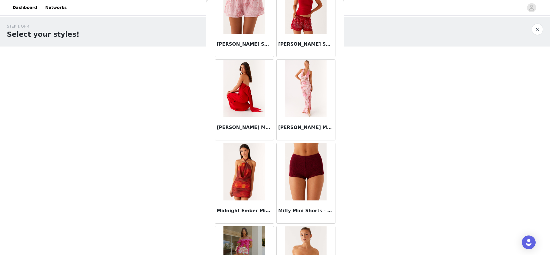
scroll to position [25624, 0]
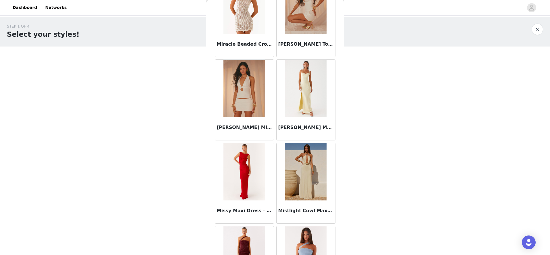
click at [309, 160] on img at bounding box center [306, 171] width 42 height 57
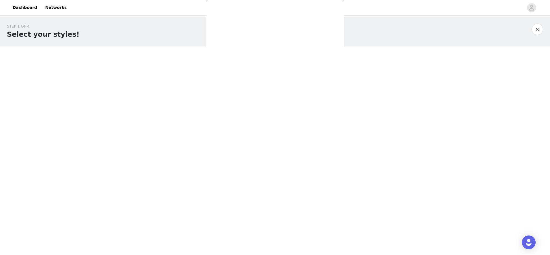
scroll to position [0, 0]
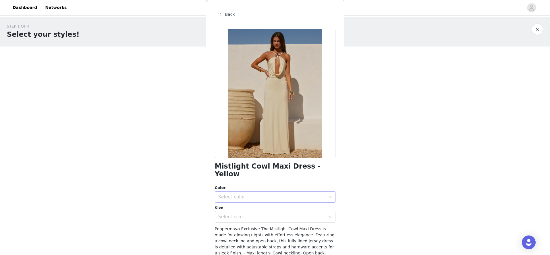
drag, startPoint x: 259, startPoint y: 188, endPoint x: 255, endPoint y: 186, distance: 4.6
click at [258, 194] on div "Select color" at bounding box center [271, 197] width 107 height 6
click at [242, 197] on li "Yellow" at bounding box center [275, 201] width 121 height 9
drag, startPoint x: 242, startPoint y: 208, endPoint x: 238, endPoint y: 206, distance: 4.5
click at [242, 214] on div "Select size" at bounding box center [271, 217] width 107 height 6
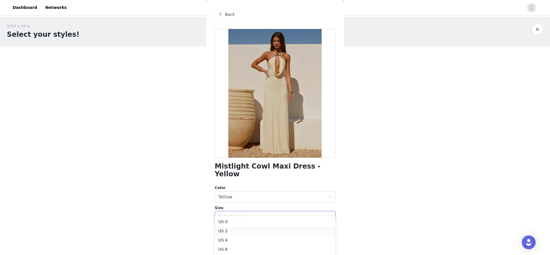
click at [233, 229] on li "US 2" at bounding box center [275, 230] width 121 height 9
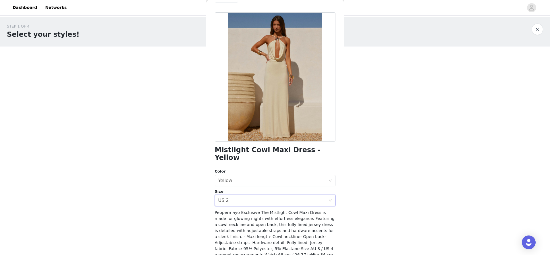
scroll to position [49, 0]
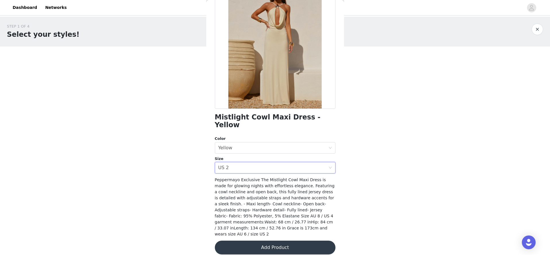
click at [273, 245] on button "Add Product" at bounding box center [275, 248] width 121 height 14
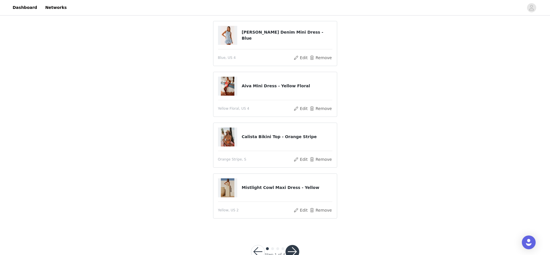
scroll to position [162, 0]
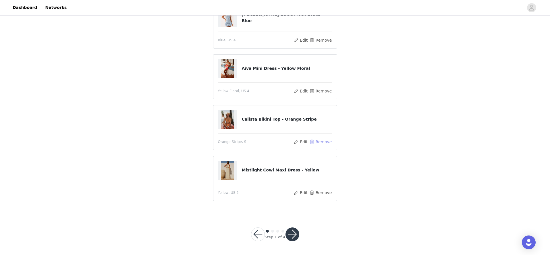
click at [318, 142] on button "Remove" at bounding box center [320, 141] width 23 height 7
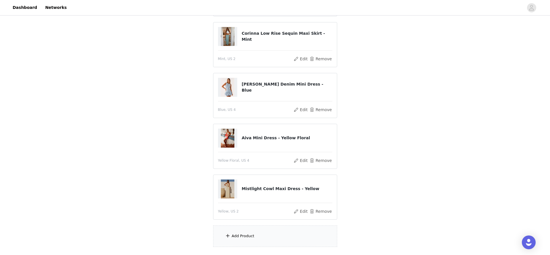
scroll to position [148, 0]
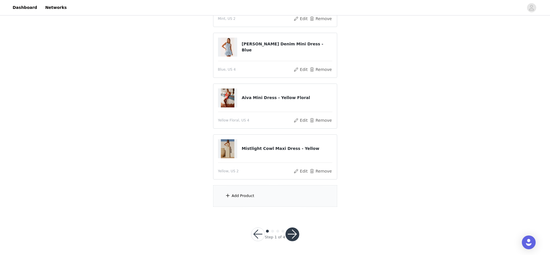
click at [273, 192] on div "Add Product" at bounding box center [275, 196] width 124 height 22
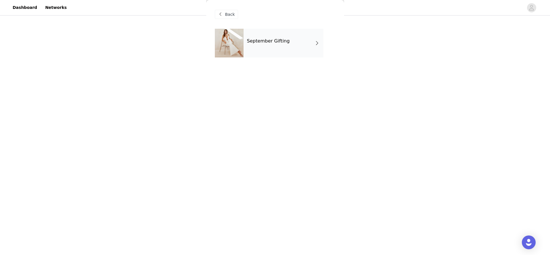
click at [269, 54] on div "September Gifting" at bounding box center [284, 43] width 80 height 29
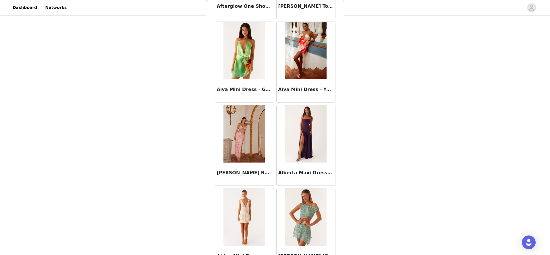
scroll to position [624, 0]
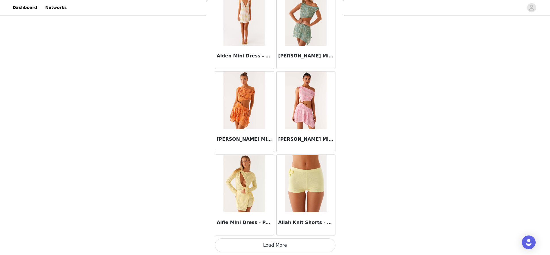
drag, startPoint x: 293, startPoint y: 244, endPoint x: 292, endPoint y: 219, distance: 25.6
click at [293, 244] on button "Load More" at bounding box center [275, 245] width 121 height 14
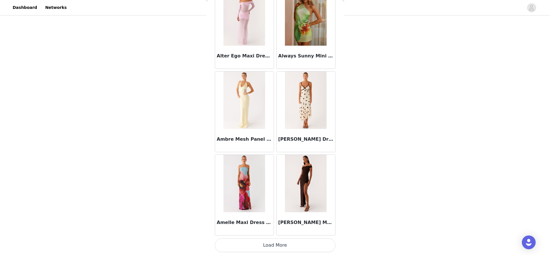
click at [292, 240] on button "Load More" at bounding box center [275, 245] width 121 height 14
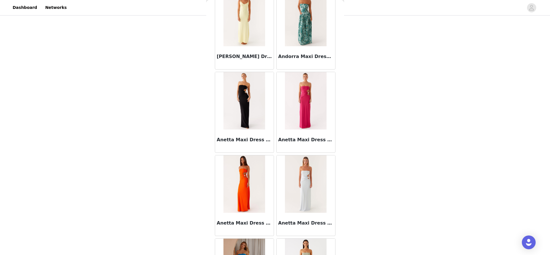
scroll to position [2290, 0]
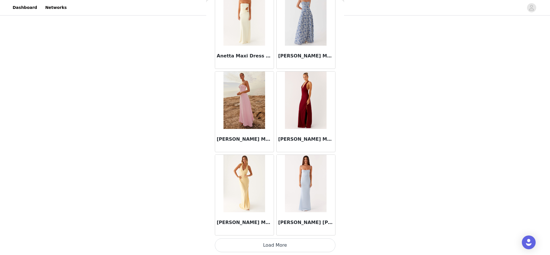
click at [291, 241] on button "Load More" at bounding box center [275, 245] width 121 height 14
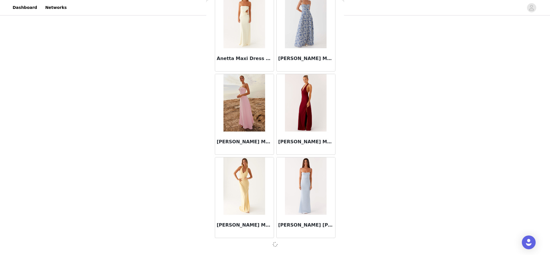
scroll to position [2287, 0]
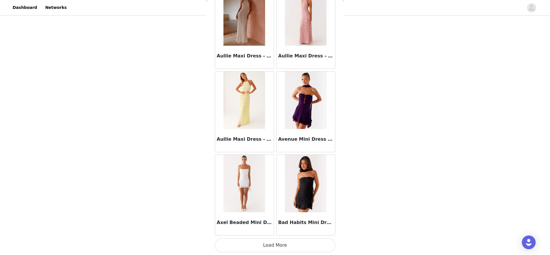
click at [290, 248] on button "Load More" at bounding box center [275, 245] width 121 height 14
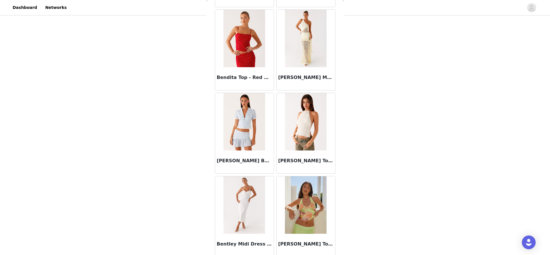
scroll to position [3956, 0]
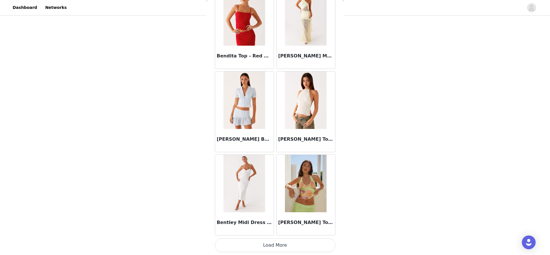
click at [290, 242] on button "Load More" at bounding box center [275, 245] width 121 height 14
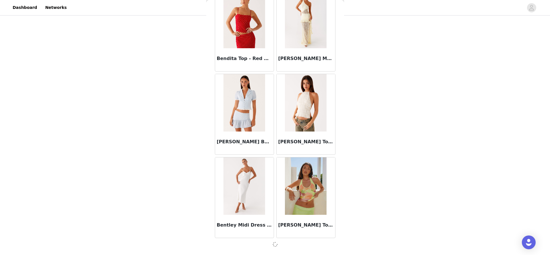
scroll to position [136, 0]
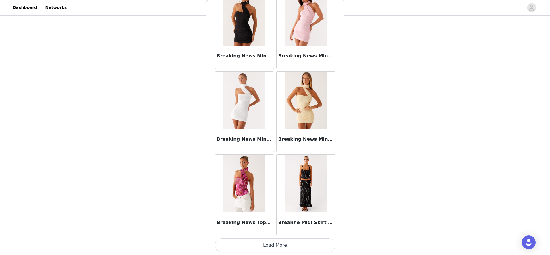
click at [292, 243] on button "Load More" at bounding box center [275, 245] width 121 height 14
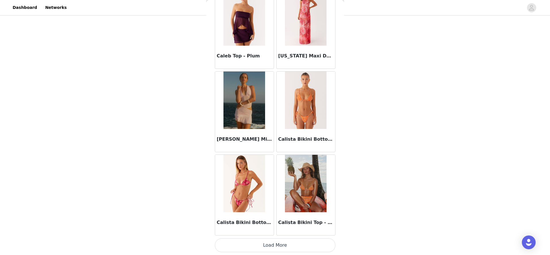
click at [296, 240] on button "Load More" at bounding box center [275, 245] width 121 height 14
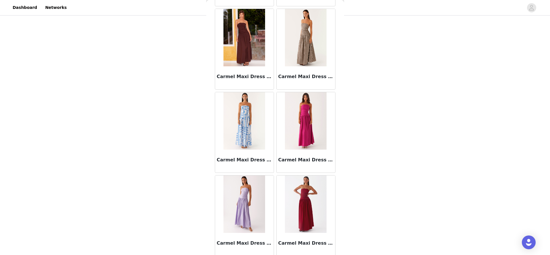
scroll to position [6455, 0]
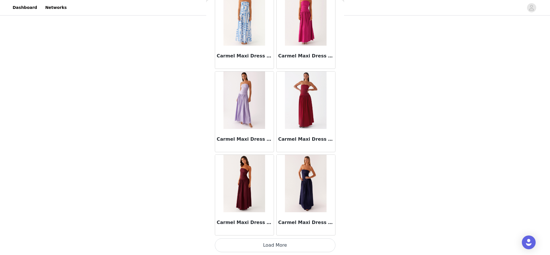
click at [296, 244] on button "Load More" at bounding box center [275, 245] width 121 height 14
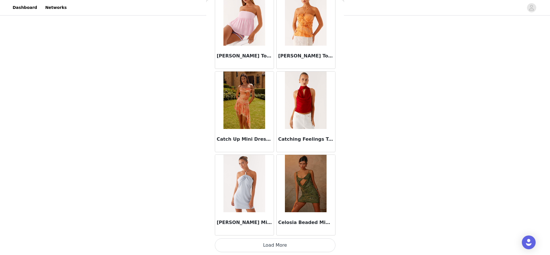
click at [296, 244] on button "Load More" at bounding box center [275, 245] width 121 height 14
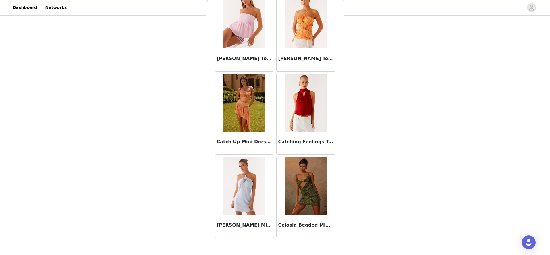
scroll to position [148, 0]
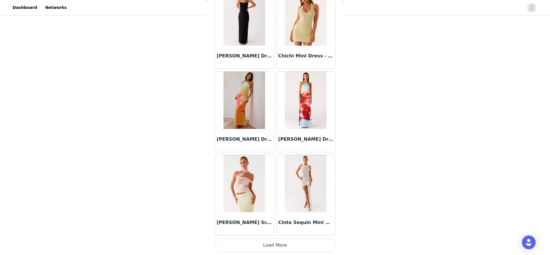
click at [296, 244] on button "Load More" at bounding box center [275, 245] width 121 height 14
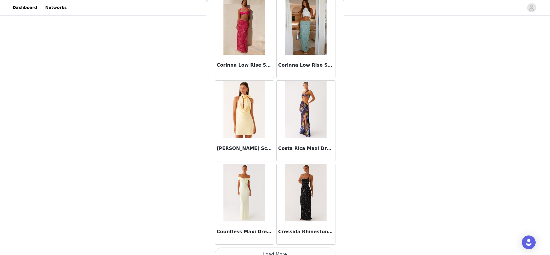
scroll to position [8953, 0]
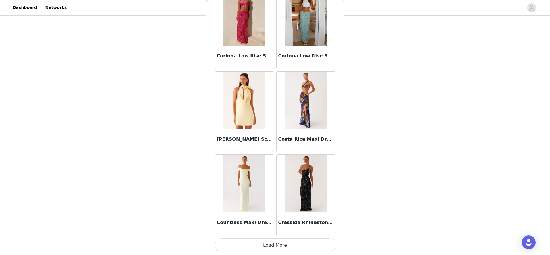
click at [296, 244] on button "Load More" at bounding box center [275, 245] width 121 height 14
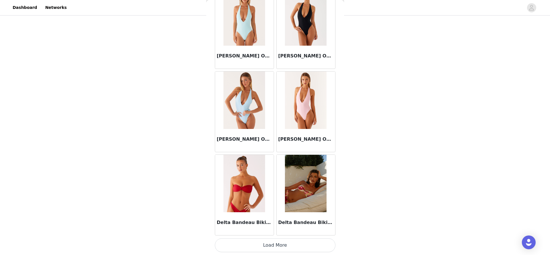
click at [296, 244] on button "Load More" at bounding box center [275, 245] width 121 height 14
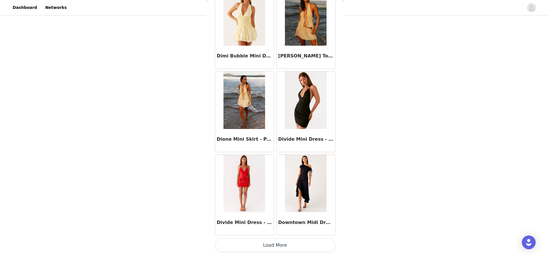
click at [296, 244] on button "Load More" at bounding box center [275, 245] width 121 height 14
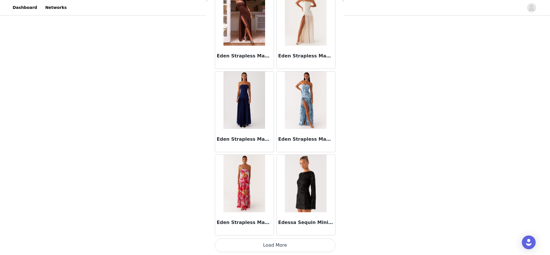
click at [296, 244] on button "Load More" at bounding box center [275, 245] width 121 height 14
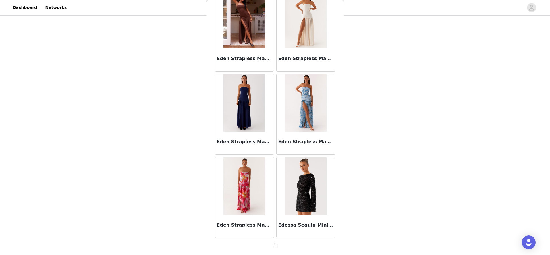
scroll to position [11450, 0]
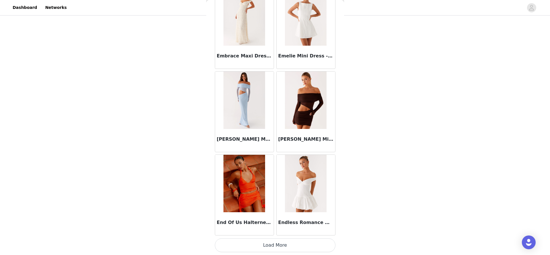
click at [296, 244] on button "Load More" at bounding box center [275, 245] width 121 height 14
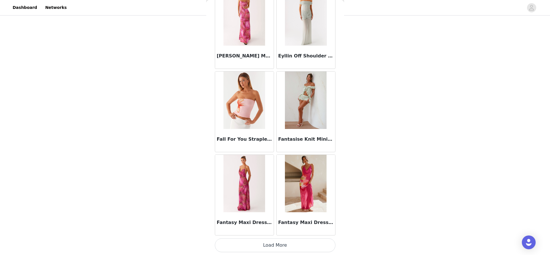
click at [296, 244] on button "Load More" at bounding box center [275, 245] width 121 height 14
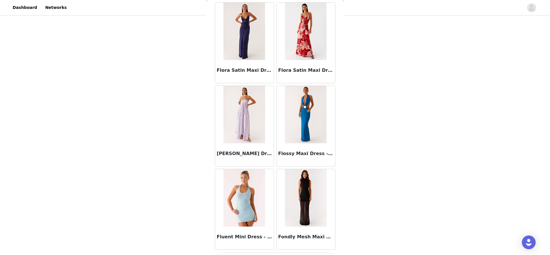
scroll to position [13951, 0]
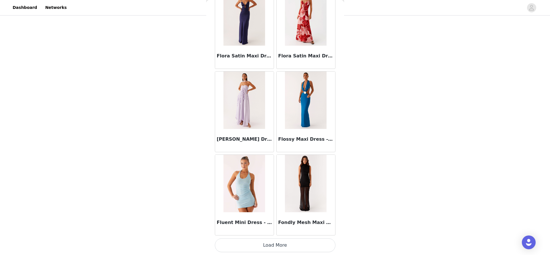
click at [296, 244] on button "Load More" at bounding box center [275, 245] width 121 height 14
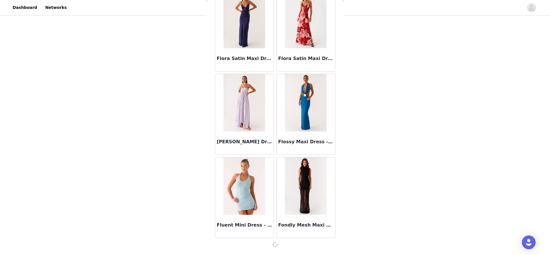
scroll to position [13949, 0]
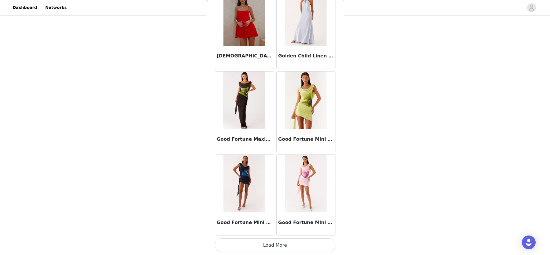
click at [296, 244] on button "Load More" at bounding box center [275, 245] width 121 height 14
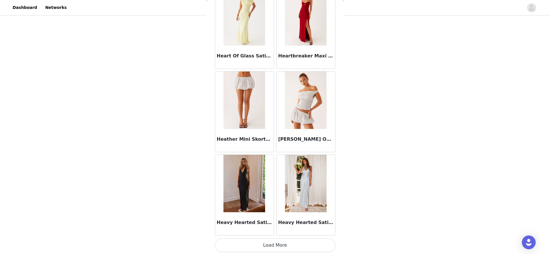
click at [296, 245] on button "Load More" at bounding box center [275, 245] width 121 height 14
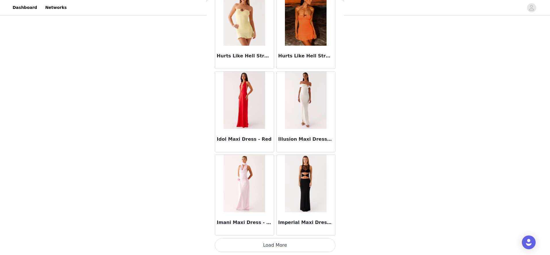
click at [296, 244] on button "Load More" at bounding box center [275, 245] width 121 height 14
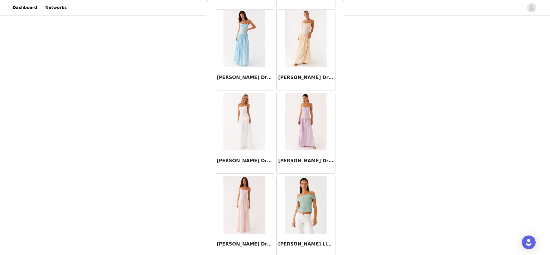
scroll to position [17283, 0]
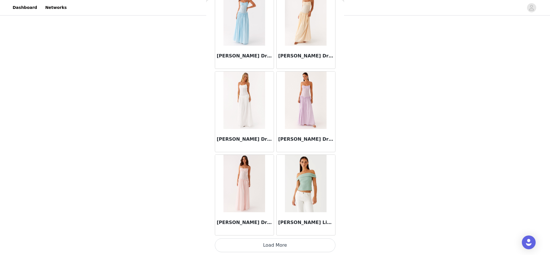
drag, startPoint x: 296, startPoint y: 240, endPoint x: 302, endPoint y: 232, distance: 9.9
click at [296, 240] on button "Load More" at bounding box center [275, 245] width 121 height 14
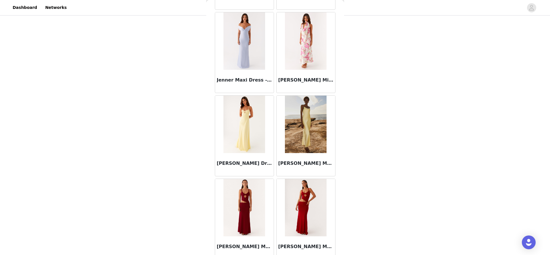
scroll to position [18116, 0]
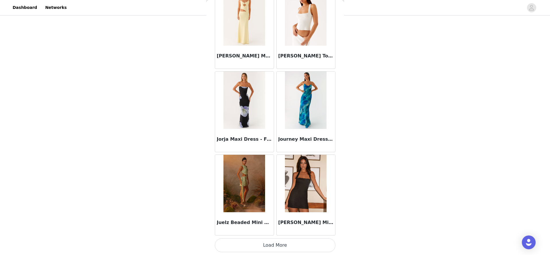
click at [299, 248] on button "Load More" at bounding box center [275, 245] width 121 height 14
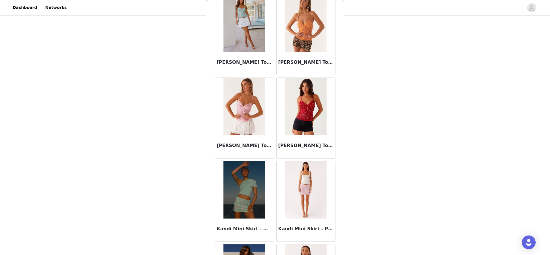
scroll to position [18949, 0]
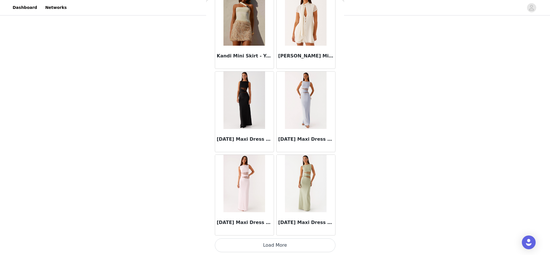
click at [296, 245] on button "Load More" at bounding box center [275, 245] width 121 height 14
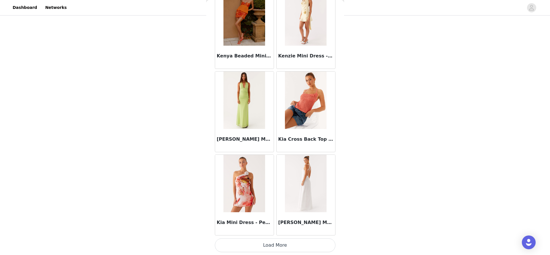
click at [304, 244] on button "Load More" at bounding box center [275, 245] width 121 height 14
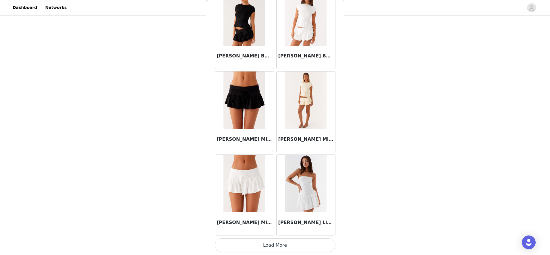
click at [306, 244] on button "Load More" at bounding box center [275, 245] width 121 height 14
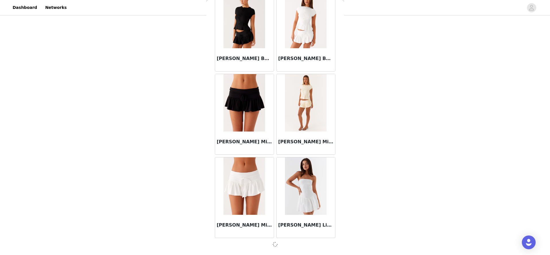
scroll to position [20612, 0]
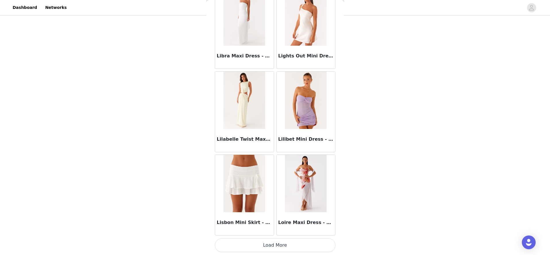
click at [295, 246] on button "Load More" at bounding box center [275, 245] width 121 height 14
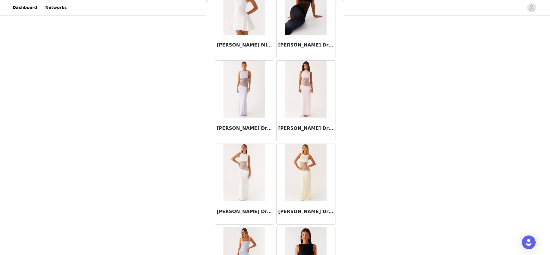
scroll to position [22281, 0]
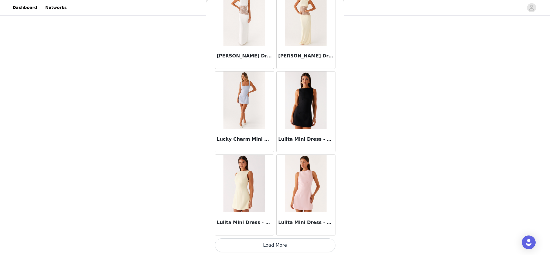
click at [300, 241] on button "Load More" at bounding box center [275, 245] width 121 height 14
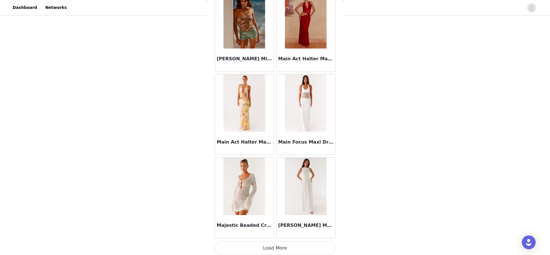
scroll to position [23114, 0]
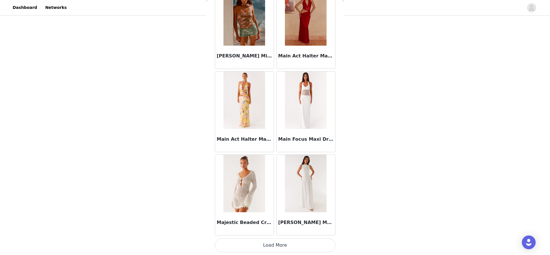
drag, startPoint x: 299, startPoint y: 242, endPoint x: 298, endPoint y: 239, distance: 3.0
click at [299, 242] on button "Load More" at bounding box center [275, 245] width 121 height 14
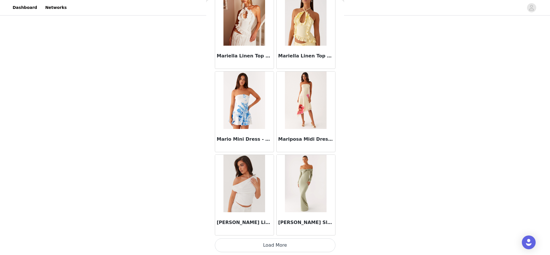
click at [302, 243] on button "Load More" at bounding box center [275, 245] width 121 height 14
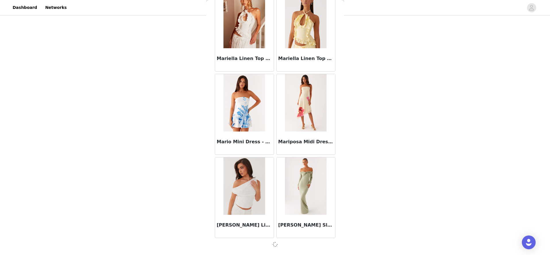
scroll to position [23944, 0]
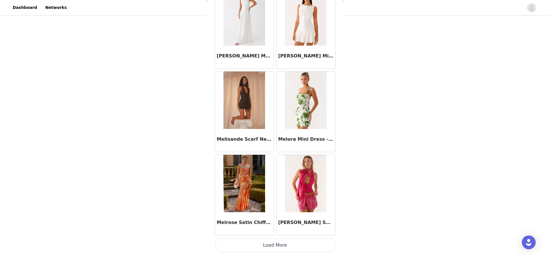
drag, startPoint x: 292, startPoint y: 242, endPoint x: 294, endPoint y: 238, distance: 5.0
click at [292, 242] on button "Load More" at bounding box center [275, 245] width 121 height 14
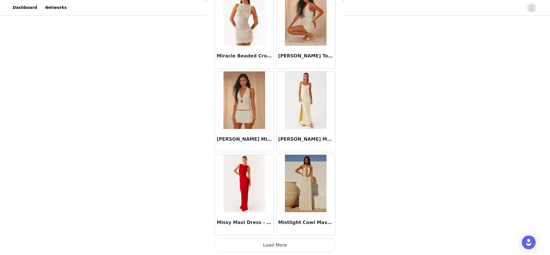
drag, startPoint x: 286, startPoint y: 242, endPoint x: 289, endPoint y: 235, distance: 7.3
click at [286, 242] on button "Load More" at bounding box center [275, 245] width 121 height 14
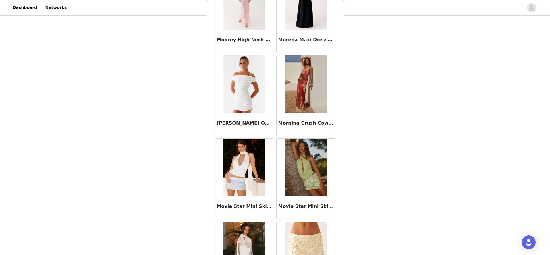
scroll to position [26445, 0]
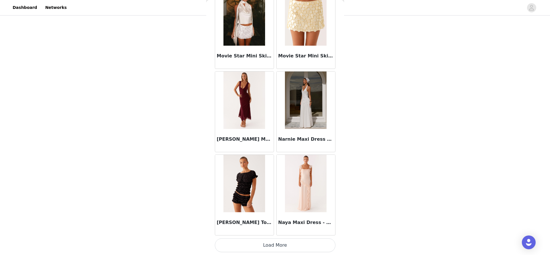
drag, startPoint x: 288, startPoint y: 240, endPoint x: 292, endPoint y: 237, distance: 4.9
click at [288, 239] on button "Load More" at bounding box center [275, 245] width 121 height 14
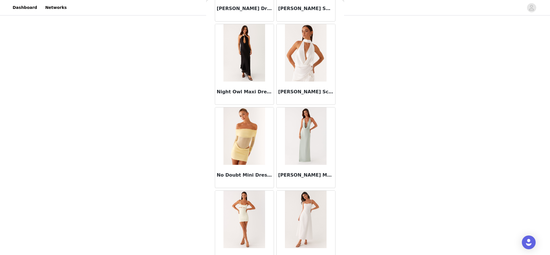
scroll to position [27278, 0]
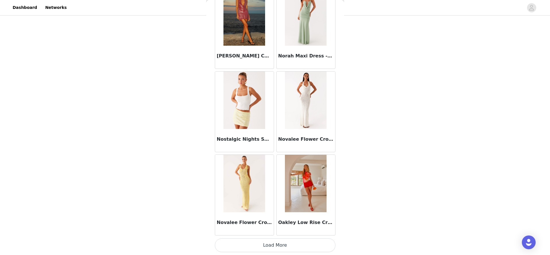
drag, startPoint x: 298, startPoint y: 243, endPoint x: 298, endPoint y: 236, distance: 6.6
click at [298, 243] on button "Load More" at bounding box center [275, 245] width 121 height 14
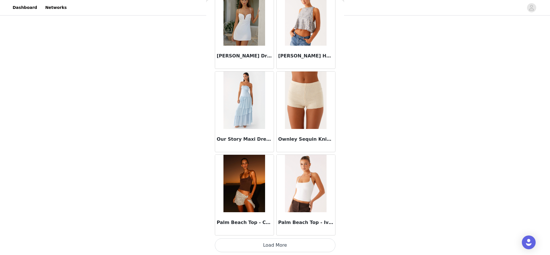
drag, startPoint x: 296, startPoint y: 242, endPoint x: 294, endPoint y: 239, distance: 4.1
click at [296, 242] on button "Load More" at bounding box center [275, 245] width 121 height 14
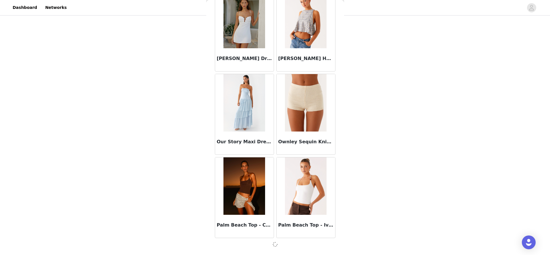
scroll to position [28109, 0]
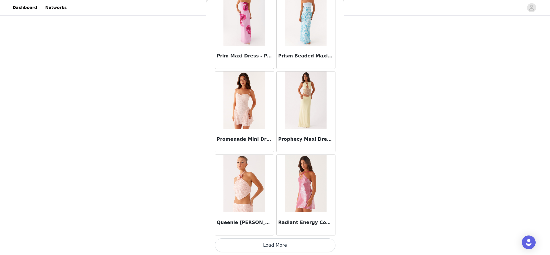
click at [294, 240] on button "Load More" at bounding box center [275, 245] width 121 height 14
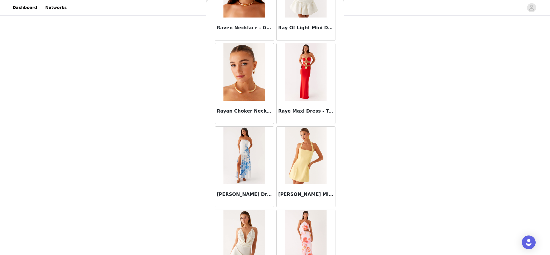
scroll to position [29777, 0]
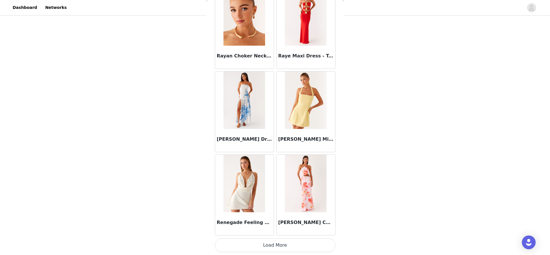
drag, startPoint x: 293, startPoint y: 243, endPoint x: 293, endPoint y: 239, distance: 3.7
click at [293, 243] on button "Load More" at bounding box center [275, 245] width 121 height 14
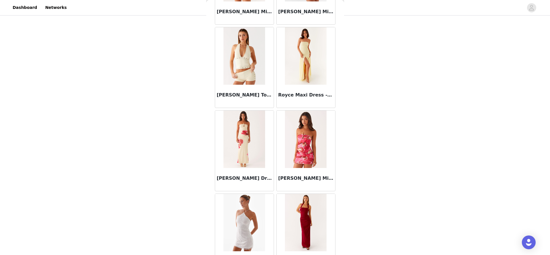
scroll to position [30610, 0]
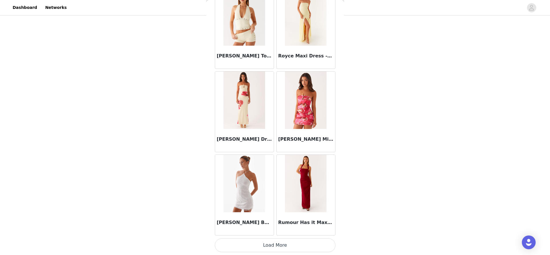
drag, startPoint x: 297, startPoint y: 240, endPoint x: 304, endPoint y: 235, distance: 8.5
click at [297, 240] on button "Load More" at bounding box center [275, 245] width 121 height 14
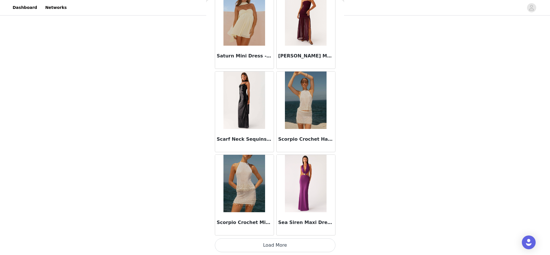
click at [279, 247] on button "Load More" at bounding box center [275, 245] width 121 height 14
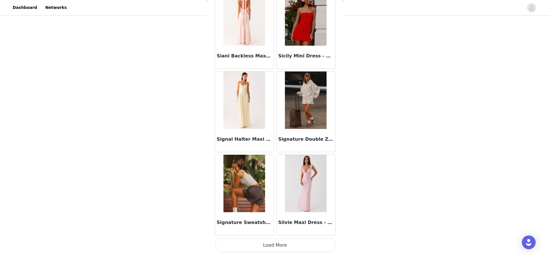
drag, startPoint x: 282, startPoint y: 247, endPoint x: 297, endPoint y: 234, distance: 19.5
click at [282, 247] on button "Load More" at bounding box center [275, 245] width 121 height 14
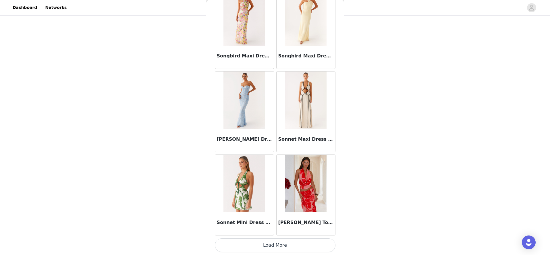
drag, startPoint x: 278, startPoint y: 245, endPoint x: 290, endPoint y: 235, distance: 15.5
click at [277, 245] on button "Load More" at bounding box center [275, 245] width 121 height 14
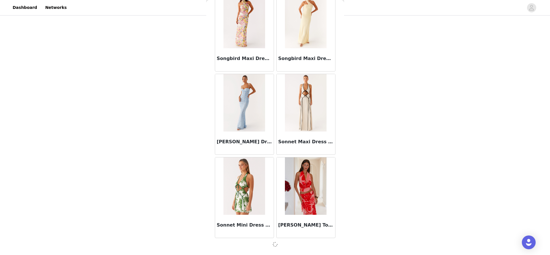
scroll to position [33107, 0]
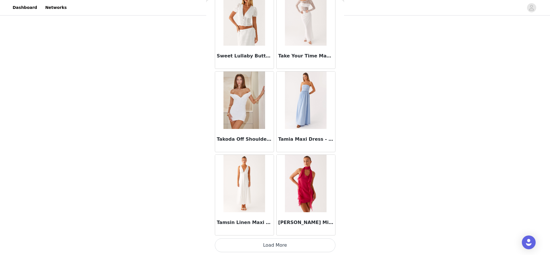
drag, startPoint x: 288, startPoint y: 242, endPoint x: 304, endPoint y: 224, distance: 23.8
click at [288, 242] on button "Load More" at bounding box center [275, 245] width 121 height 14
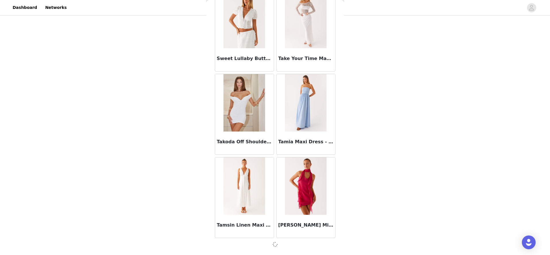
scroll to position [33939, 0]
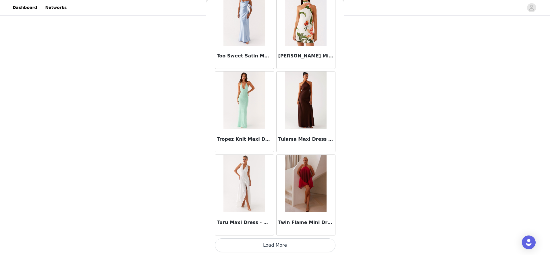
click at [284, 242] on button "Load More" at bounding box center [275, 245] width 121 height 14
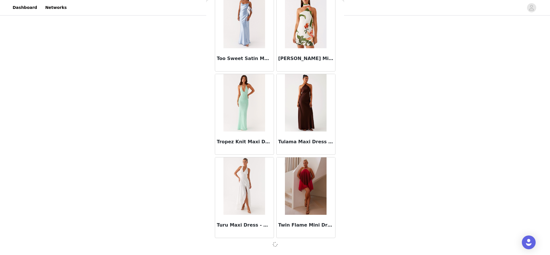
scroll to position [34772, 0]
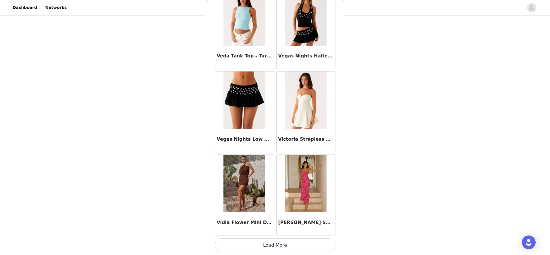
drag, startPoint x: 279, startPoint y: 242, endPoint x: 287, endPoint y: 235, distance: 11.0
click at [279, 242] on button "Load More" at bounding box center [275, 245] width 121 height 14
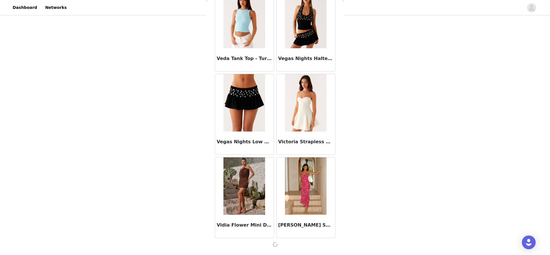
scroll to position [35605, 0]
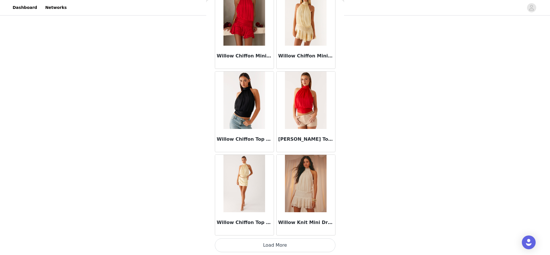
drag, startPoint x: 283, startPoint y: 242, endPoint x: 286, endPoint y: 239, distance: 3.9
click at [283, 242] on button "Load More" at bounding box center [275, 245] width 121 height 14
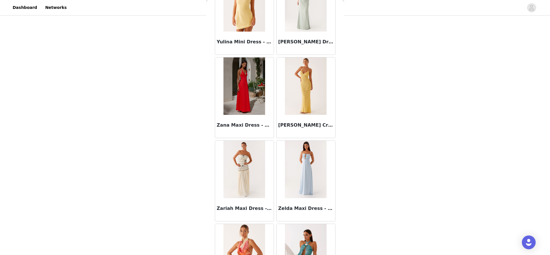
scroll to position [37274, 0]
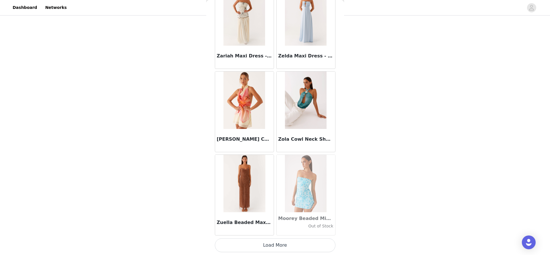
click at [286, 241] on button "Load More" at bounding box center [275, 245] width 121 height 14
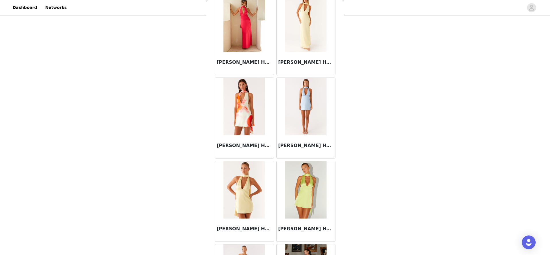
scroll to position [31038, 0]
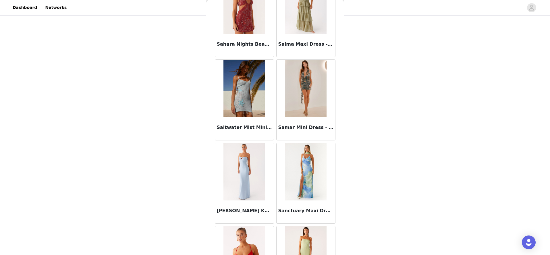
click at [243, 97] on img at bounding box center [244, 88] width 42 height 57
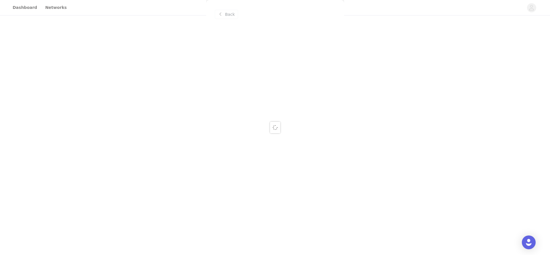
scroll to position [0, 0]
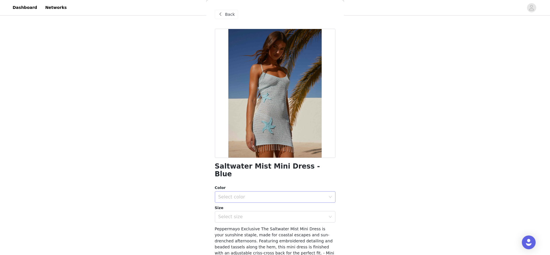
click at [251, 194] on div "Select color" at bounding box center [271, 197] width 107 height 6
click at [237, 200] on li "Blue" at bounding box center [275, 201] width 121 height 9
click at [236, 214] on div "Select size" at bounding box center [271, 217] width 107 height 6
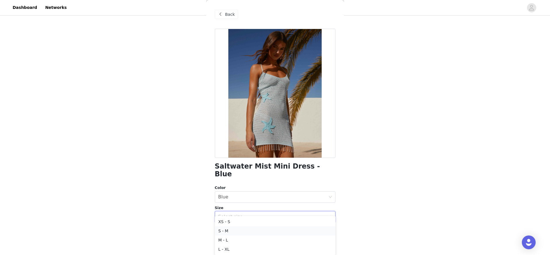
click at [226, 232] on li "S - M" at bounding box center [275, 230] width 121 height 9
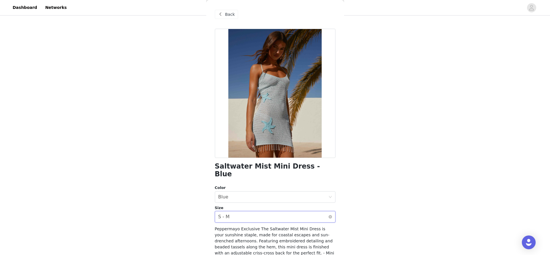
scroll to position [61, 0]
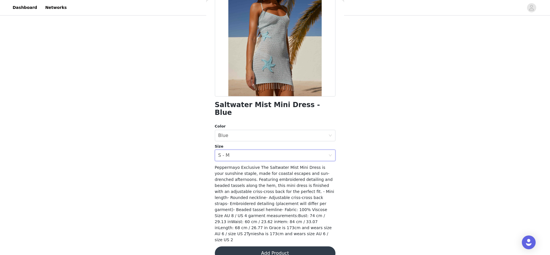
click at [279, 246] on button "Add Product" at bounding box center [275, 253] width 121 height 14
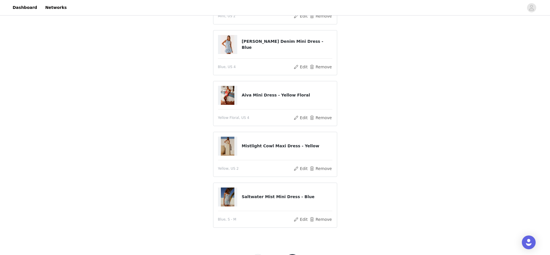
scroll to position [162, 0]
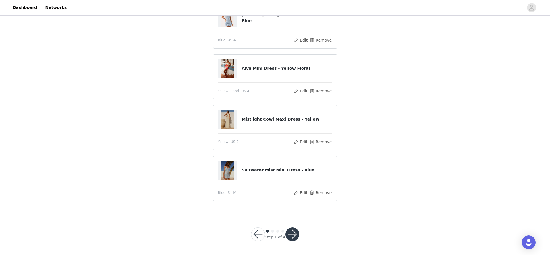
click at [292, 232] on button "button" at bounding box center [293, 234] width 14 height 14
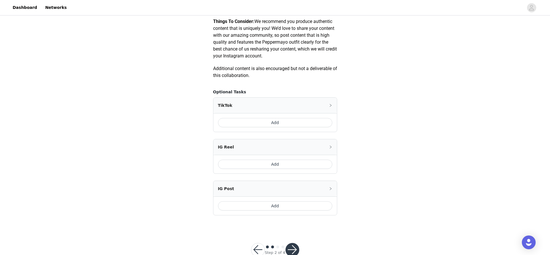
scroll to position [290, 0]
click at [289, 203] on button "Add" at bounding box center [275, 204] width 114 height 9
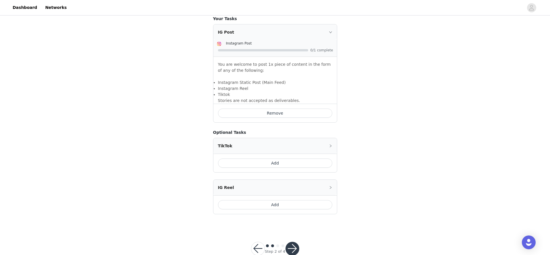
scroll to position [377, 0]
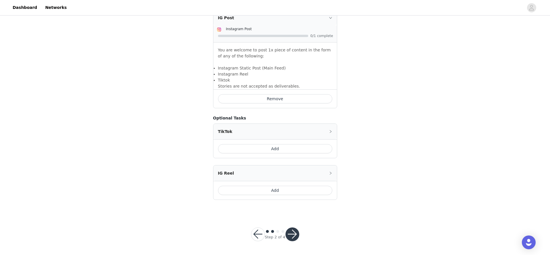
click at [289, 229] on button "button" at bounding box center [293, 234] width 14 height 14
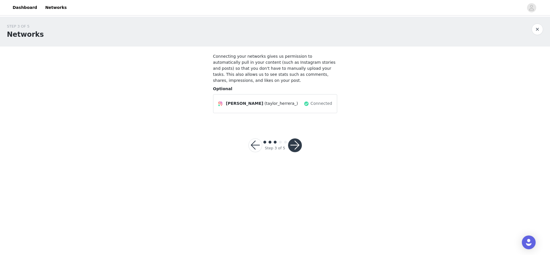
click at [297, 144] on button "button" at bounding box center [295, 145] width 14 height 14
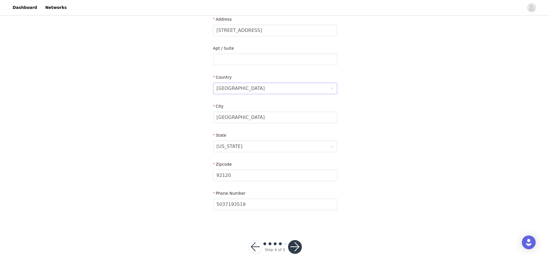
scroll to position [137, 0]
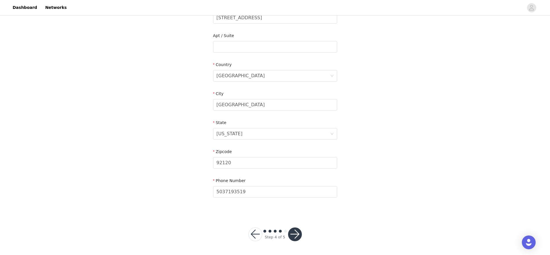
click at [294, 229] on button "button" at bounding box center [295, 234] width 14 height 14
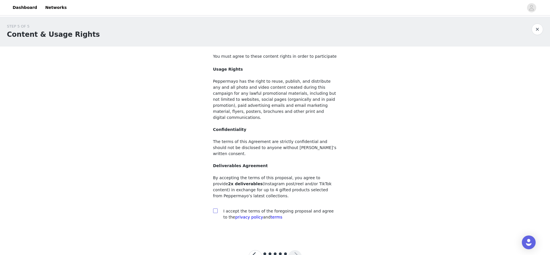
click at [217, 209] on input "checkbox" at bounding box center [215, 211] width 4 height 4
checkbox input "true"
click at [294, 250] on button "button" at bounding box center [295, 257] width 14 height 14
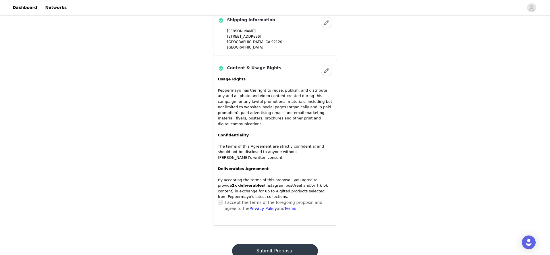
scroll to position [504, 0]
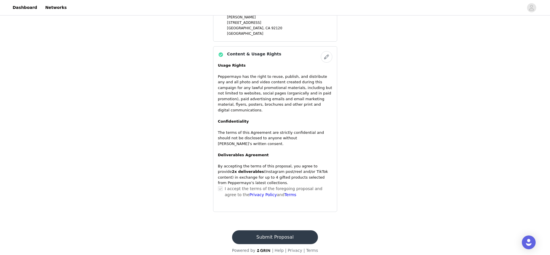
click at [275, 231] on button "Submit Proposal" at bounding box center [275, 237] width 86 height 14
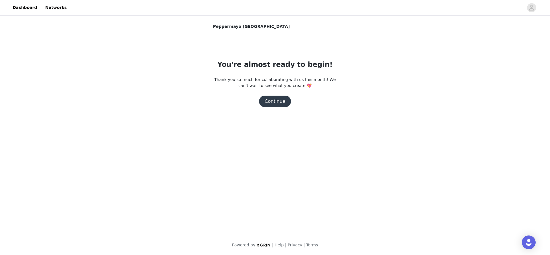
scroll to position [0, 0]
click at [280, 104] on button "Continue" at bounding box center [275, 101] width 32 height 11
